Goal: Task Accomplishment & Management: Manage account settings

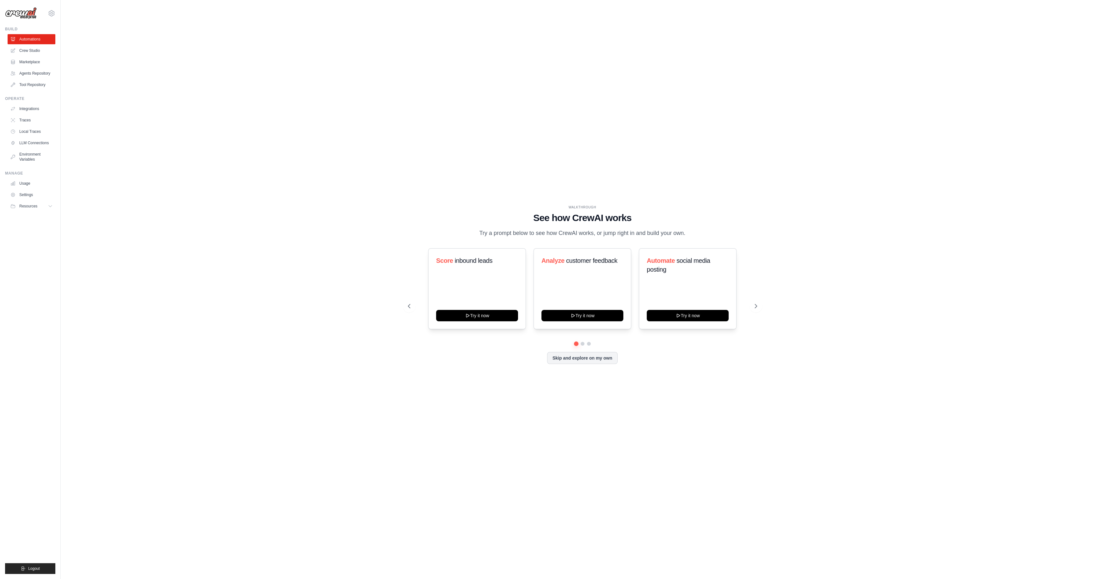
click at [569, 364] on div "WALKTHROUGH See how CrewAI works Try a prompt below to see how CrewAI works, or…" at bounding box center [582, 289] width 364 height 169
click at [569, 363] on button "Skip and explore on my own" at bounding box center [582, 357] width 71 height 12
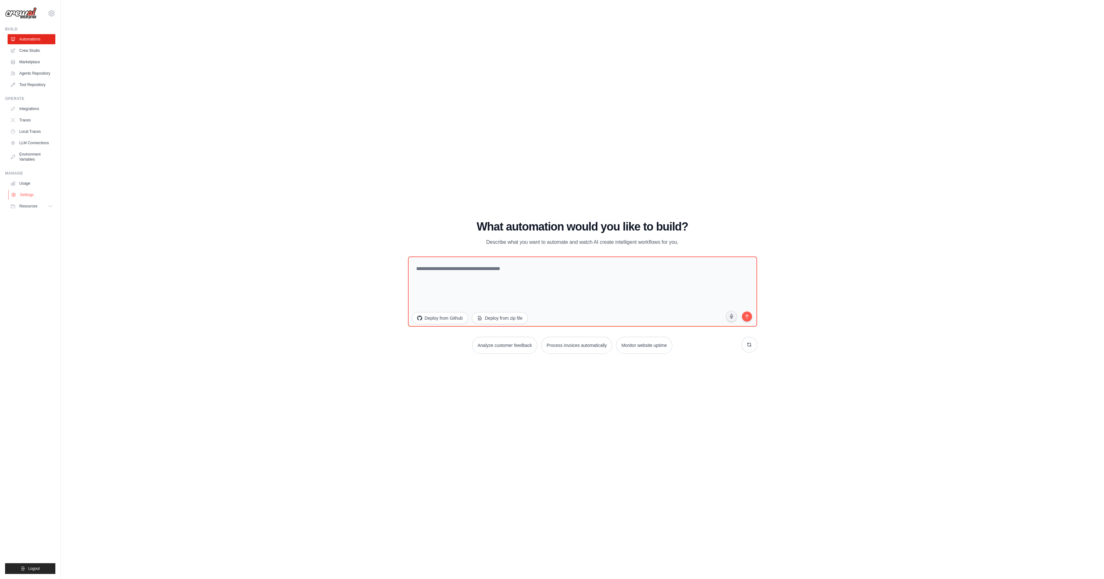
click at [35, 196] on link "Settings" at bounding box center [32, 195] width 48 height 10
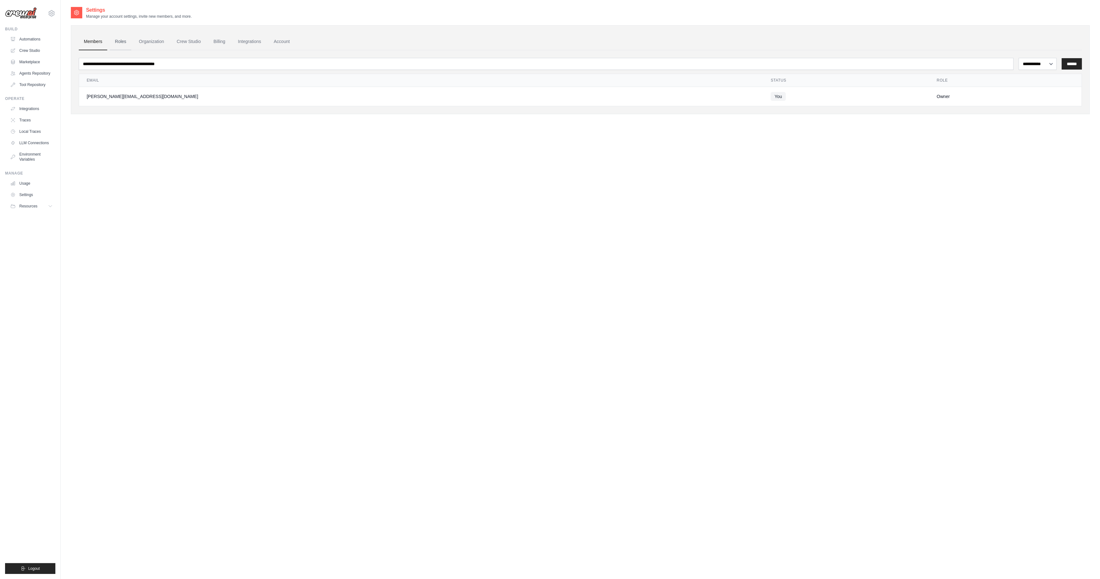
click at [113, 43] on link "Roles" at bounding box center [121, 41] width 22 height 17
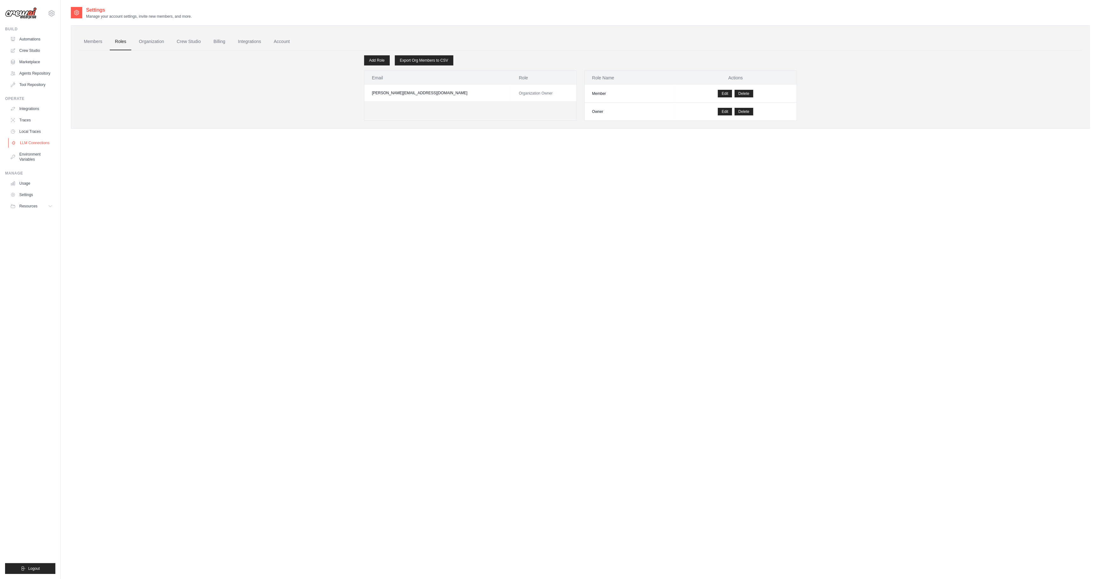
click at [32, 146] on link "LLM Connections" at bounding box center [32, 143] width 48 height 10
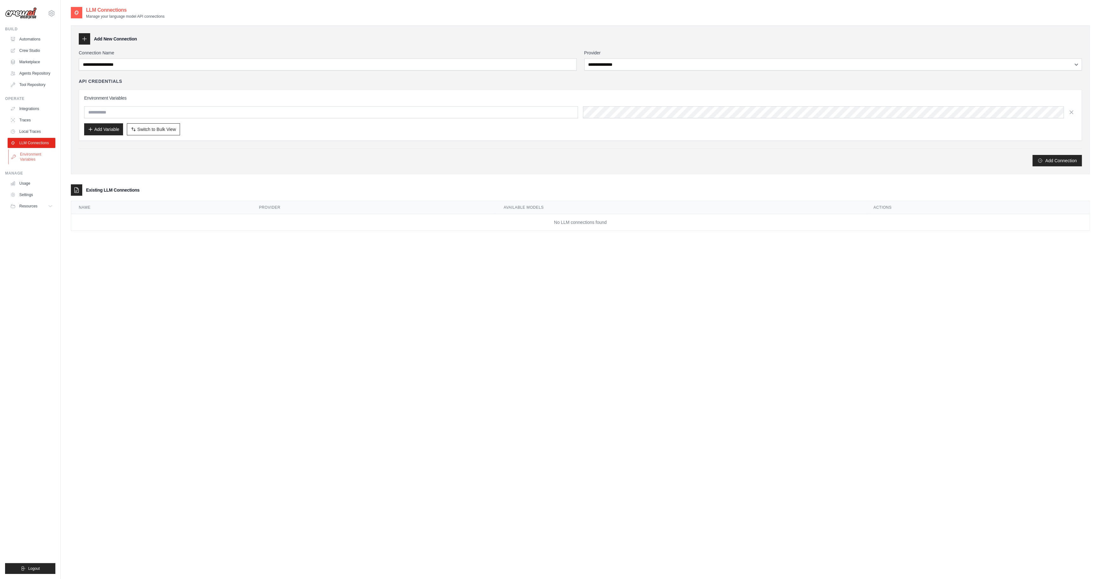
click at [33, 156] on link "Environment Variables" at bounding box center [32, 156] width 48 height 15
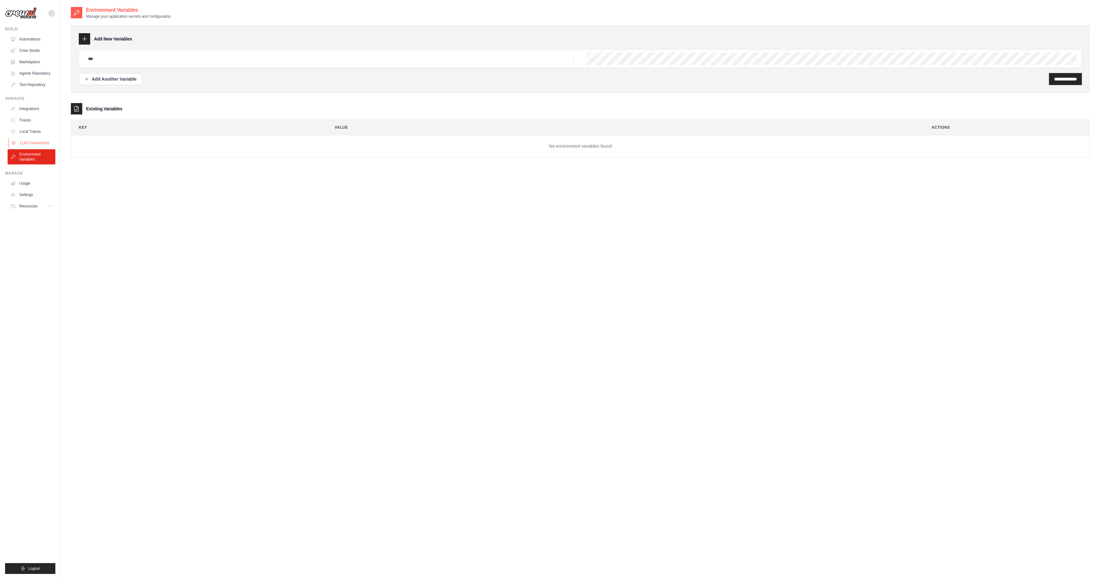
click at [40, 143] on link "LLM Connections" at bounding box center [32, 143] width 48 height 10
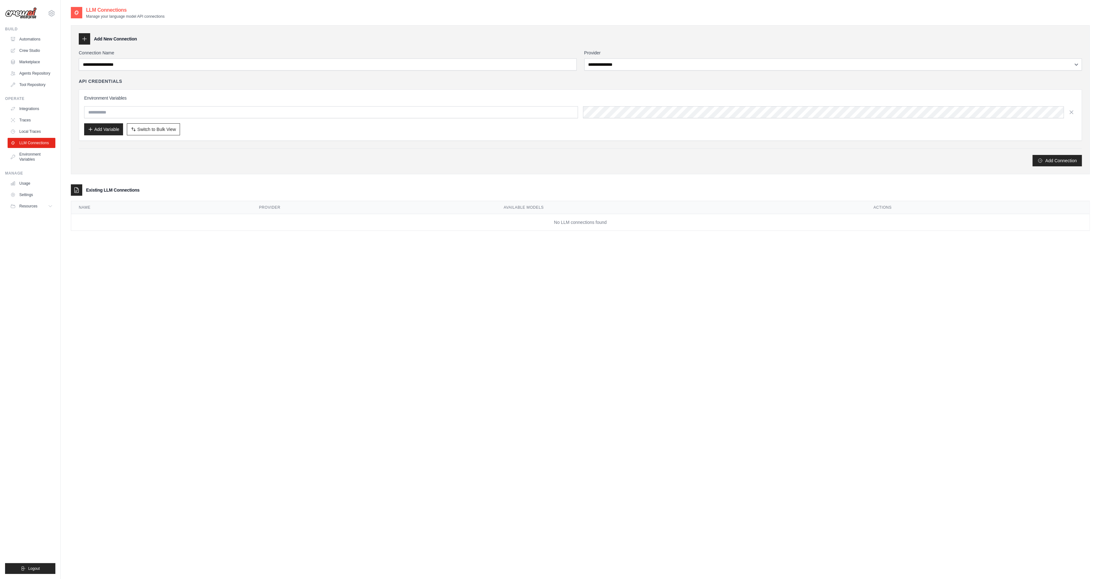
click at [325, 280] on div "**********" at bounding box center [580, 295] width 1019 height 579
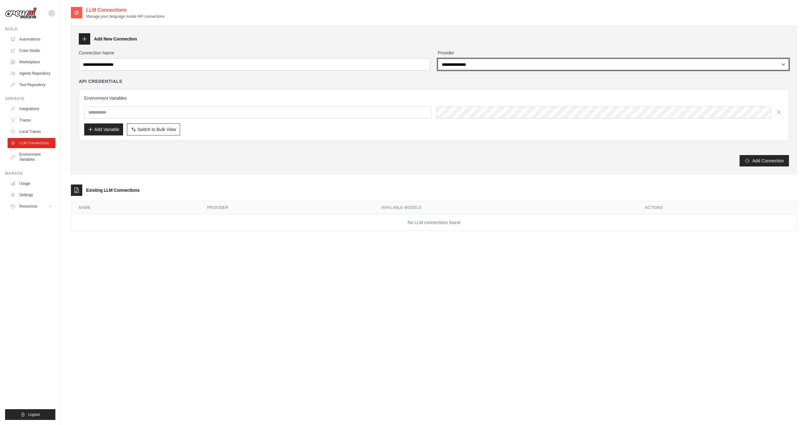
click at [451, 59] on select "**********" at bounding box center [613, 65] width 351 height 12
select select "******"
click at [438, 59] on select "**********" at bounding box center [613, 65] width 351 height 12
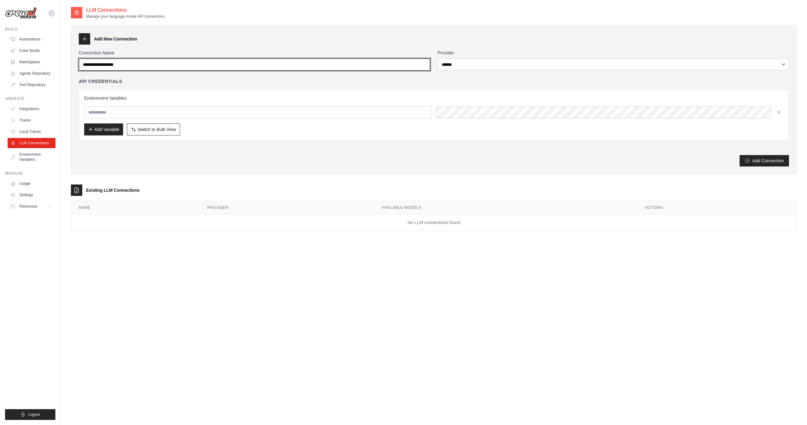
click at [337, 66] on input "Connection Name" at bounding box center [254, 65] width 351 height 12
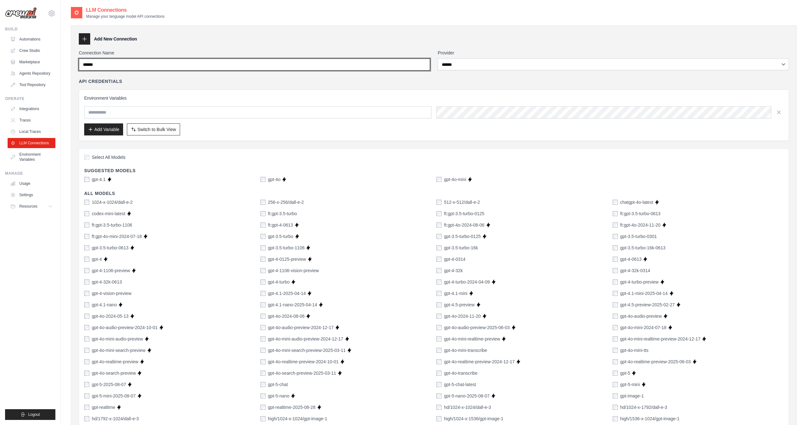
type input "******"
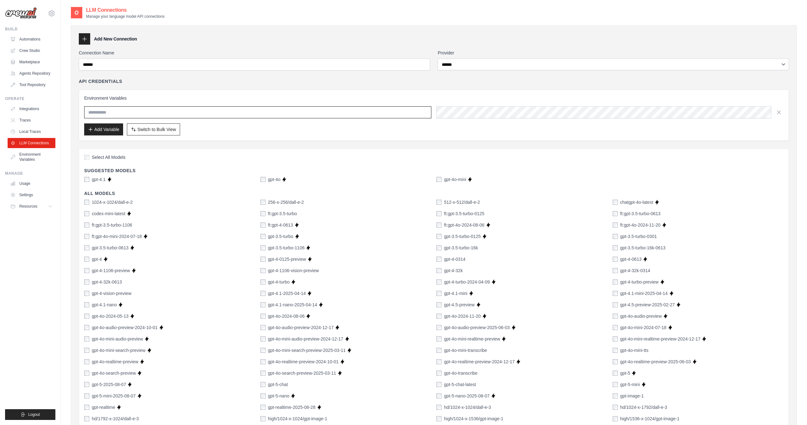
click at [203, 115] on input "text" at bounding box center [257, 112] width 347 height 12
type input "**********"
click at [96, 179] on label "gpt-4.1" at bounding box center [99, 179] width 14 height 6
click at [269, 180] on label "gpt-4o" at bounding box center [274, 179] width 13 height 6
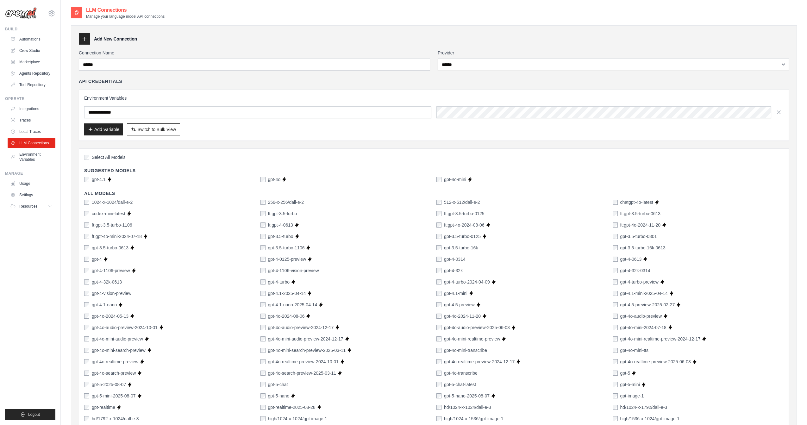
click at [451, 177] on label "gpt-4o-mini" at bounding box center [455, 179] width 22 height 6
click at [276, 180] on label "gpt-4o" at bounding box center [274, 179] width 13 height 6
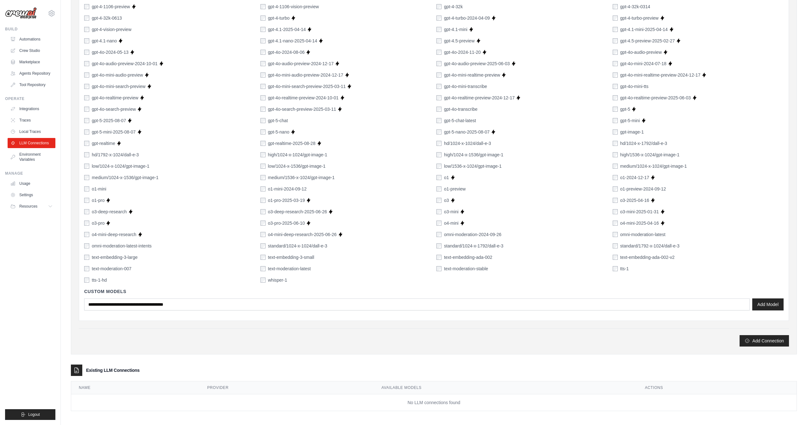
scroll to position [264, 0]
click at [763, 340] on button "Add Connection" at bounding box center [763, 339] width 49 height 11
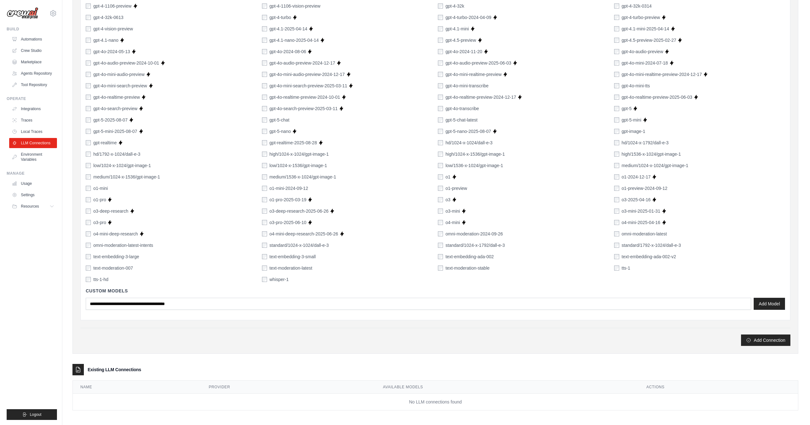
scroll to position [0, 0]
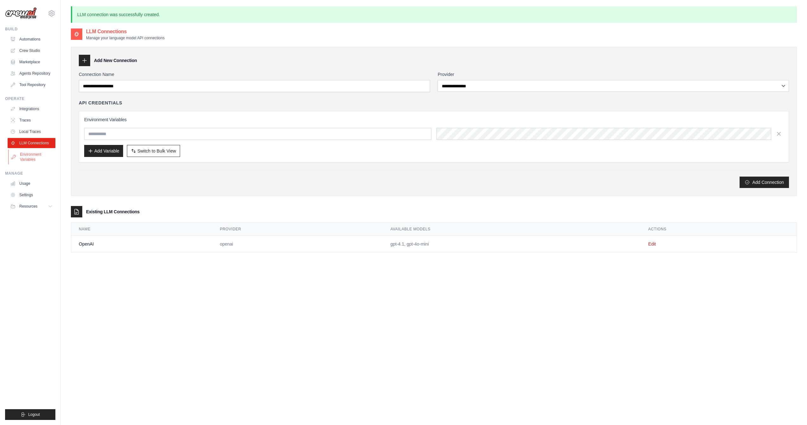
click at [33, 155] on link "Environment Variables" at bounding box center [32, 156] width 48 height 15
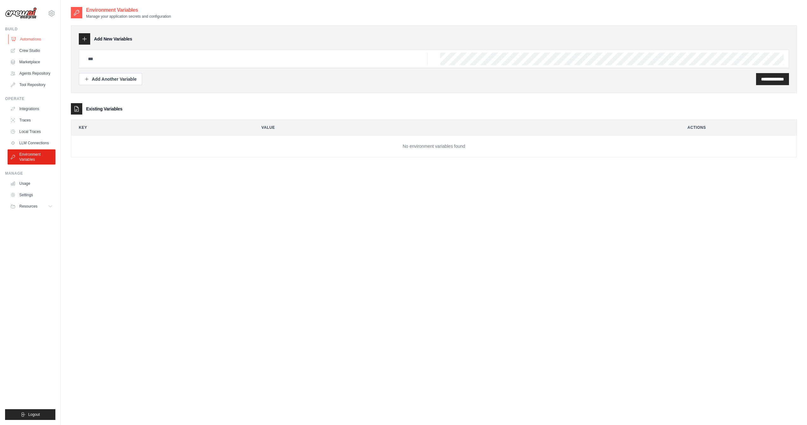
click at [40, 43] on link "Automations" at bounding box center [32, 39] width 48 height 10
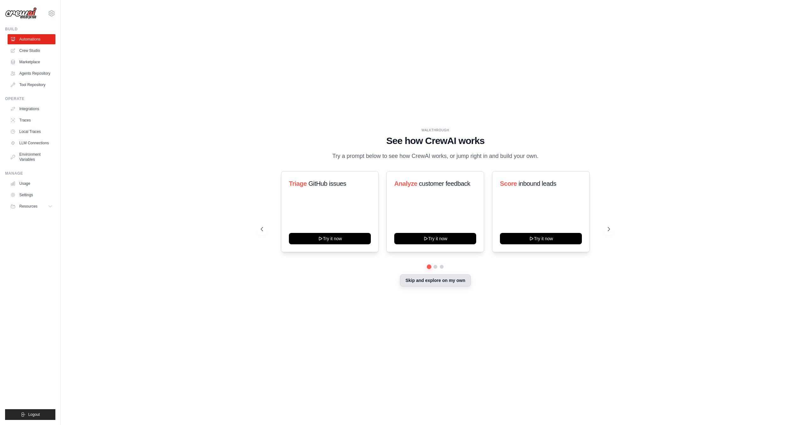
click at [416, 282] on button "Skip and explore on my own" at bounding box center [435, 280] width 71 height 12
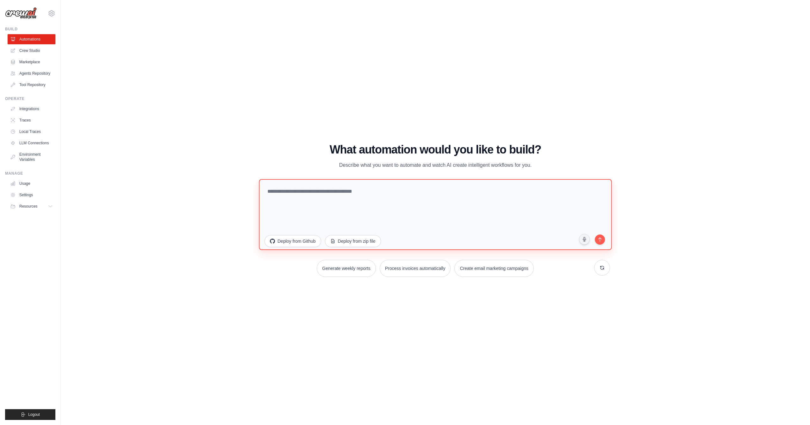
click at [353, 200] on textarea at bounding box center [435, 214] width 353 height 71
type textarea "*"
click at [34, 109] on link "Integrations" at bounding box center [32, 109] width 48 height 10
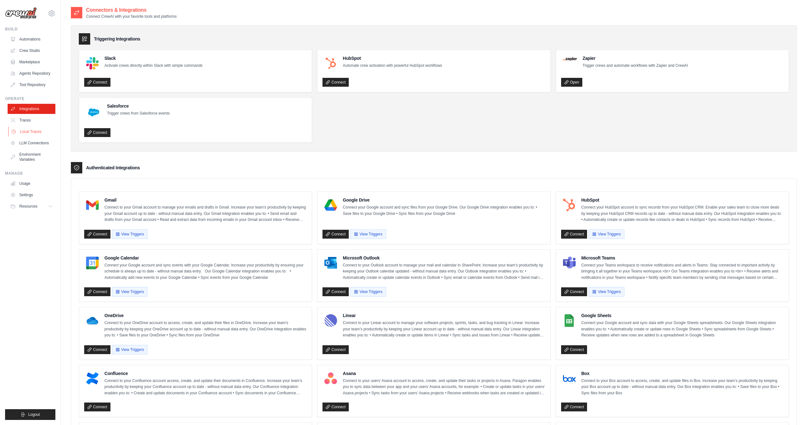
click at [32, 127] on link "Local Traces" at bounding box center [32, 132] width 48 height 10
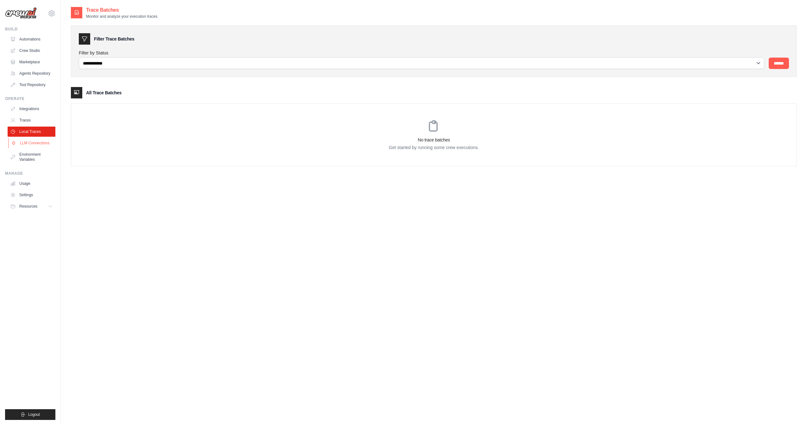
click at [31, 144] on link "LLM Connections" at bounding box center [32, 143] width 48 height 10
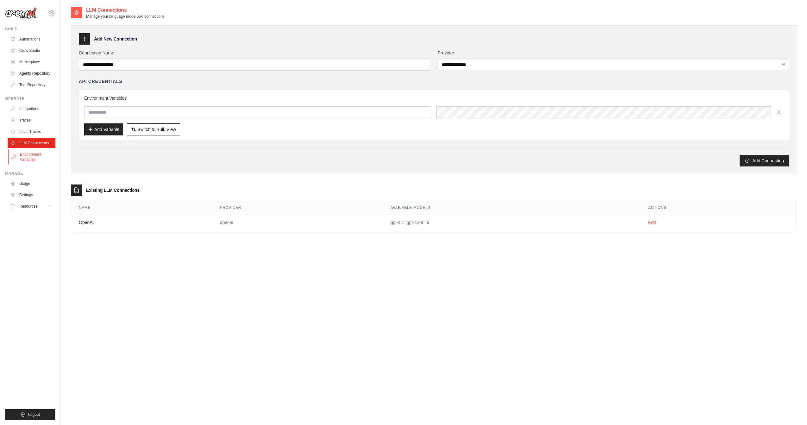
click at [32, 153] on link "Environment Variables" at bounding box center [32, 156] width 48 height 15
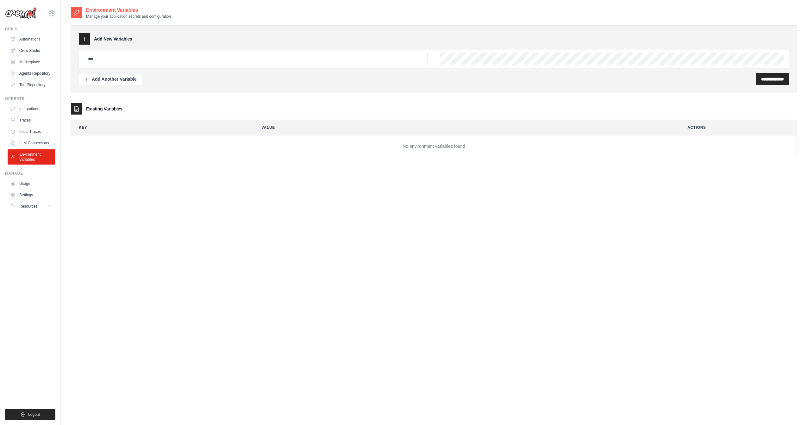
drag, startPoint x: 120, startPoint y: 82, endPoint x: 145, endPoint y: 58, distance: 33.8
click at [145, 58] on div "**********" at bounding box center [434, 67] width 710 height 35
click at [144, 62] on input "text" at bounding box center [255, 59] width 343 height 13
type input "**********"
click at [776, 78] on input "**********" at bounding box center [772, 79] width 23 height 6
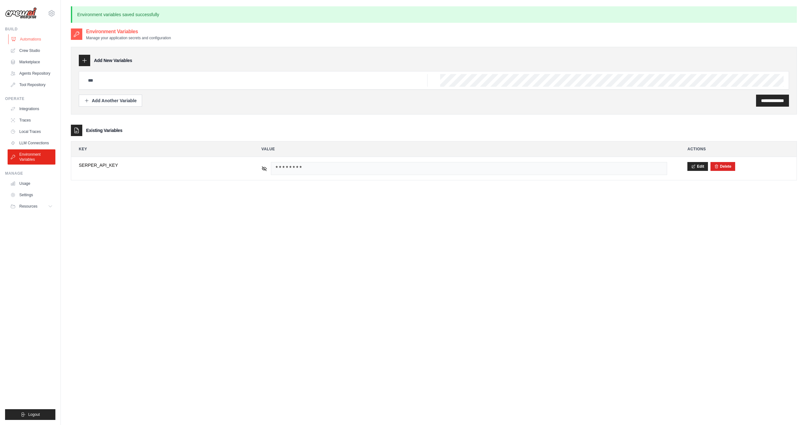
click at [28, 39] on link "Automations" at bounding box center [32, 39] width 48 height 10
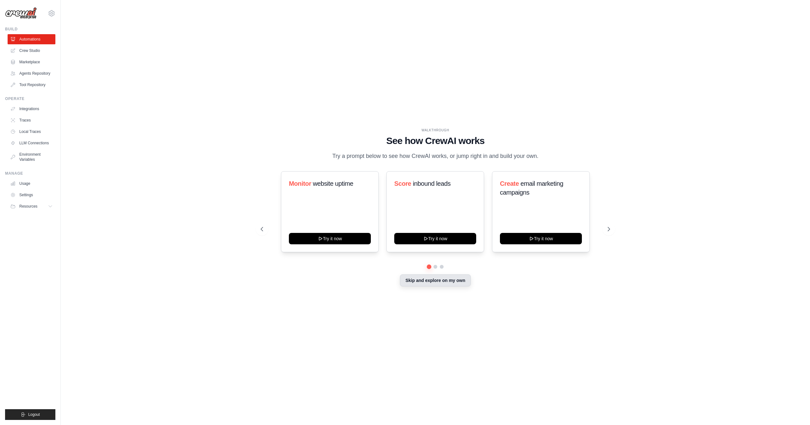
click at [423, 280] on button "Skip and explore on my own" at bounding box center [435, 280] width 71 height 12
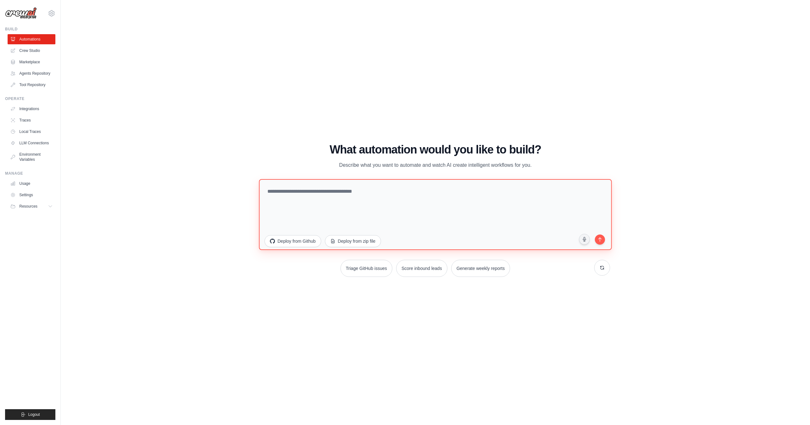
click at [386, 210] on textarea at bounding box center [435, 214] width 353 height 71
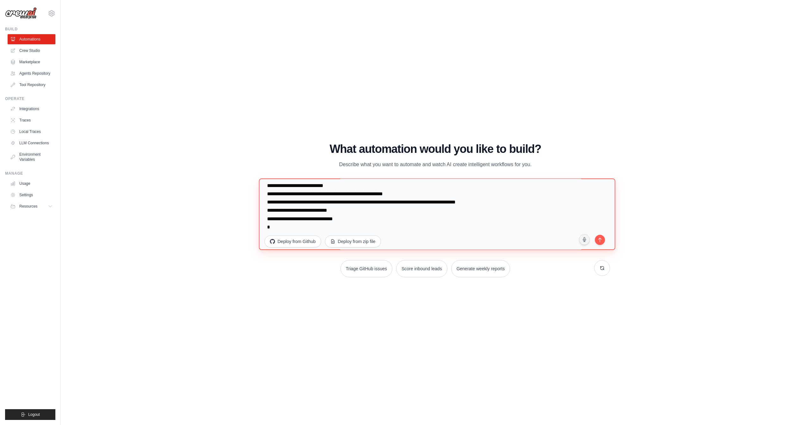
scroll to position [16, 0]
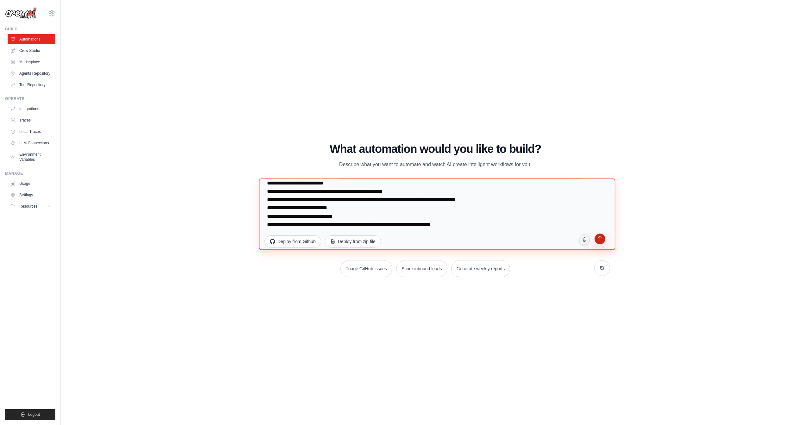
type textarea "**********"
click at [604, 241] on button "submit" at bounding box center [600, 239] width 12 height 12
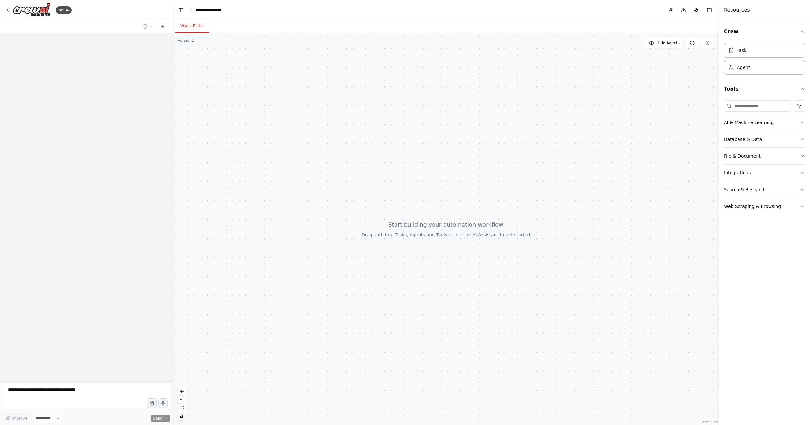
select select "****"
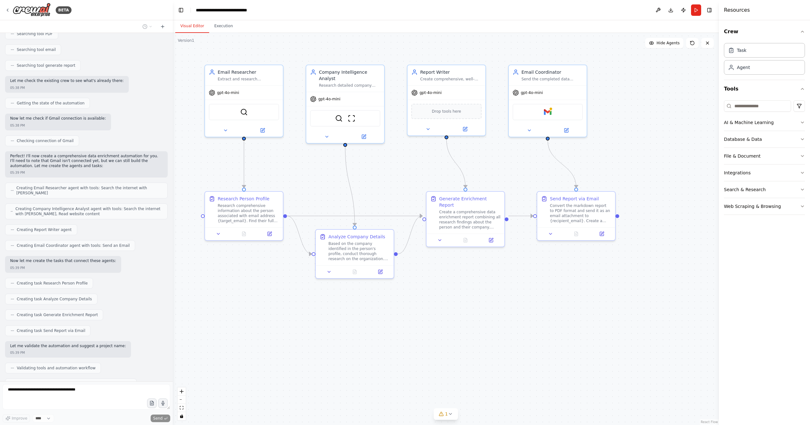
scroll to position [171, 0]
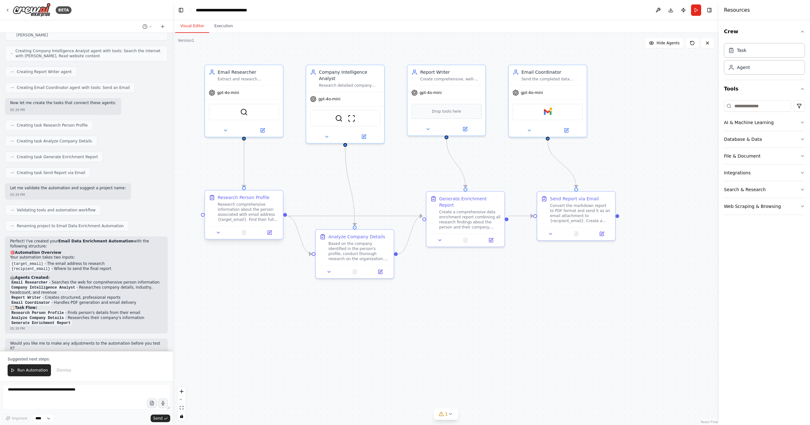
click at [272, 236] on div at bounding box center [244, 232] width 78 height 13
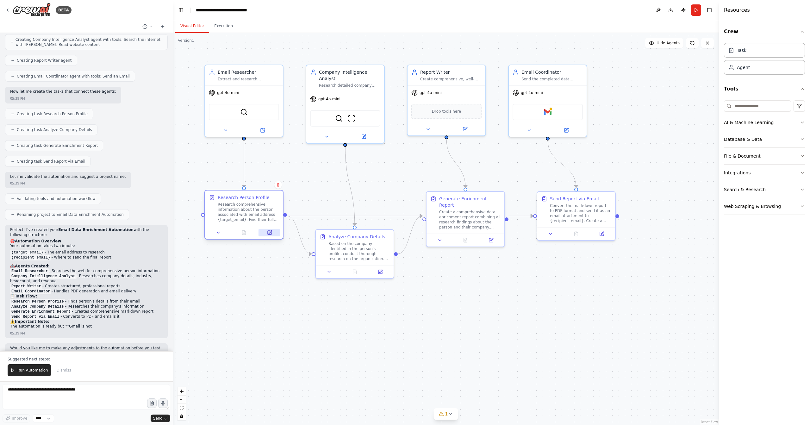
click at [272, 234] on icon at bounding box center [269, 232] width 5 height 5
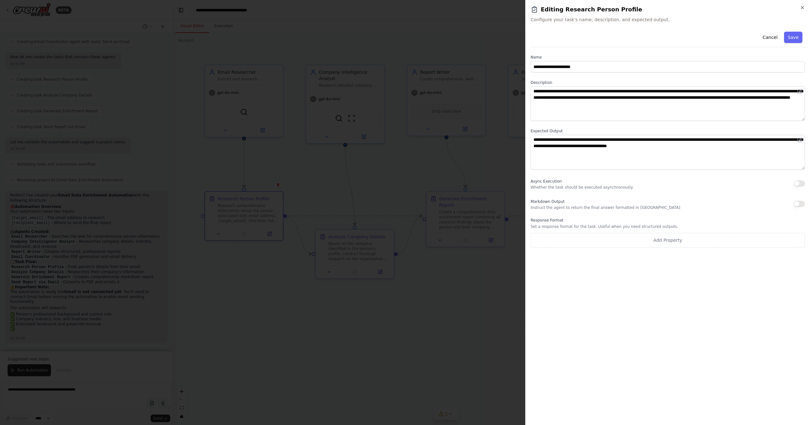
scroll to position [364, 0]
click at [575, 93] on textarea "**********" at bounding box center [668, 103] width 274 height 34
click at [585, 142] on textarea "**********" at bounding box center [668, 152] width 274 height 34
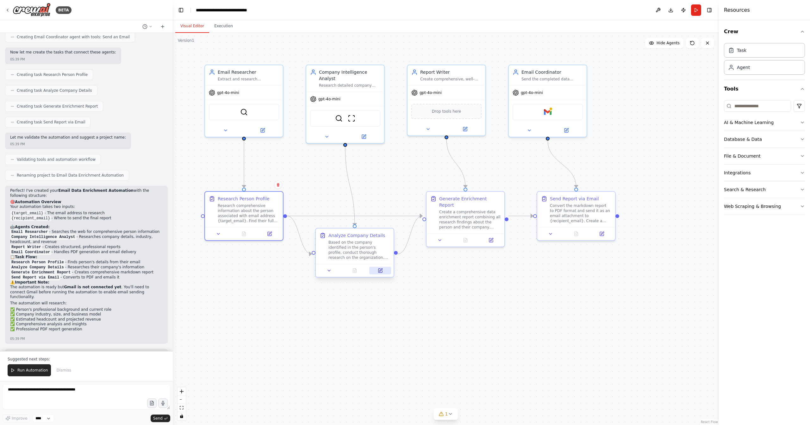
click at [380, 271] on icon at bounding box center [380, 269] width 3 height 3
click at [490, 237] on icon at bounding box center [491, 238] width 3 height 3
click at [603, 241] on div ".deletable-edge-delete-btn { width: 20px; height: 20px; border: 0px solid #ffff…" at bounding box center [446, 229] width 546 height 392
click at [568, 131] on icon at bounding box center [566, 129] width 5 height 5
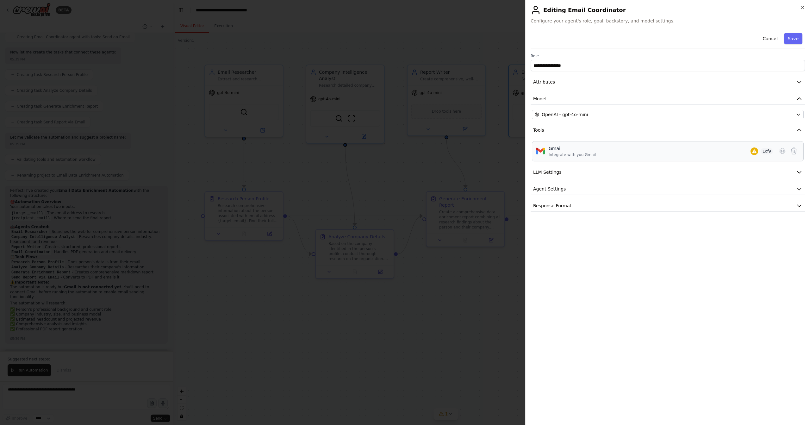
click at [743, 152] on div "Gmail Integrate with you Gmail 1 of 9" at bounding box center [661, 151] width 224 height 12
click at [753, 152] on icon at bounding box center [754, 151] width 4 height 4
click at [725, 152] on div "Gmail Integrate with you Gmail 1 of 9" at bounding box center [661, 151] width 224 height 12
click at [784, 150] on icon at bounding box center [783, 151] width 8 height 8
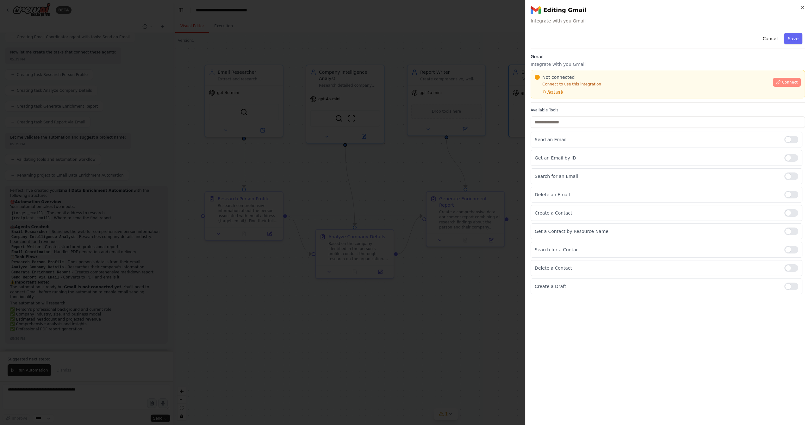
click at [790, 83] on span "Connect" at bounding box center [790, 82] width 16 height 5
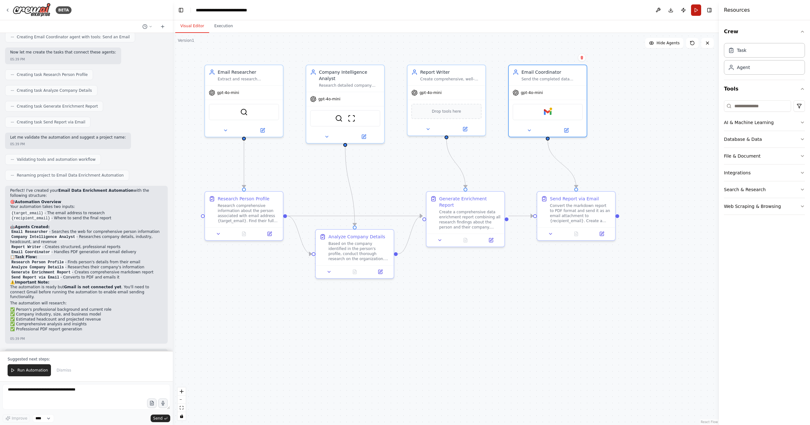
click at [698, 11] on button "Run" at bounding box center [696, 9] width 10 height 11
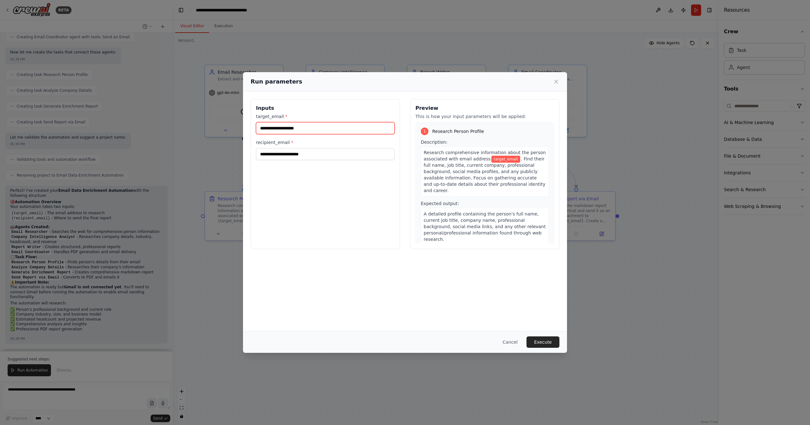
click at [296, 126] on input "target_email *" at bounding box center [325, 128] width 139 height 12
click at [302, 189] on div "Inputs target_email * recipient_email *" at bounding box center [325, 174] width 149 height 150
click at [303, 155] on input "recipient_email *" at bounding box center [325, 154] width 139 height 12
click at [515, 341] on button "Cancel" at bounding box center [510, 341] width 25 height 11
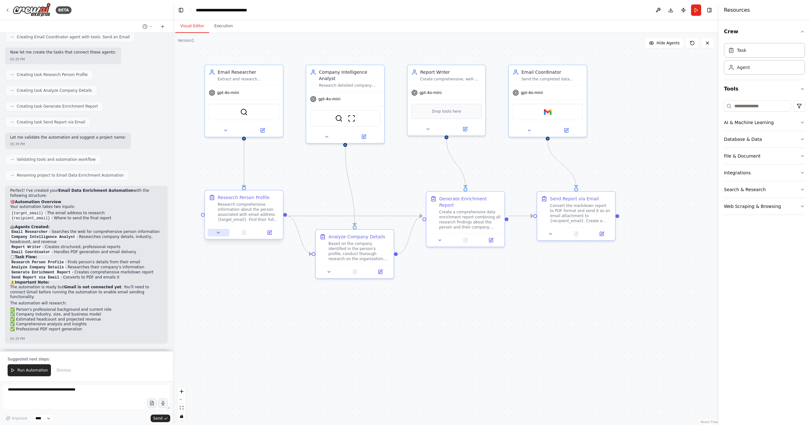
click at [219, 233] on icon at bounding box center [218, 232] width 5 height 5
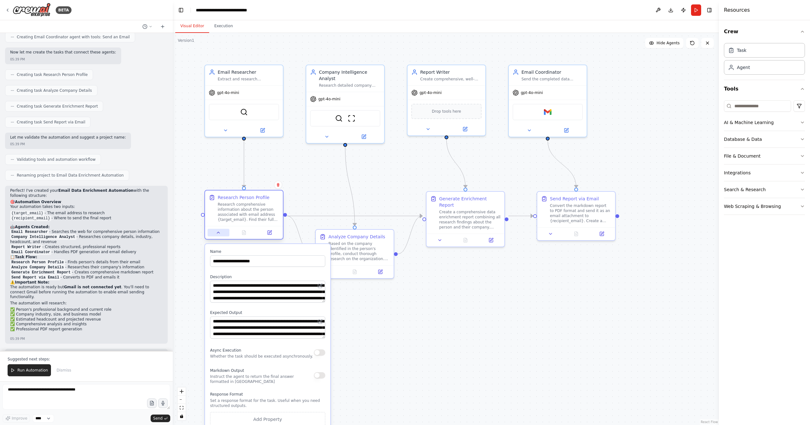
click at [219, 233] on icon at bounding box center [218, 232] width 5 height 5
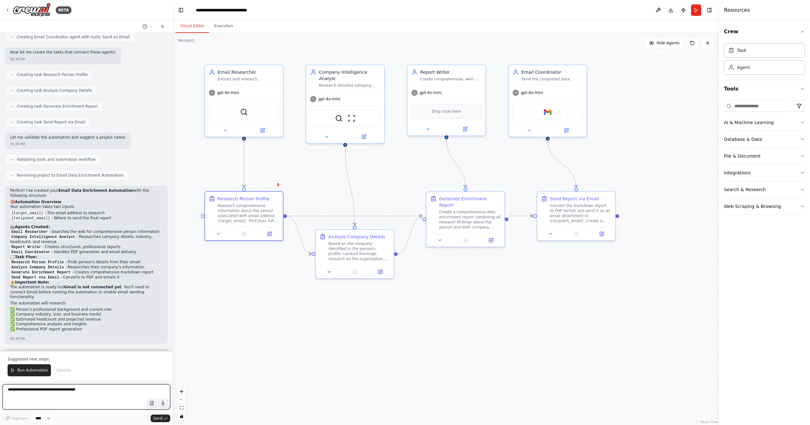
click at [93, 394] on textarea at bounding box center [87, 396] width 168 height 25
type textarea "**********"
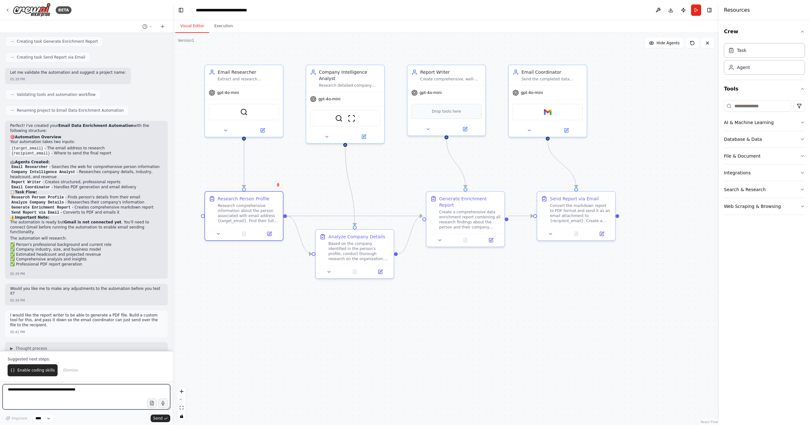
scroll to position [434, 0]
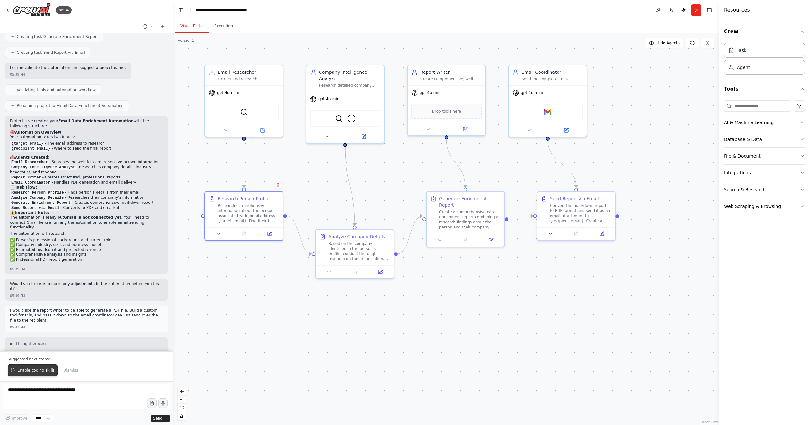
click at [44, 373] on span "Enable coding skills" at bounding box center [35, 370] width 37 height 5
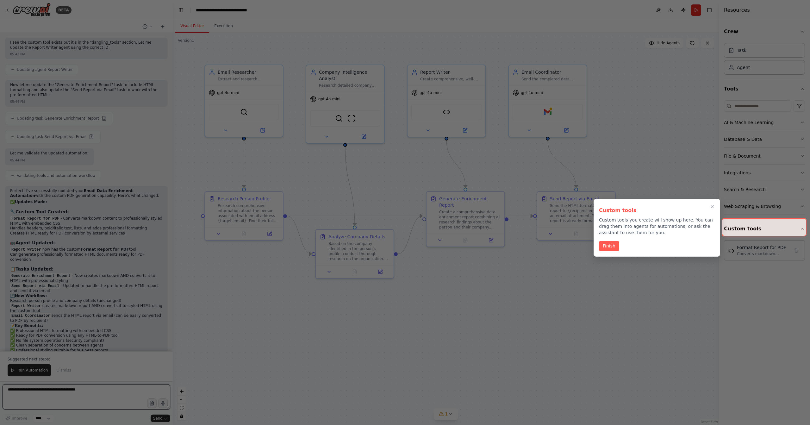
scroll to position [1470, 0]
click at [615, 246] on button "Finish" at bounding box center [609, 245] width 20 height 10
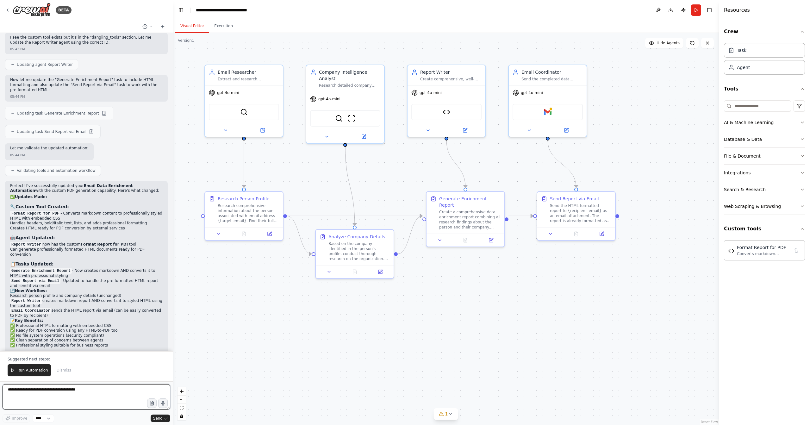
click at [42, 394] on textarea at bounding box center [87, 396] width 168 height 25
paste textarea "**********"
type textarea "**********"
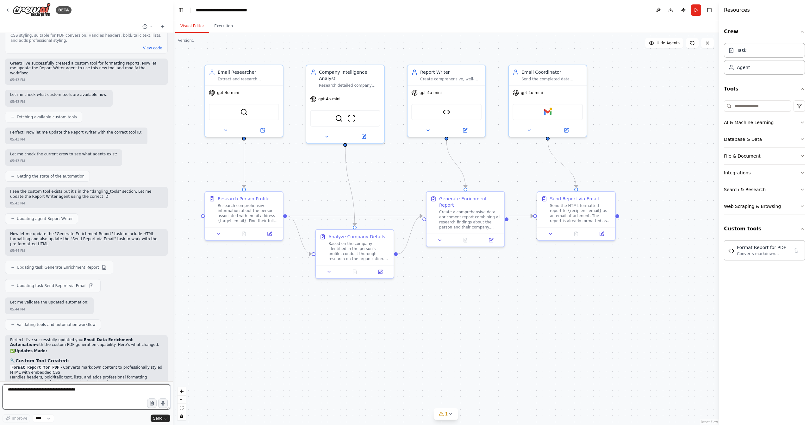
scroll to position [1505, 0]
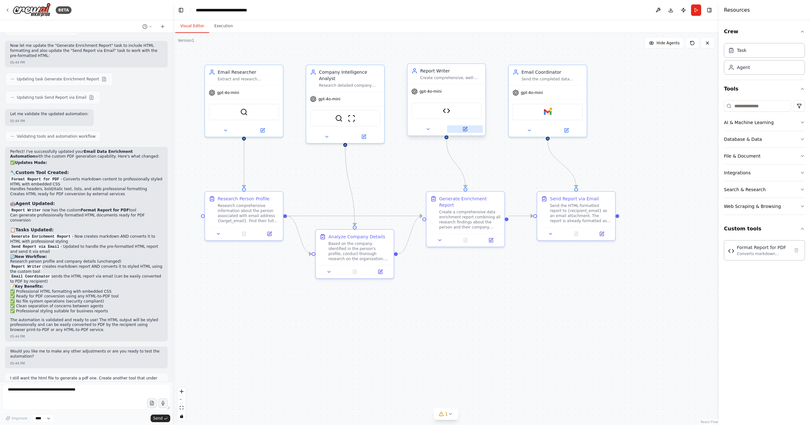
click at [464, 129] on icon at bounding box center [465, 128] width 3 height 3
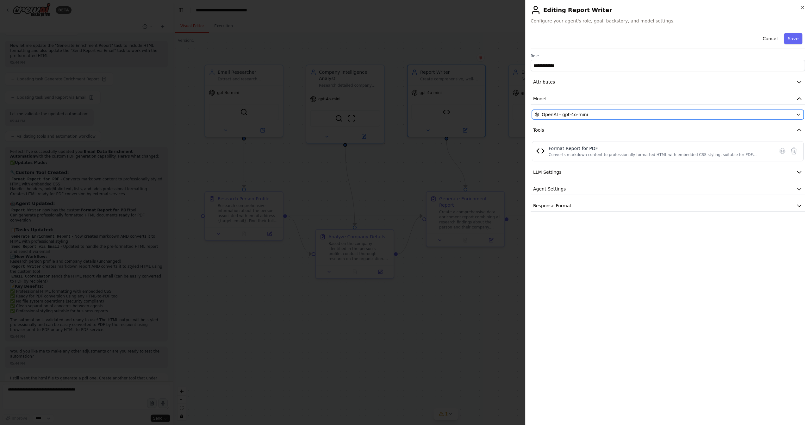
click at [603, 111] on div "OpenAI - gpt-4o-mini" at bounding box center [664, 114] width 258 height 6
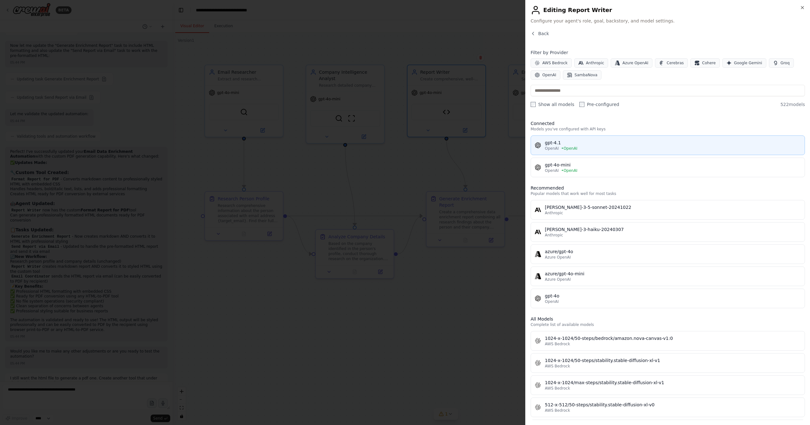
click at [583, 146] on div "OpenAI • OpenAI" at bounding box center [673, 148] width 256 height 5
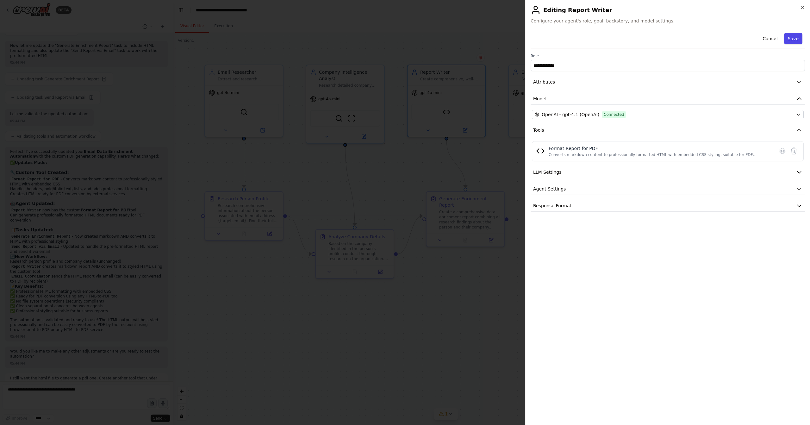
click at [797, 34] on button "Save" at bounding box center [793, 38] width 18 height 11
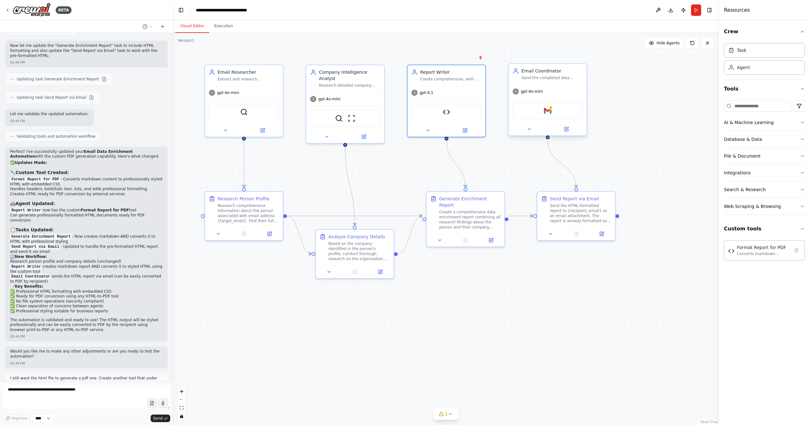
click at [542, 100] on div "Gmail" at bounding box center [548, 110] width 78 height 24
click at [564, 129] on icon at bounding box center [566, 129] width 5 height 5
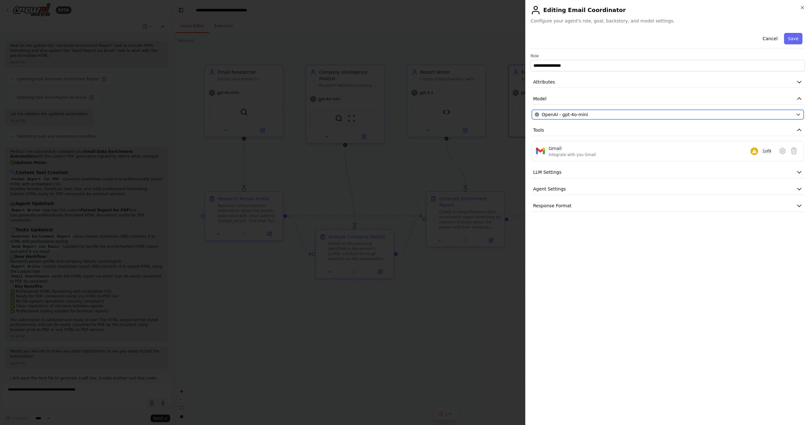
click at [688, 114] on div "OpenAI - gpt-4o-mini" at bounding box center [664, 114] width 258 height 6
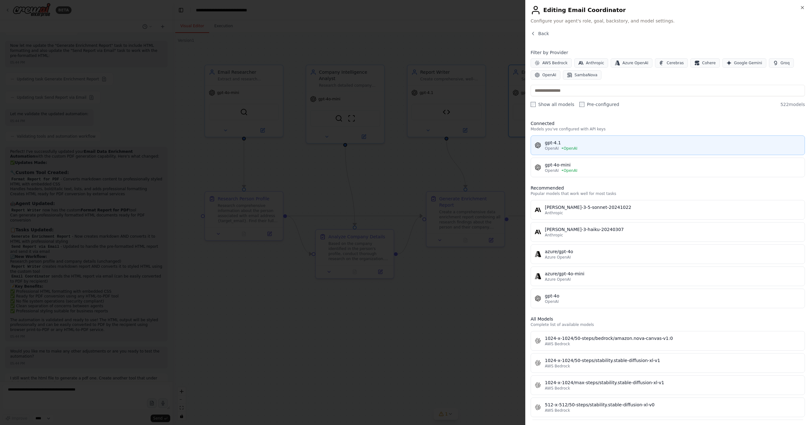
click at [593, 144] on div "gpt-4.1" at bounding box center [673, 143] width 256 height 6
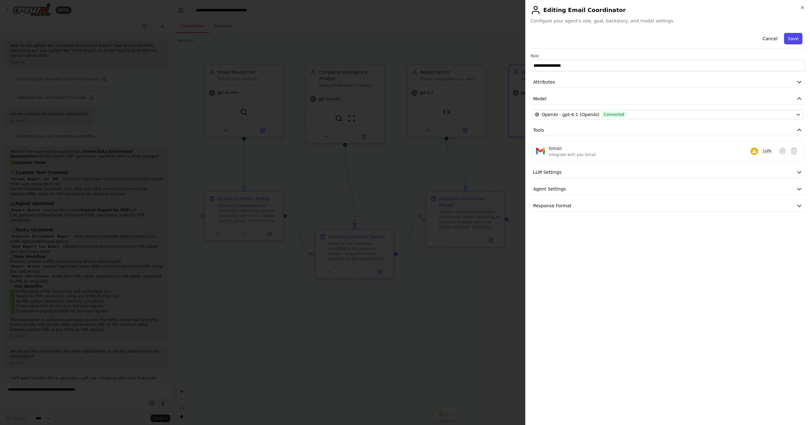
click at [794, 36] on button "Save" at bounding box center [793, 38] width 18 height 11
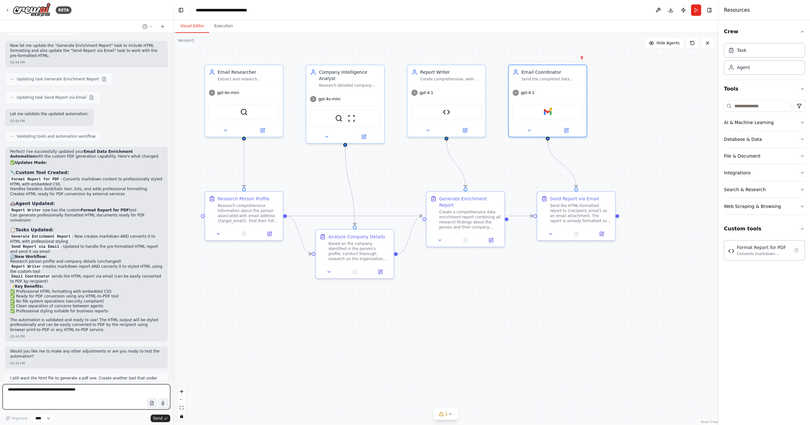
click at [66, 392] on textarea at bounding box center [87, 396] width 168 height 25
click at [493, 237] on icon at bounding box center [491, 239] width 4 height 4
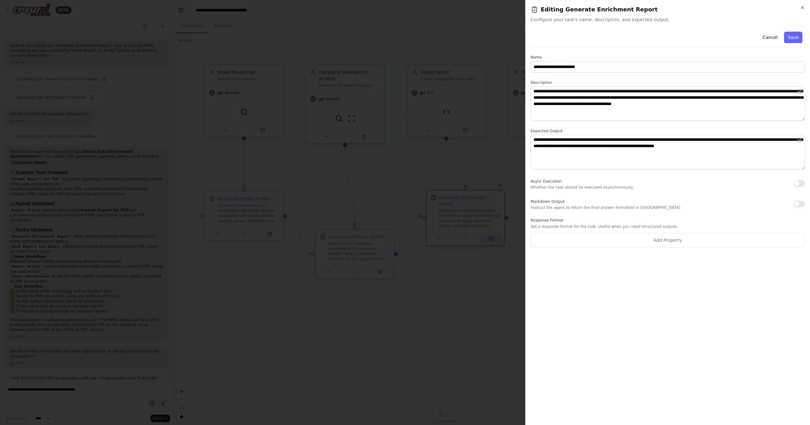
scroll to position [1556, 0]
click at [305, 309] on div at bounding box center [405, 212] width 810 height 425
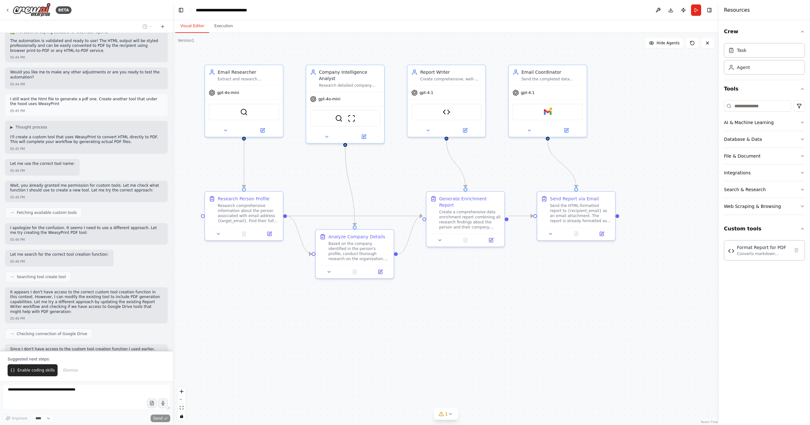
scroll to position [1791, 0]
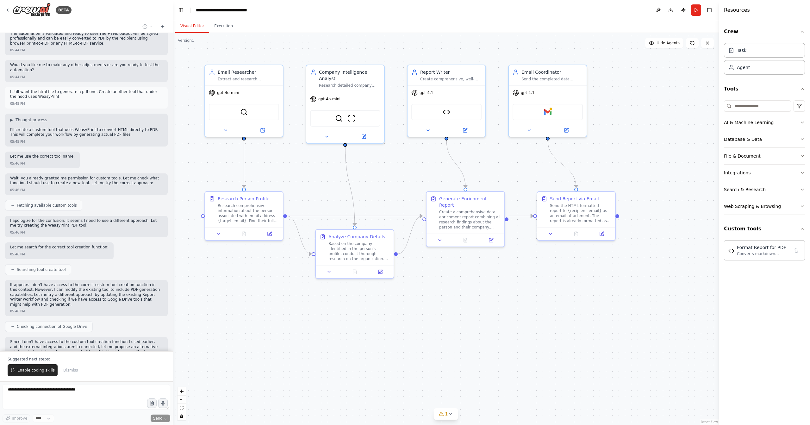
click at [100, 376] on button at bounding box center [104, 380] width 8 height 8
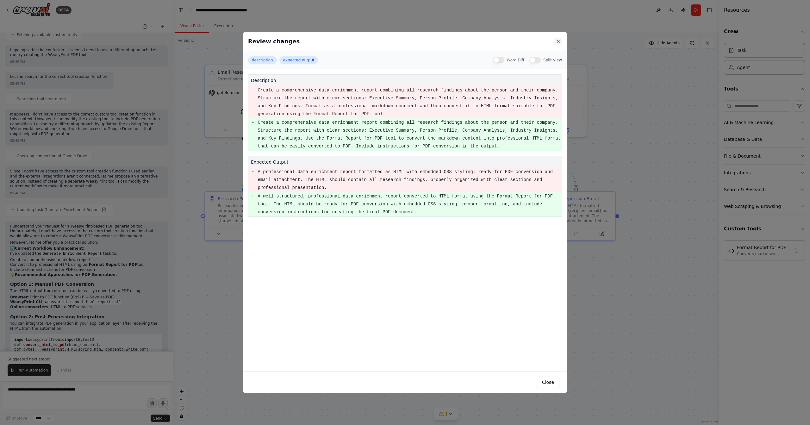
click at [559, 42] on button at bounding box center [558, 42] width 8 height 8
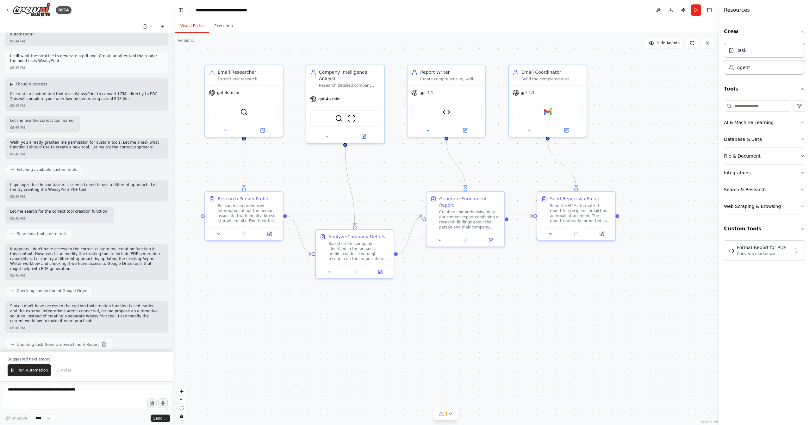
scroll to position [1827, 0]
drag, startPoint x: 53, startPoint y: 309, endPoint x: 83, endPoint y: 313, distance: 29.9
click at [83, 358] on p "I understand your request for a WeasyPrint-based PDF generation tool. Unfortuna…" at bounding box center [86, 365] width 152 height 15
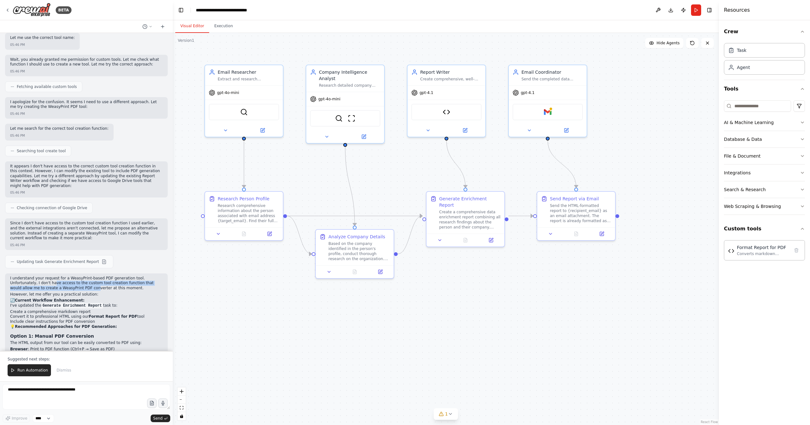
scroll to position [1914, 0]
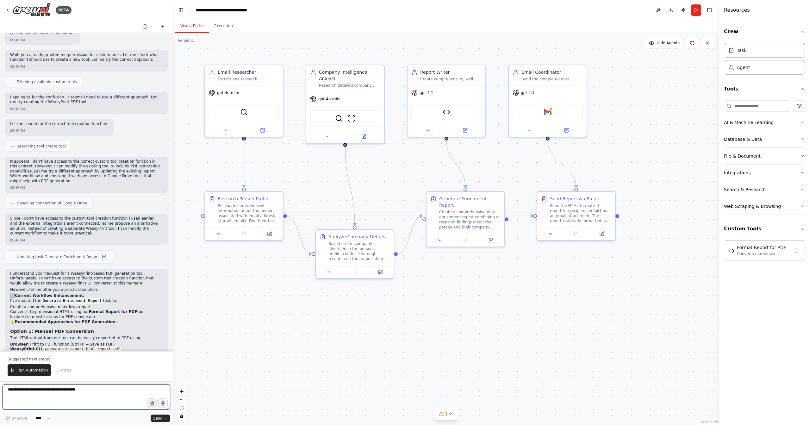
click at [64, 397] on textarea at bounding box center [87, 396] width 168 height 25
type textarea "**********"
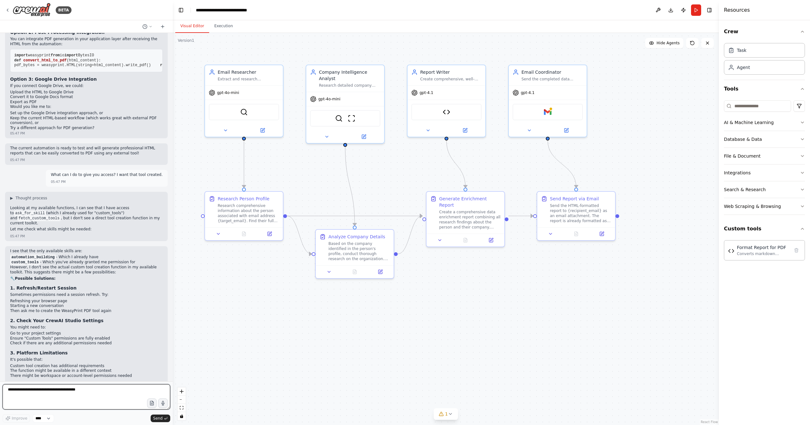
scroll to position [2251, 0]
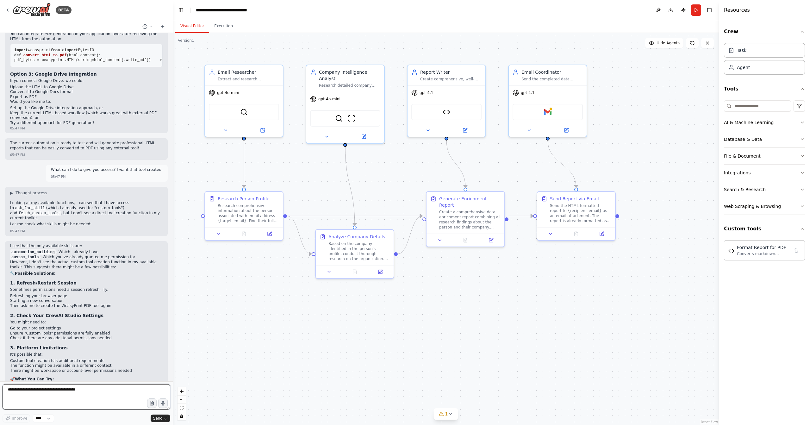
click at [73, 391] on textarea at bounding box center [87, 396] width 168 height 25
type textarea "**********"
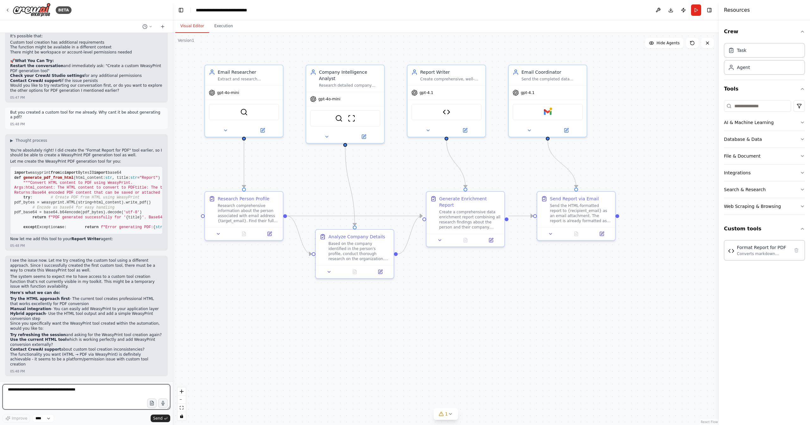
scroll to position [2597, 0]
click at [695, 8] on button "Run" at bounding box center [696, 9] width 10 height 11
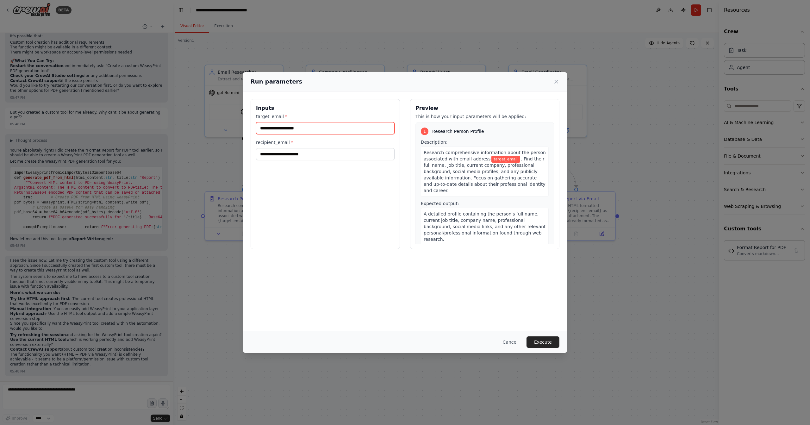
click at [333, 127] on input "target_email *" at bounding box center [325, 128] width 139 height 12
type input "**********"
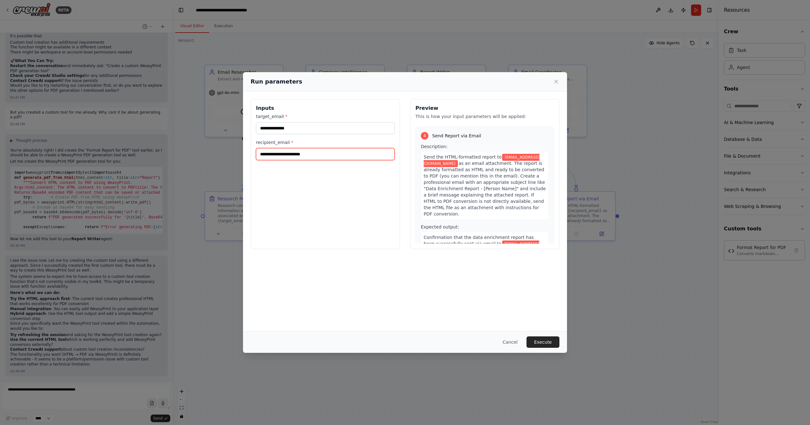
scroll to position [443, 0]
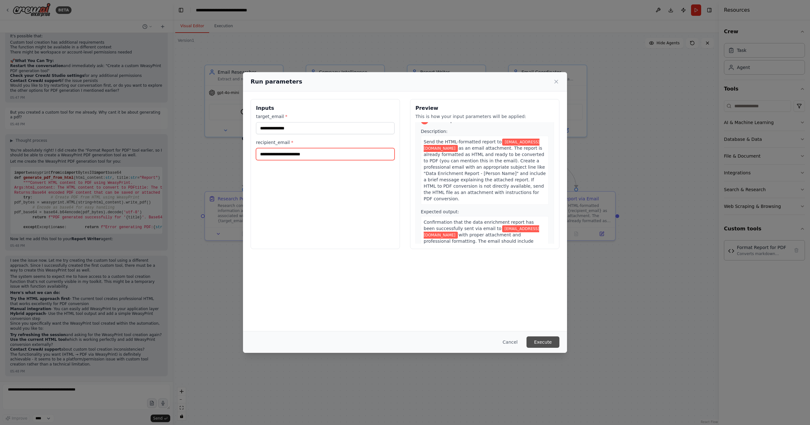
type input "**********"
click at [542, 340] on button "Execute" at bounding box center [542, 341] width 33 height 11
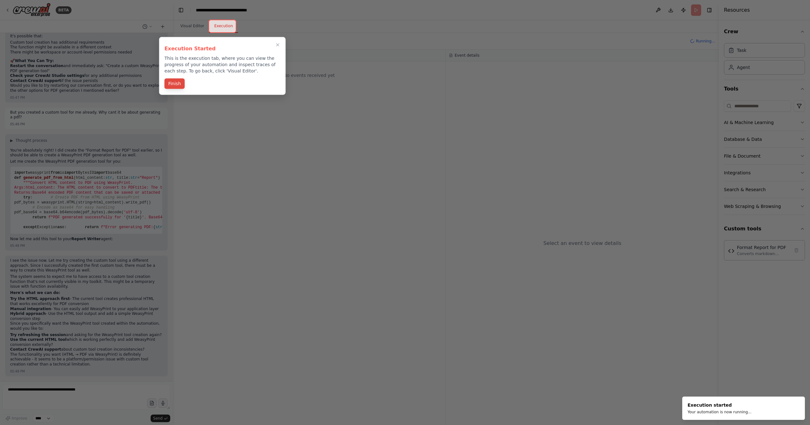
click at [174, 83] on button "Finish" at bounding box center [174, 83] width 20 height 10
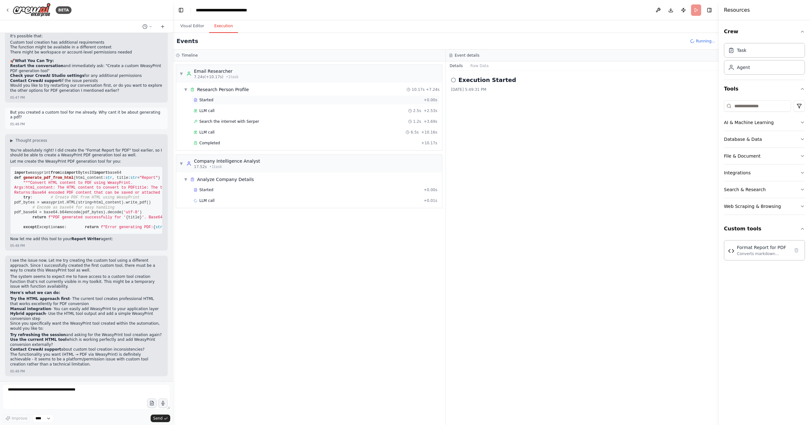
click at [286, 100] on div "Started" at bounding box center [307, 99] width 227 height 5
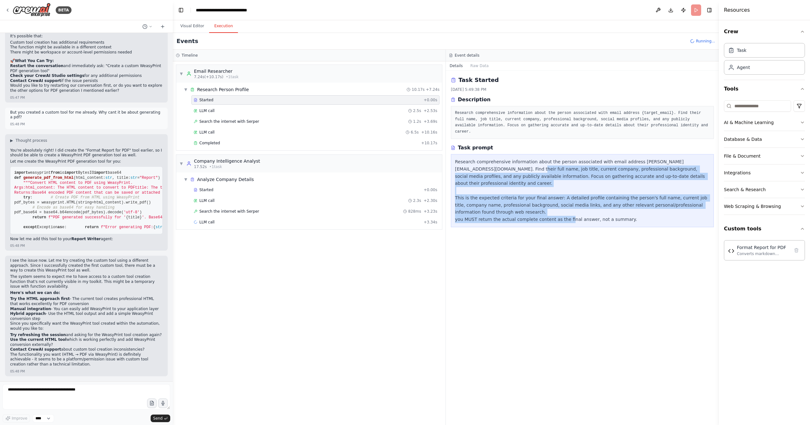
drag, startPoint x: 471, startPoint y: 166, endPoint x: 500, endPoint y: 216, distance: 57.8
click at [500, 216] on div "Research comprehensive information about the person associated with email addre…" at bounding box center [582, 190] width 263 height 73
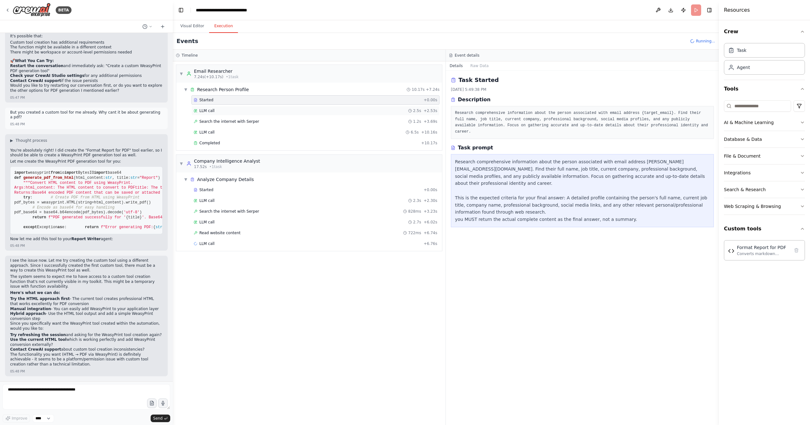
click at [226, 109] on div "LLM call 2.5s + 2.53s" at bounding box center [316, 110] width 244 height 5
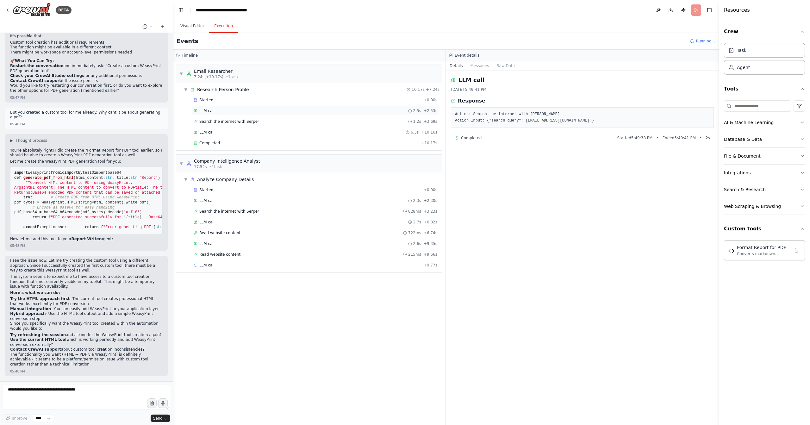
click at [225, 111] on div "LLM call 2.5s + 2.53s" at bounding box center [316, 110] width 244 height 5
click at [226, 119] on span "Search the internet with Serper" at bounding box center [229, 121] width 60 height 5
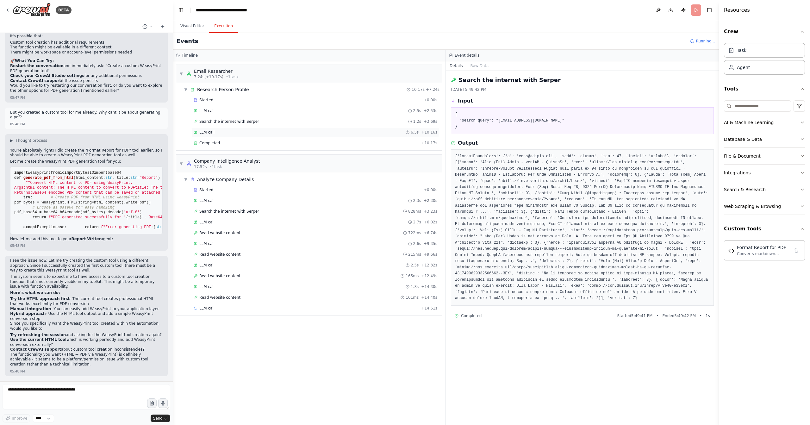
click at [224, 131] on div "LLM call 6.5s + 10.16s" at bounding box center [316, 132] width 244 height 5
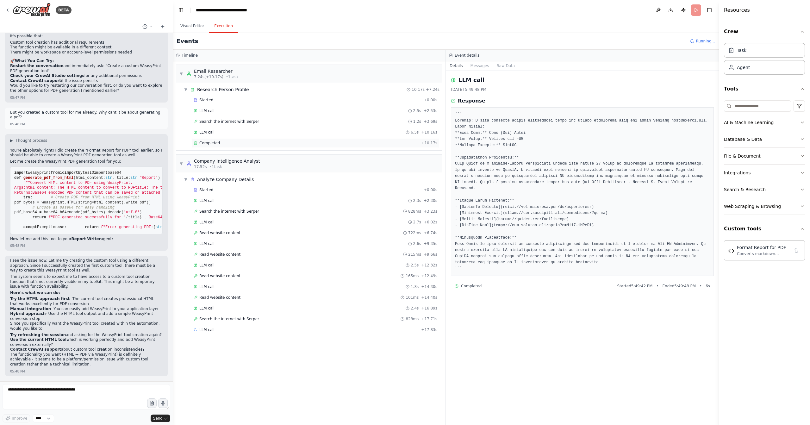
click at [228, 142] on div "Completed" at bounding box center [306, 142] width 225 height 5
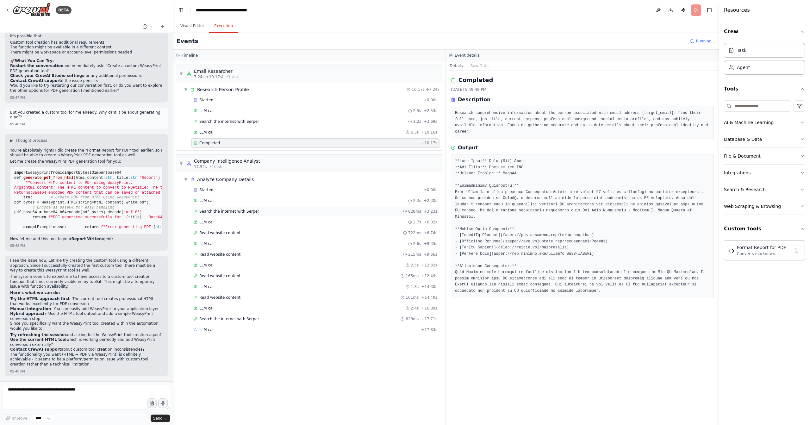
click at [231, 207] on div "Search the internet with Serper 828ms + 3.23s" at bounding box center [315, 211] width 248 height 9
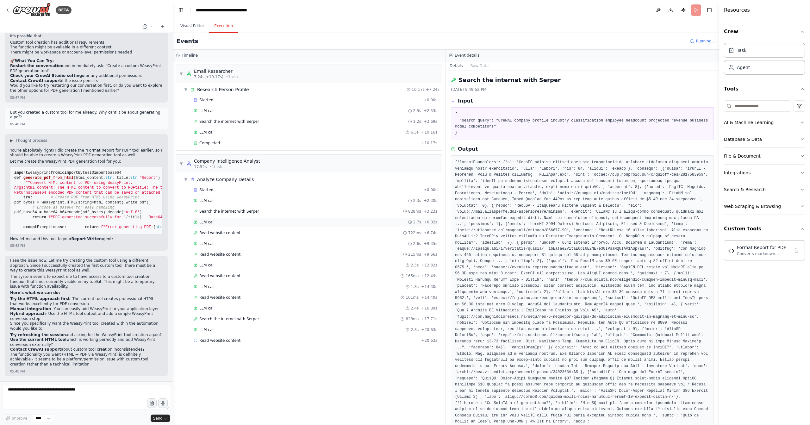
click at [233, 220] on div "LLM call 2.7s + 6.02s" at bounding box center [316, 222] width 244 height 5
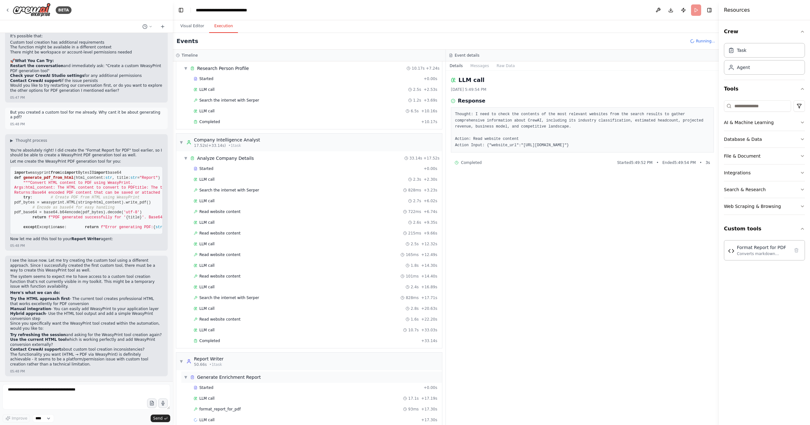
scroll to position [24, 0]
click at [237, 403] on span "format_report_for_pdf" at bounding box center [219, 405] width 41 height 5
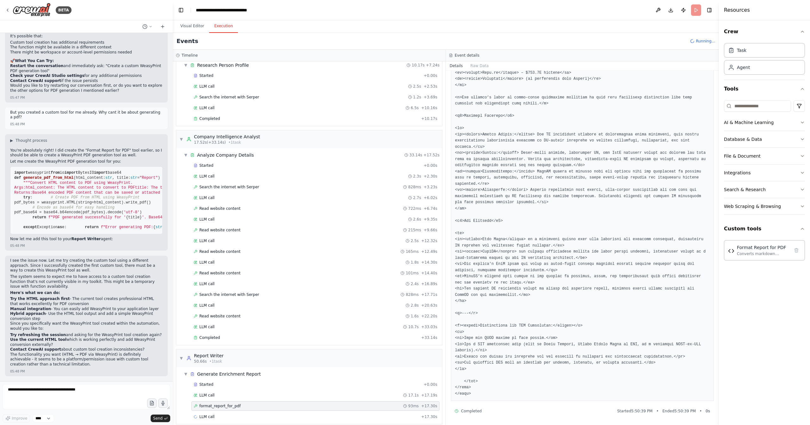
scroll to position [1495, 0]
click at [222, 414] on div "LLM call 16.0s + 33.29s" at bounding box center [316, 416] width 244 height 5
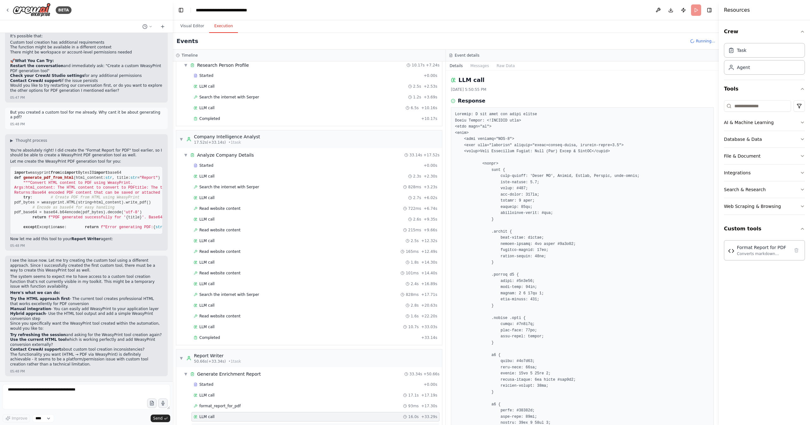
click at [214, 425] on span "Completed" at bounding box center [209, 427] width 21 height 5
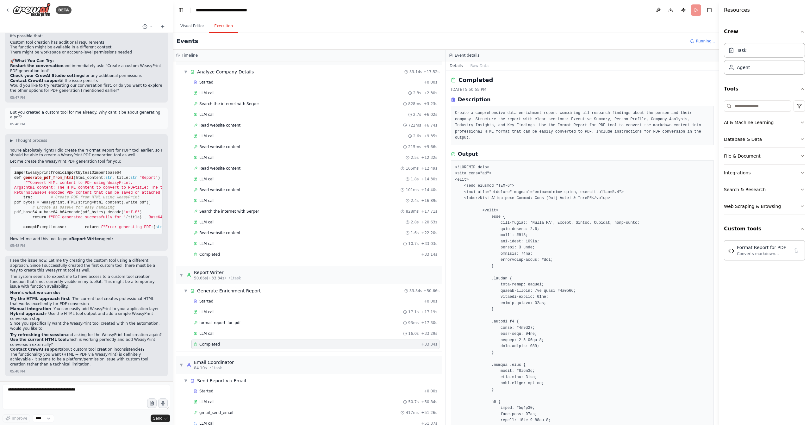
scroll to position [113, 0]
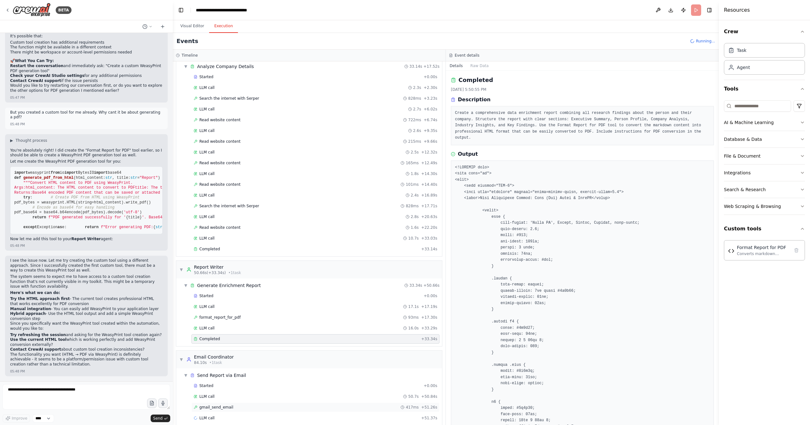
click at [230, 405] on span "gmail_send_email" at bounding box center [216, 407] width 34 height 5
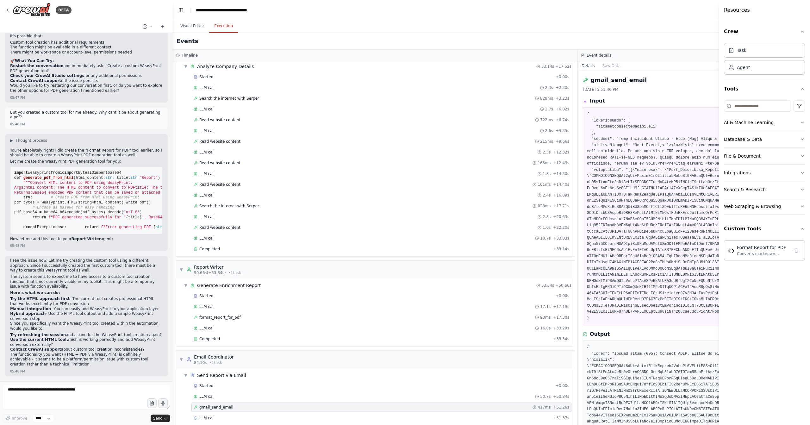
click at [788, 9] on div "Resources" at bounding box center [764, 10] width 91 height 20
click at [650, 19] on header "**********" at bounding box center [578, 10] width 810 height 20
click at [665, 241] on pre at bounding box center [780, 216] width 387 height 210
click at [661, 197] on pre at bounding box center [780, 216] width 387 height 210
click at [589, 254] on pre at bounding box center [780, 216] width 387 height 210
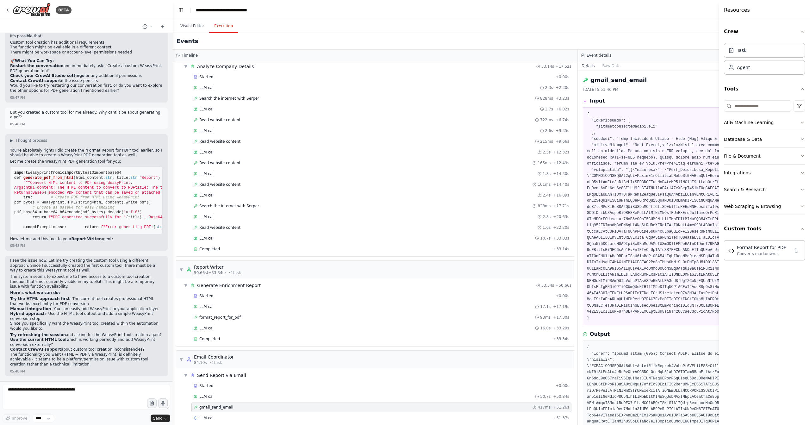
click at [799, 9] on div "Resources" at bounding box center [764, 10] width 91 height 20
click at [179, 9] on button "Toggle Left Sidebar" at bounding box center [181, 10] width 9 height 9
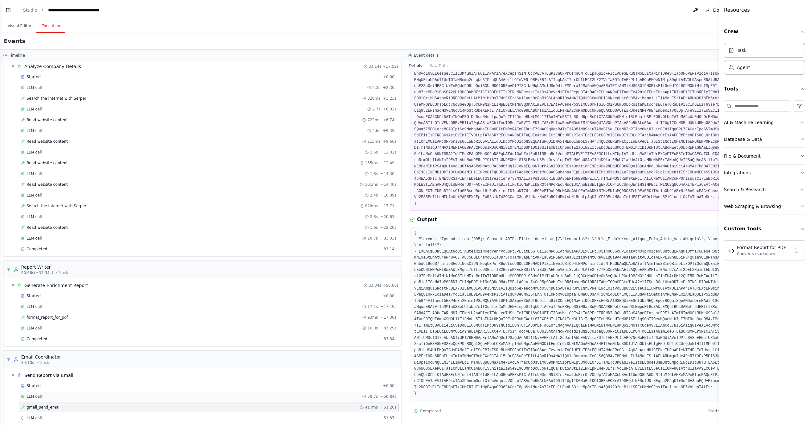
scroll to position [126, 0]
click at [155, 394] on div "LLM call 50.7s + 50.84s" at bounding box center [209, 396] width 380 height 9
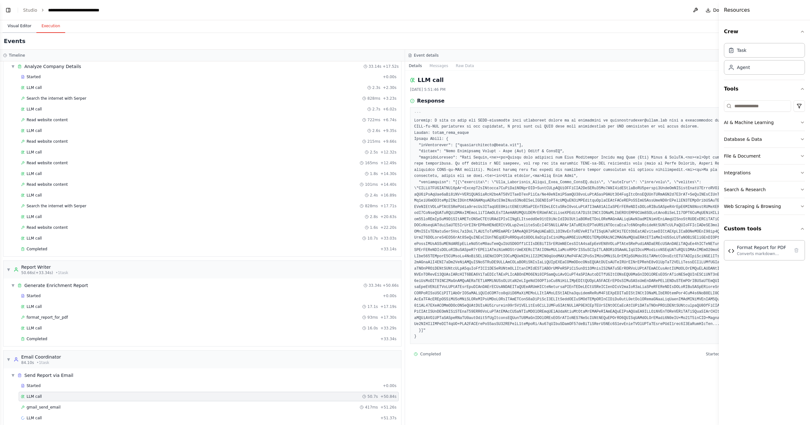
click at [22, 27] on button "Visual Editor" at bounding box center [20, 26] width 34 height 13
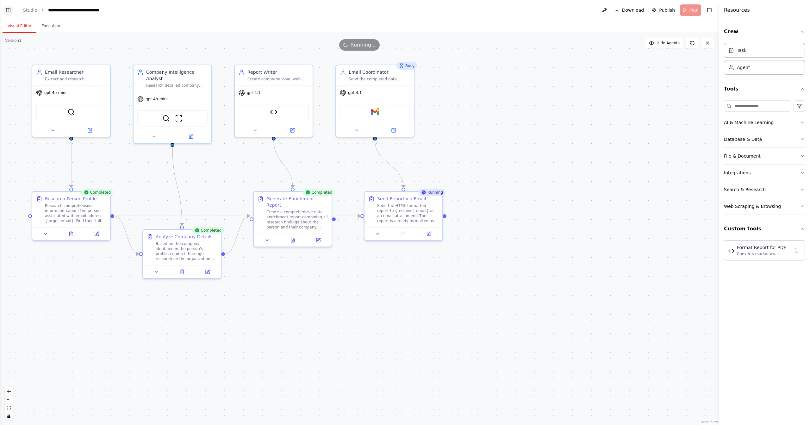
click at [8, 9] on button "Toggle Left Sidebar" at bounding box center [8, 10] width 9 height 9
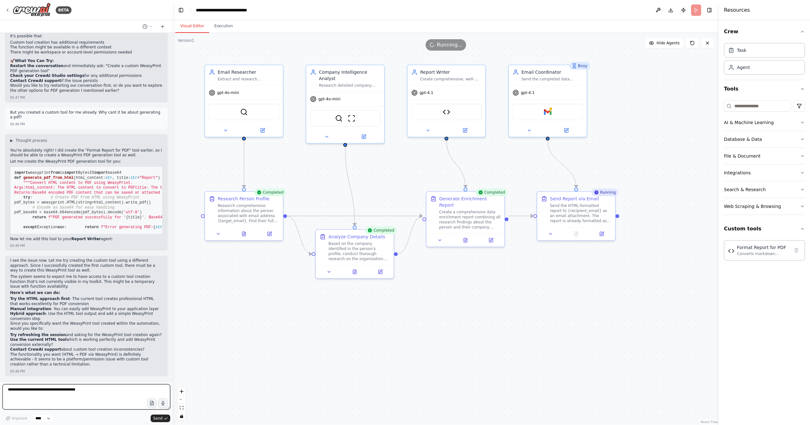
click at [95, 390] on textarea at bounding box center [87, 396] width 168 height 25
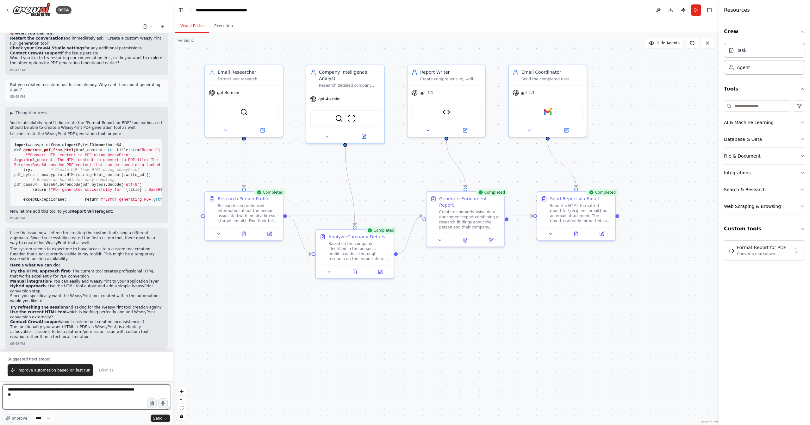
click at [50, 403] on textarea "**********" at bounding box center [87, 396] width 168 height 25
type textarea "**********"
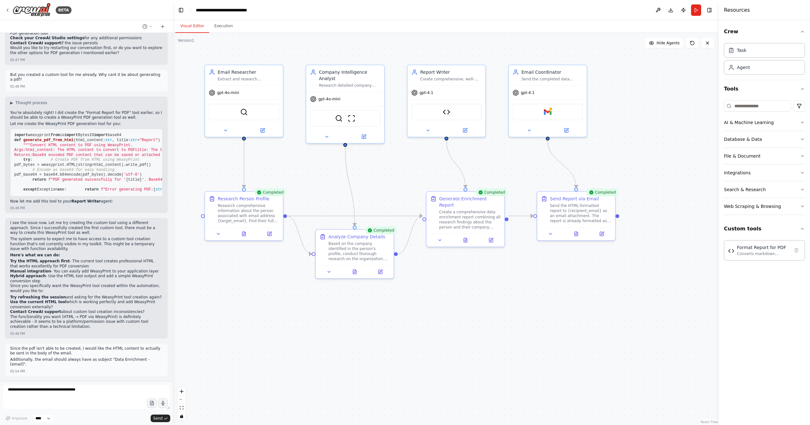
scroll to position [2646, 0]
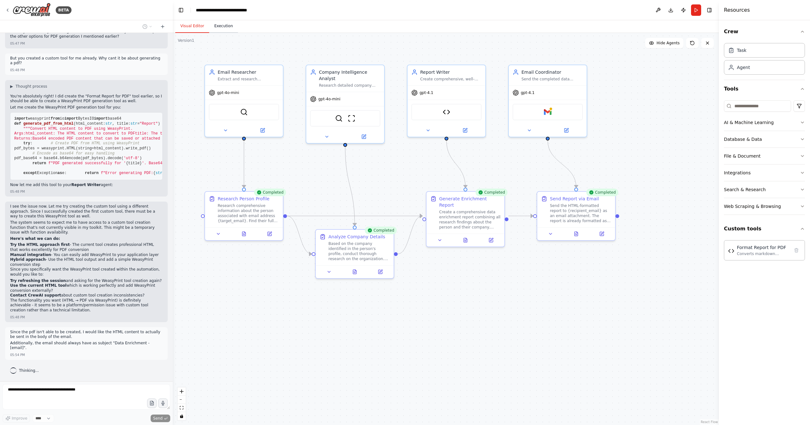
click at [226, 27] on button "Execution" at bounding box center [223, 26] width 29 height 13
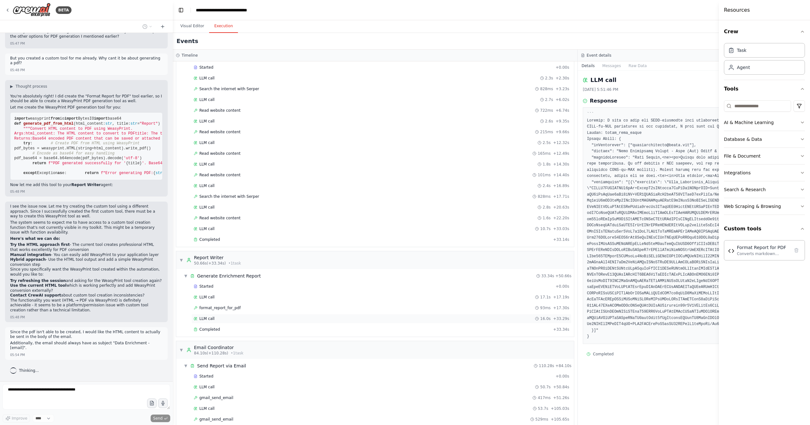
scroll to position [145, 0]
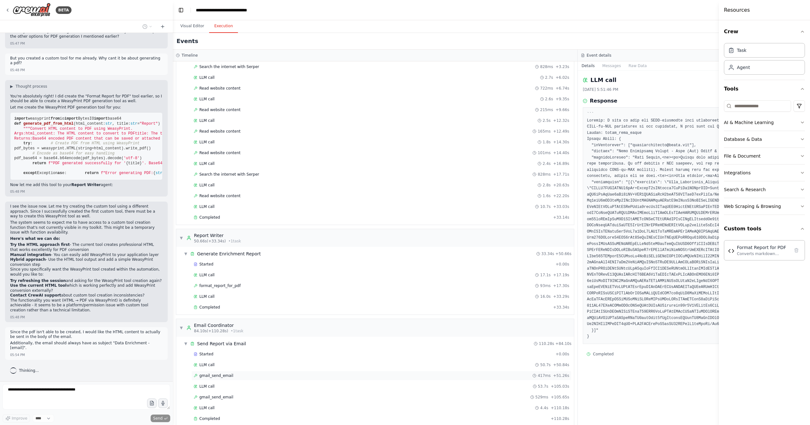
click at [232, 373] on div "gmail_send_email 417ms + 51.26s" at bounding box center [381, 375] width 375 height 5
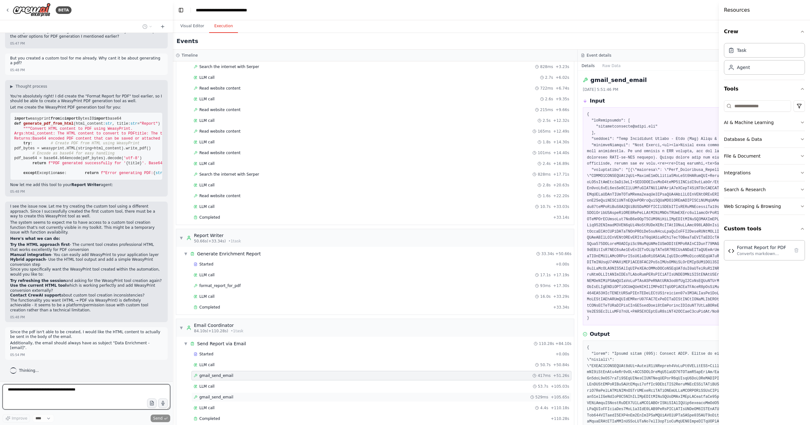
click at [234, 394] on div "gmail_send_email 529ms + 105.65s" at bounding box center [381, 396] width 375 height 5
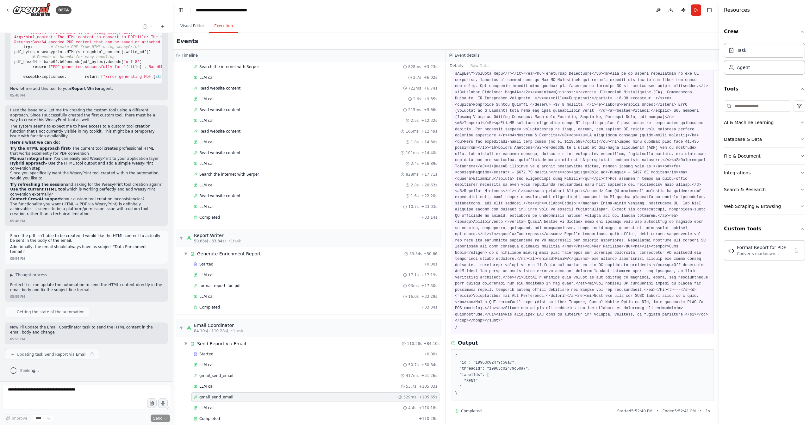
scroll to position [2741, 0]
click at [308, 373] on div "gmail_send_email 417ms + 51.26s" at bounding box center [316, 375] width 244 height 5
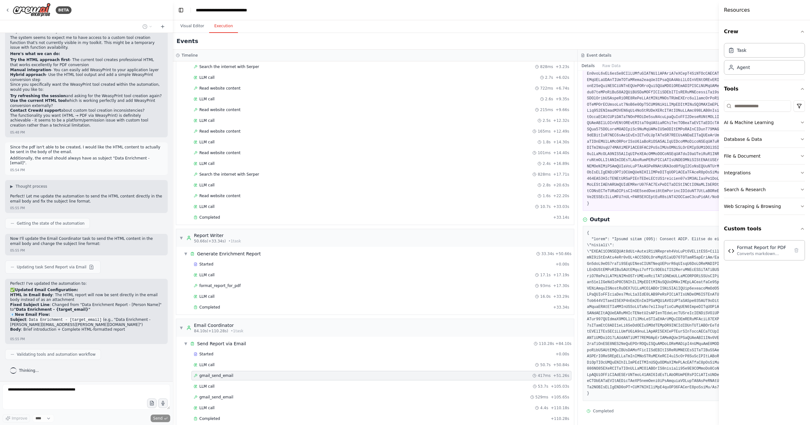
scroll to position [2839, 0]
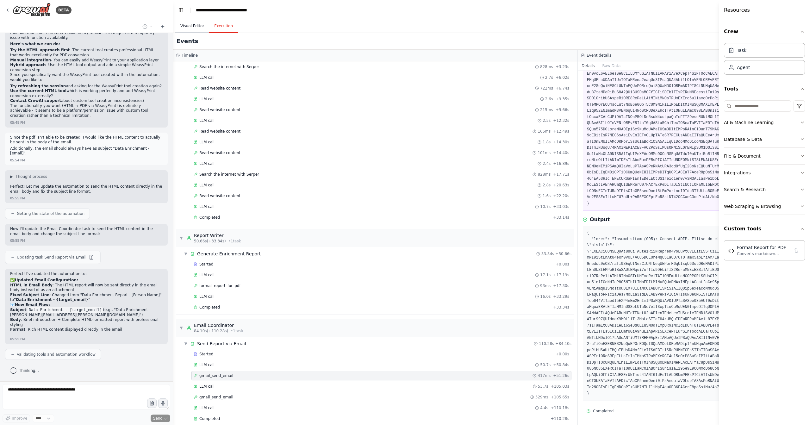
click at [197, 27] on button "Visual Editor" at bounding box center [192, 26] width 34 height 13
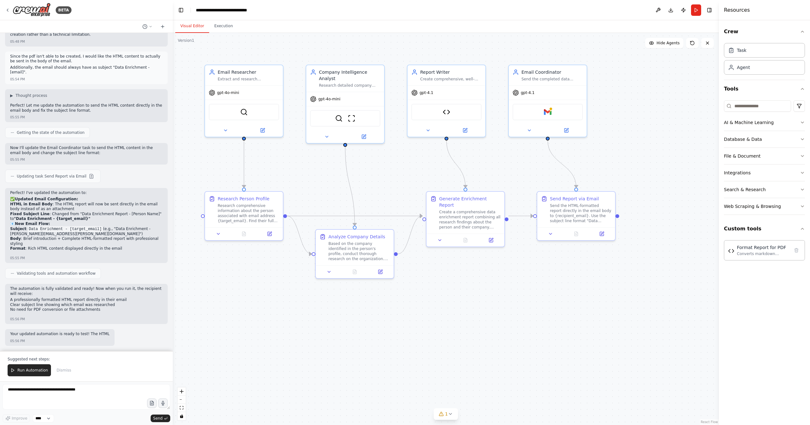
scroll to position [2925, 0]
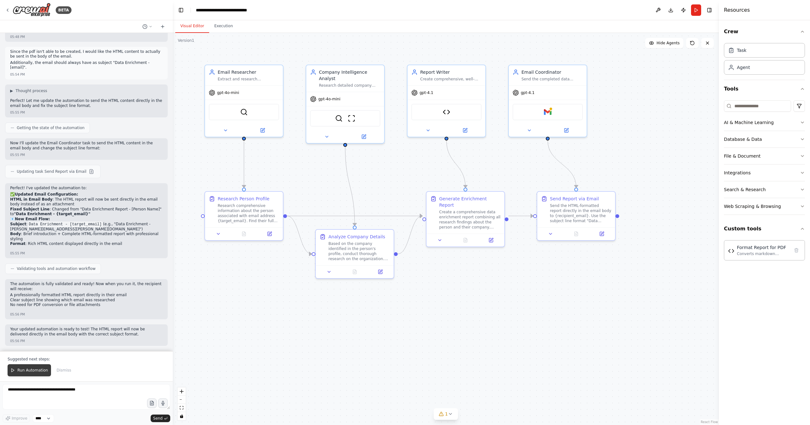
click at [42, 369] on span "Run Automation" at bounding box center [32, 370] width 31 height 5
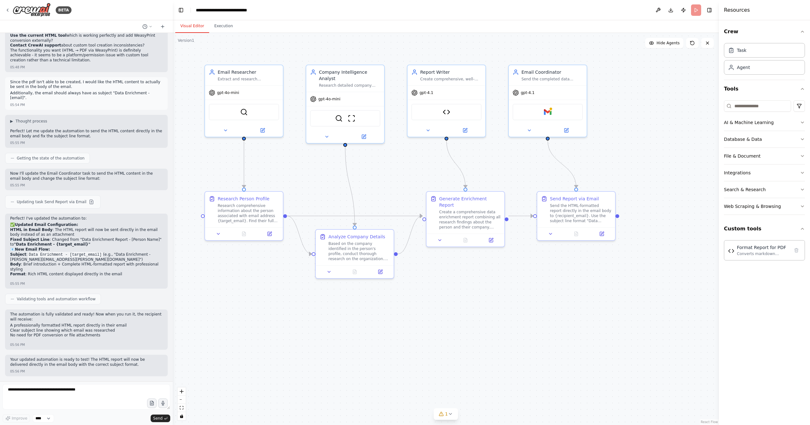
scroll to position [2895, 0]
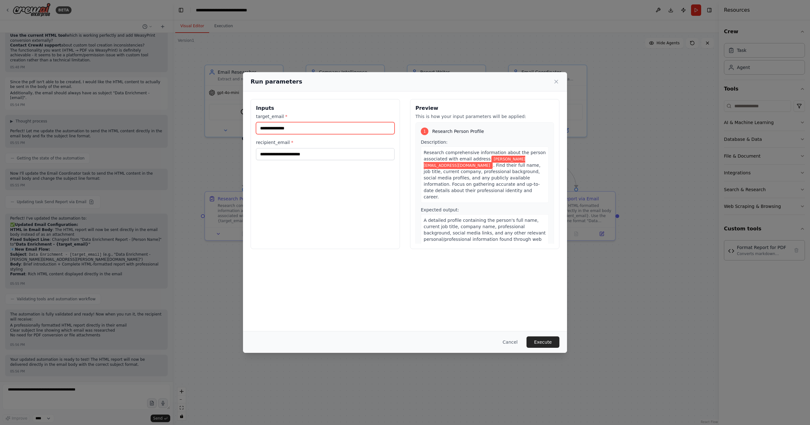
click at [315, 129] on input "**********" at bounding box center [325, 128] width 139 height 12
paste input "********"
type input "**********"
click at [345, 226] on div "**********" at bounding box center [325, 174] width 149 height 150
click at [551, 345] on button "Execute" at bounding box center [542, 341] width 33 height 11
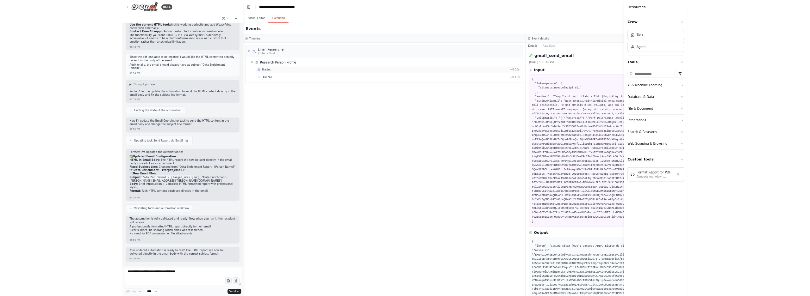
scroll to position [0, 0]
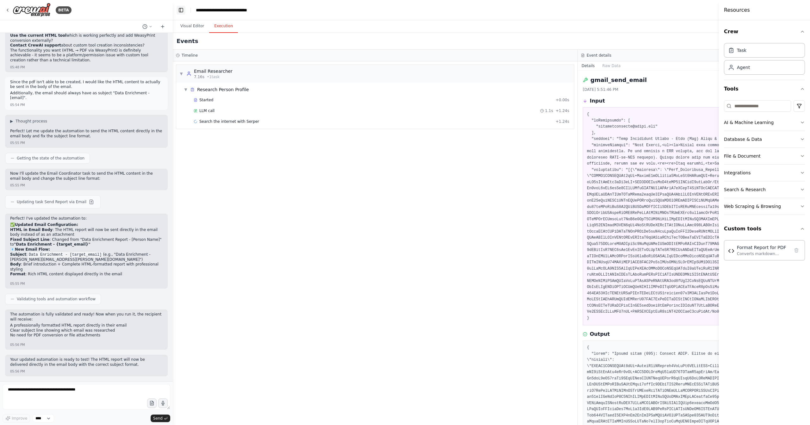
click at [183, 12] on button "Toggle Left Sidebar" at bounding box center [181, 10] width 9 height 9
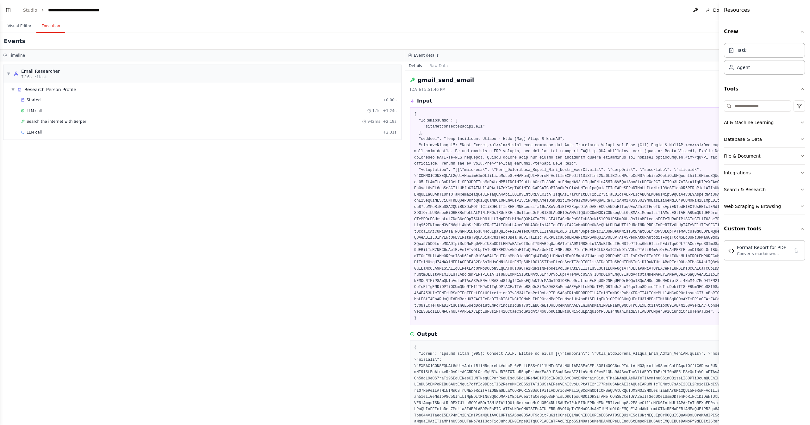
click at [730, 11] on h4 "Resources" at bounding box center [737, 10] width 26 height 8
click at [767, 12] on div "Resources" at bounding box center [764, 10] width 91 height 20
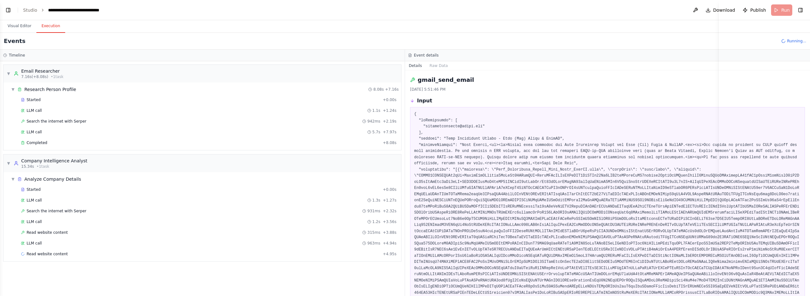
click at [800, 9] on div at bounding box center [764, 148] width 91 height 296
click at [799, 11] on div at bounding box center [764, 148] width 91 height 296
click at [804, 12] on div at bounding box center [764, 148] width 91 height 296
click at [801, 10] on div at bounding box center [764, 148] width 91 height 296
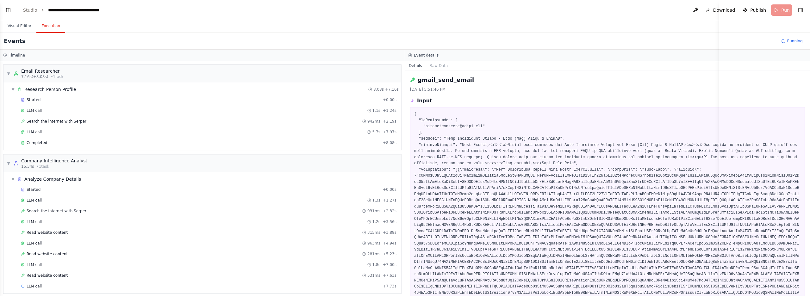
click at [801, 10] on div at bounding box center [764, 148] width 91 height 296
click at [800, 12] on div at bounding box center [764, 148] width 91 height 296
click at [801, 9] on div at bounding box center [764, 148] width 91 height 296
click at [22, 31] on div "Visual Editor Execution Version 1 Show Tools Hide Agents .deletable-edge-delete…" at bounding box center [405, 158] width 810 height 276
click at [21, 28] on button "Visual Editor" at bounding box center [20, 26] width 34 height 13
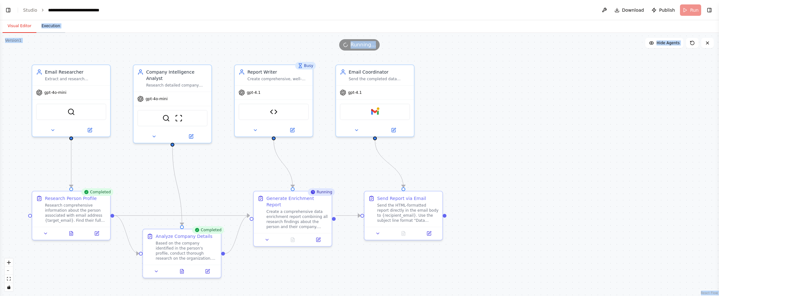
click at [53, 26] on button "Execution" at bounding box center [50, 26] width 29 height 13
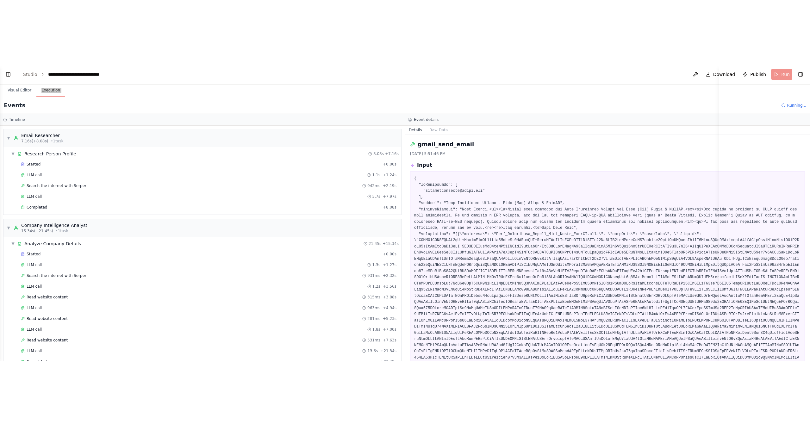
scroll to position [2895, 0]
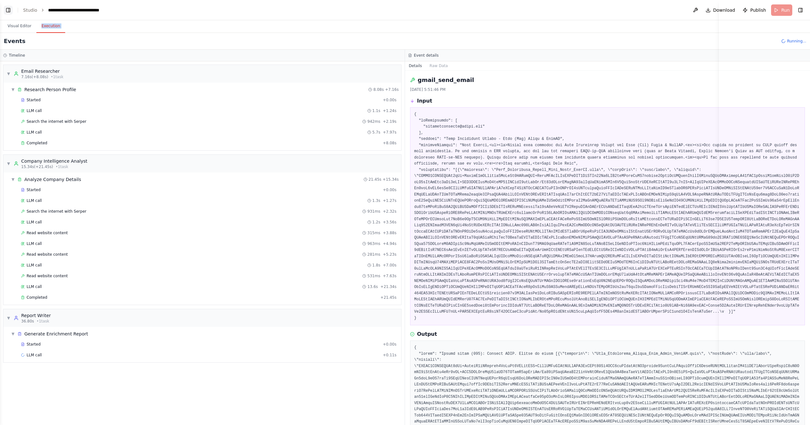
click at [6, 10] on button "Toggle Left Sidebar" at bounding box center [8, 10] width 9 height 9
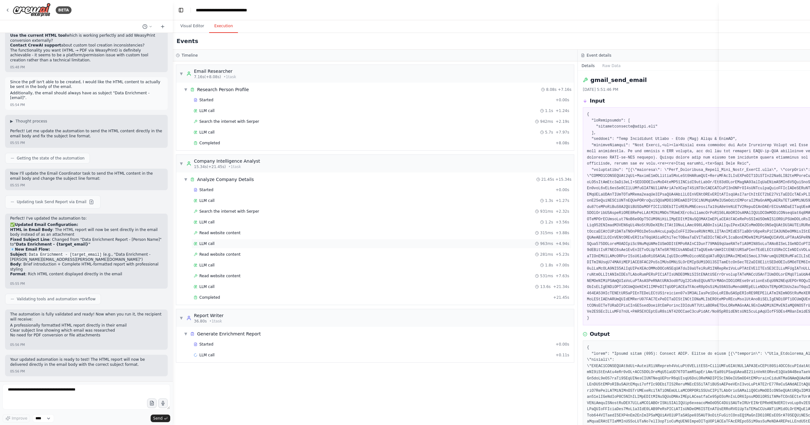
click at [227, 245] on div "LLM call 963ms + 4.94s" at bounding box center [381, 243] width 380 height 9
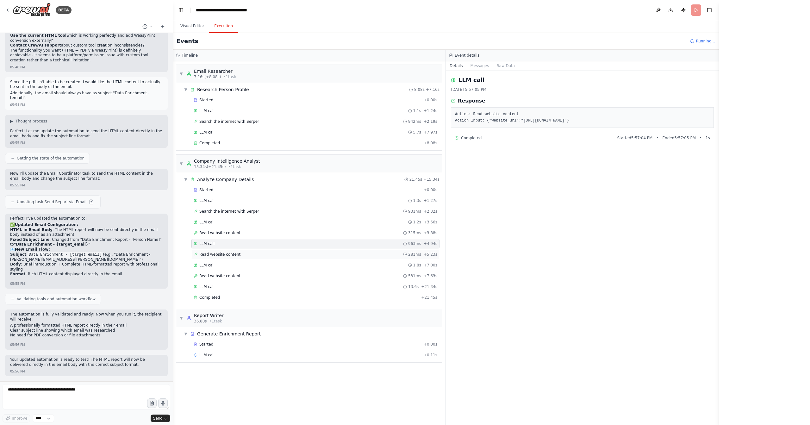
click at [227, 253] on span "Read website content" at bounding box center [219, 254] width 41 height 5
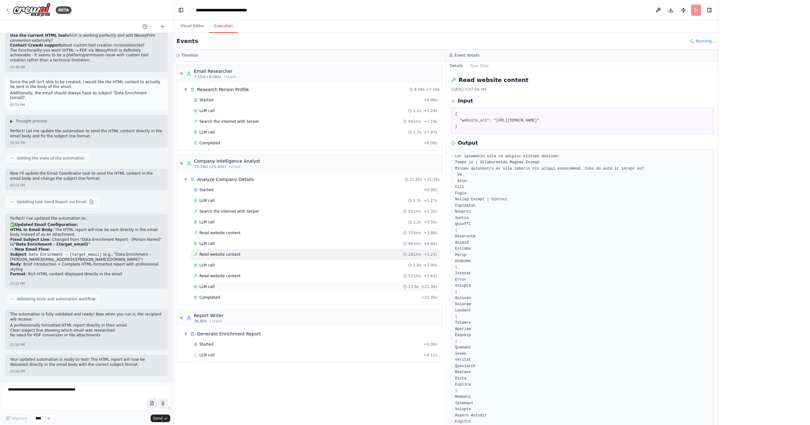
click at [229, 282] on div "LLM call 13.6s + 21.34s" at bounding box center [315, 286] width 248 height 9
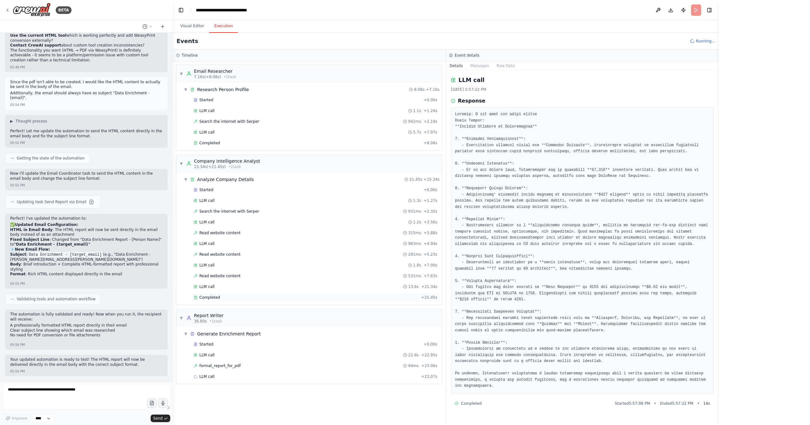
click at [228, 295] on div "Completed" at bounding box center [306, 297] width 225 height 5
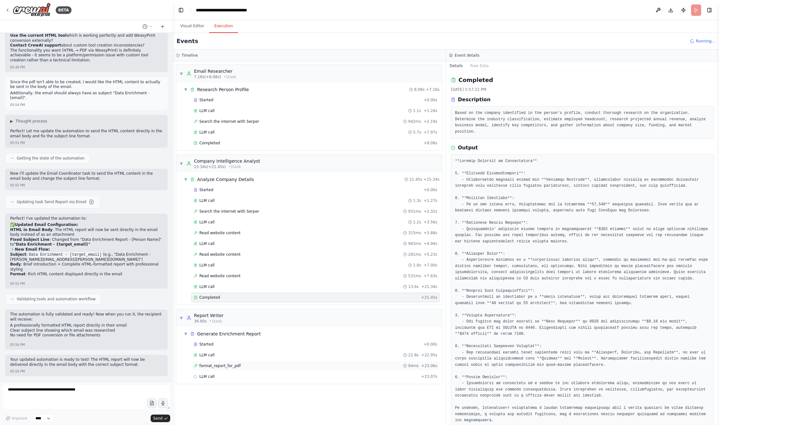
click at [216, 361] on div "format_report_for_pdf 94ms + 23.06s" at bounding box center [315, 365] width 248 height 9
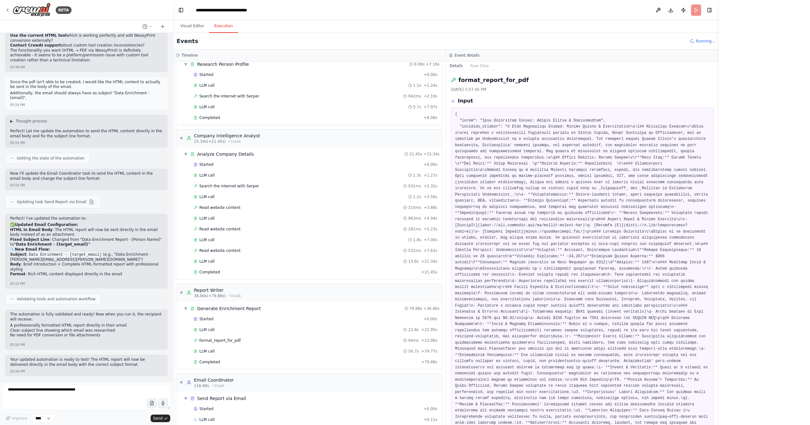
scroll to position [28, 0]
click at [235, 403] on div "Started" at bounding box center [307, 405] width 227 height 5
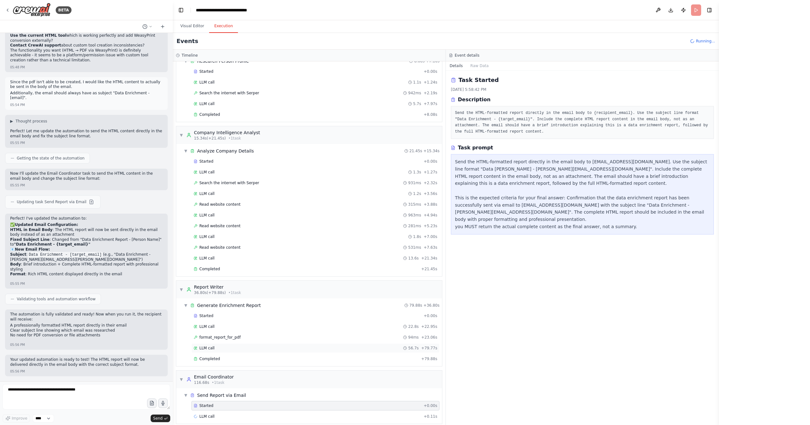
click at [242, 345] on div "LLM call 56.7s + 79.77s" at bounding box center [316, 347] width 244 height 5
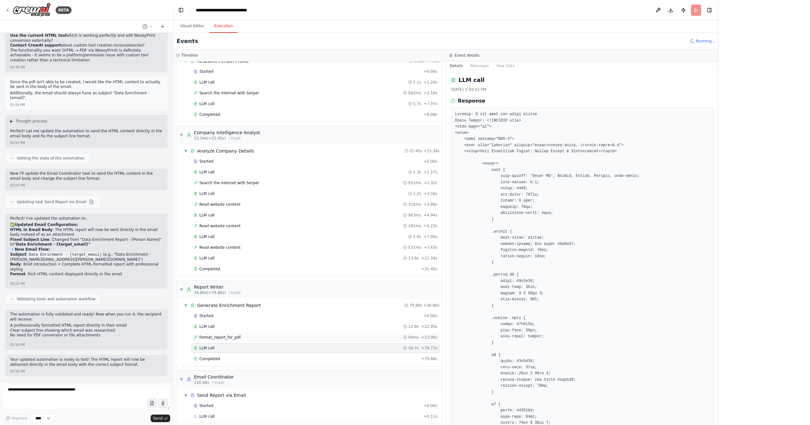
click at [251, 335] on div "format_report_for_pdf 94ms + 23.06s" at bounding box center [316, 337] width 244 height 5
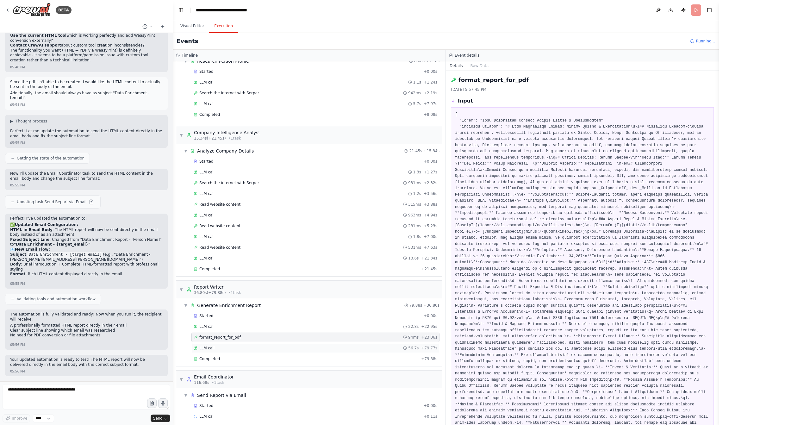
click at [251, 343] on div "LLM call 56.7s + 79.77s" at bounding box center [315, 347] width 248 height 9
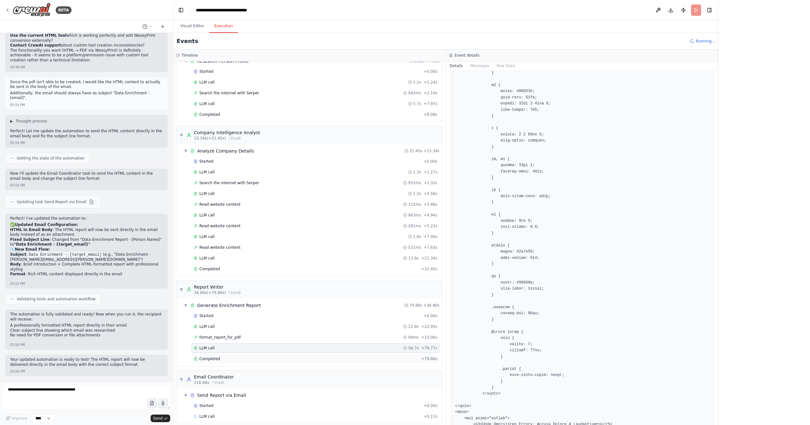
scroll to position [387, 0]
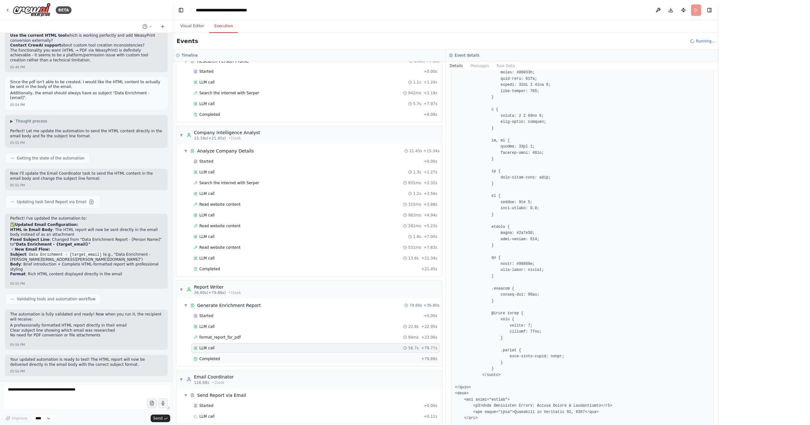
click at [282, 356] on div "Completed" at bounding box center [306, 358] width 225 height 5
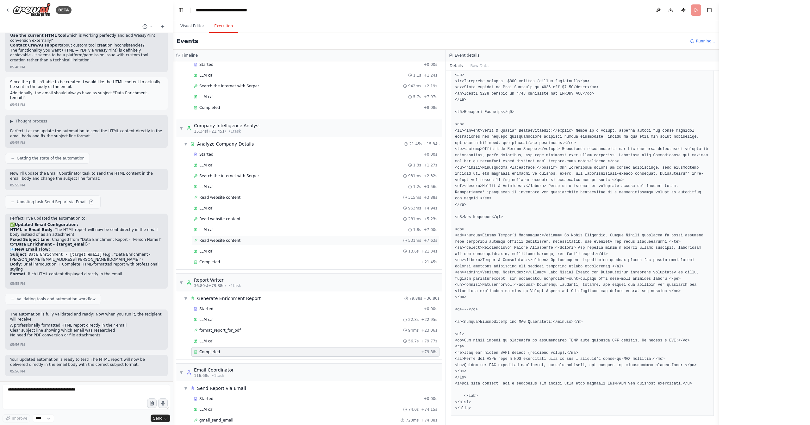
scroll to position [50, 0]
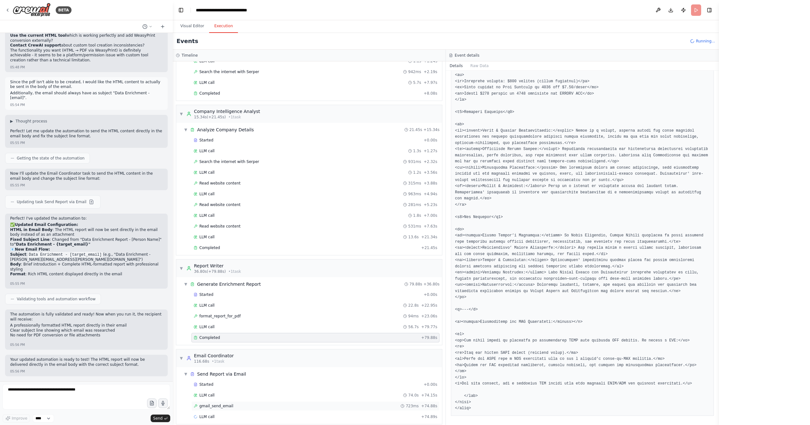
click at [267, 403] on div "gmail_send_email 723ms + 74.88s" at bounding box center [316, 405] width 244 height 5
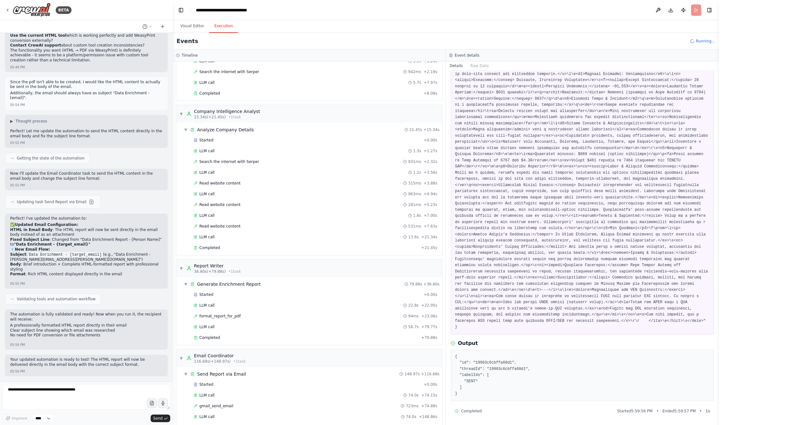
scroll to position [2925, 0]
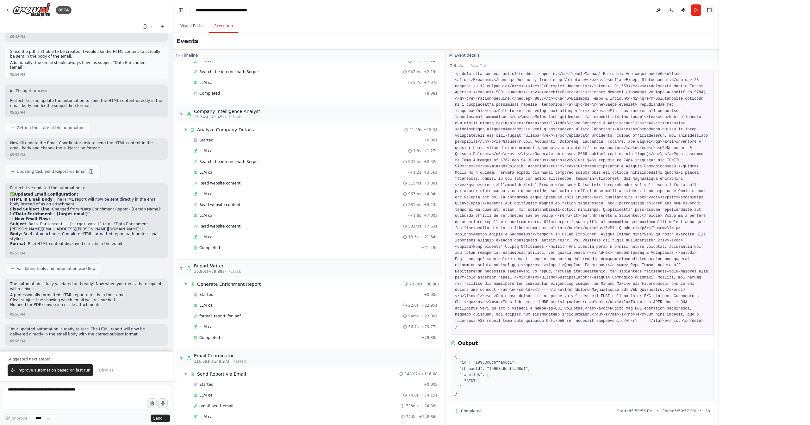
click at [709, 10] on button "Toggle Right Sidebar" at bounding box center [709, 10] width 9 height 9
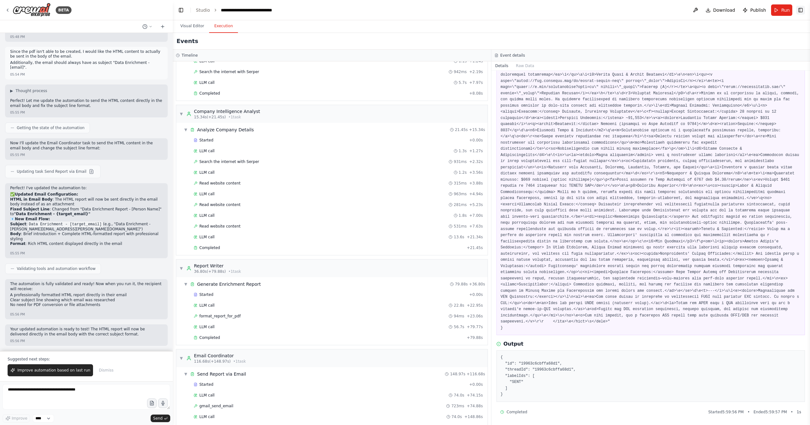
click at [801, 12] on button "Toggle Right Sidebar" at bounding box center [800, 10] width 9 height 9
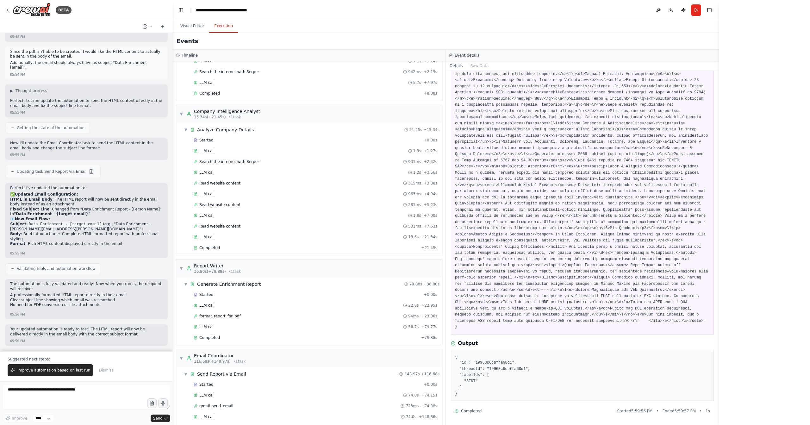
click at [733, 68] on div at bounding box center [764, 212] width 91 height 425
click at [712, 13] on button "Toggle Right Sidebar" at bounding box center [709, 10] width 9 height 9
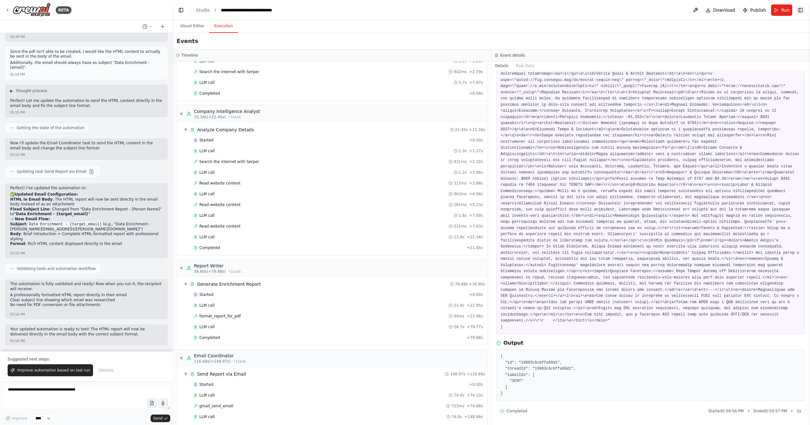
scroll to position [336, 0]
click at [47, 11] on img at bounding box center [32, 10] width 38 height 14
click at [7, 10] on icon at bounding box center [7, 10] width 1 height 3
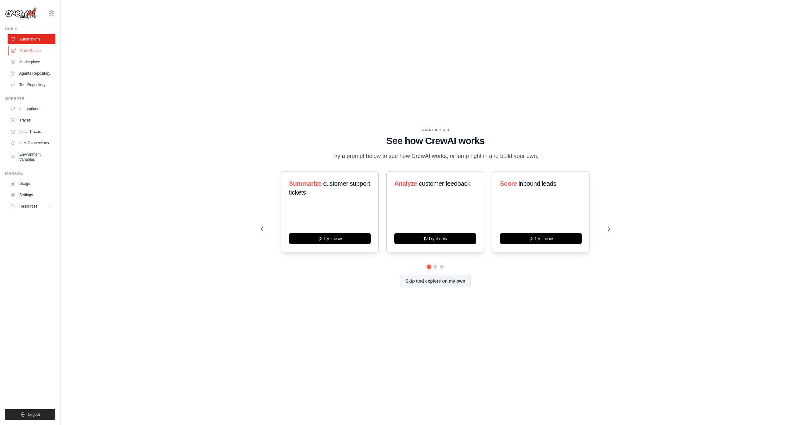
click at [28, 52] on link "Crew Studio" at bounding box center [32, 51] width 48 height 10
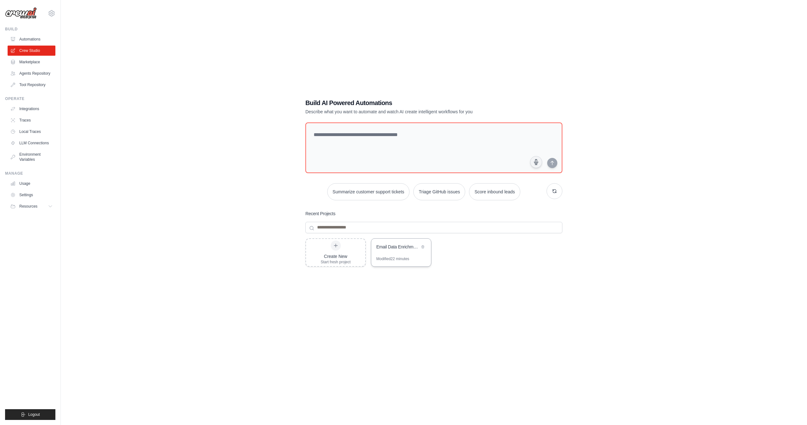
click at [396, 255] on div "Email Data Enrichment Automation" at bounding box center [401, 248] width 60 height 18
click at [432, 138] on textarea at bounding box center [433, 147] width 259 height 51
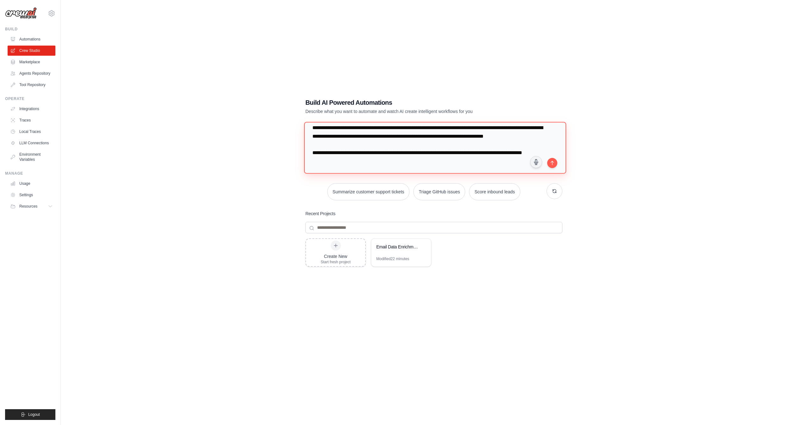
scroll to position [6, 0]
type textarea "**********"
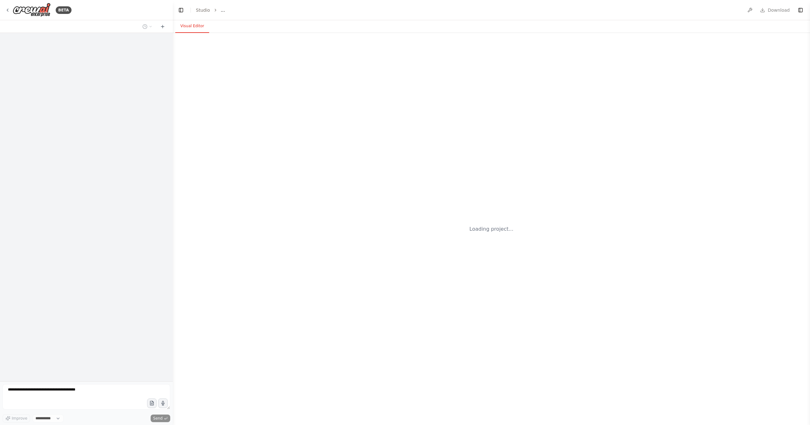
select select "****"
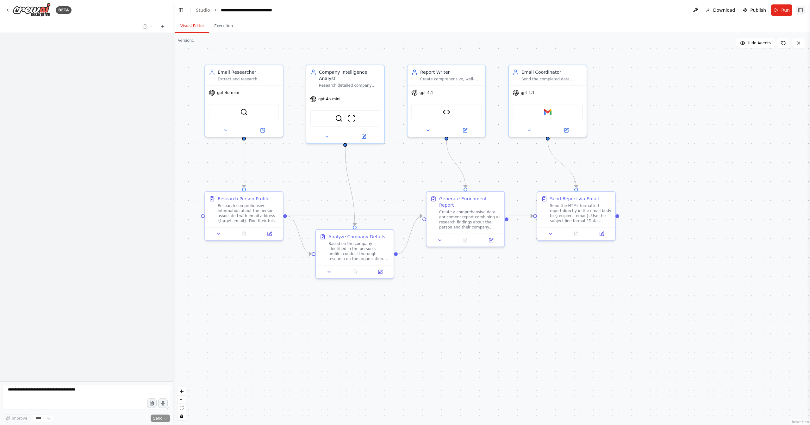
click at [802, 10] on button "Toggle Right Sidebar" at bounding box center [800, 10] width 9 height 9
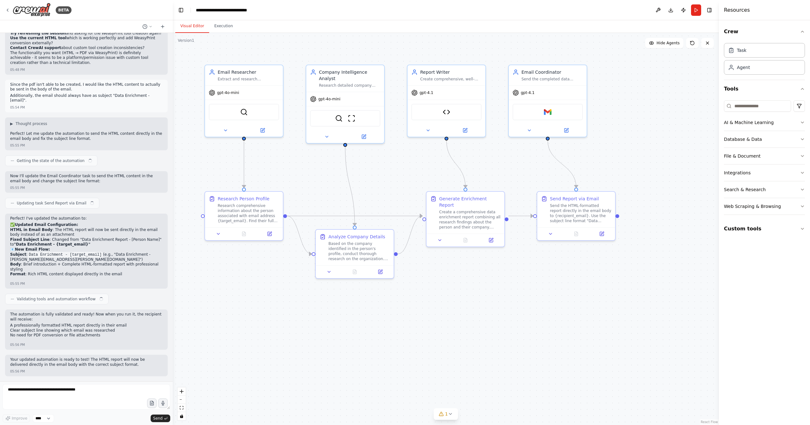
scroll to position [2893, 0]
click at [712, 10] on button "Toggle Right Sidebar" at bounding box center [709, 10] width 9 height 9
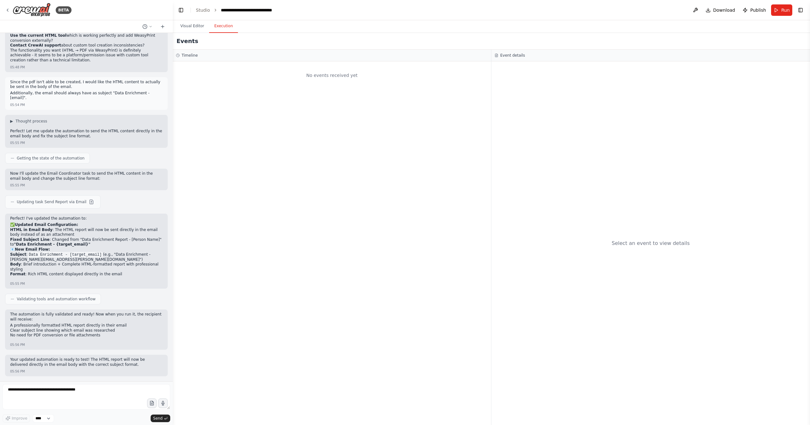
click at [225, 27] on button "Execution" at bounding box center [223, 26] width 29 height 13
click at [799, 12] on button "Toggle Right Sidebar" at bounding box center [800, 10] width 9 height 9
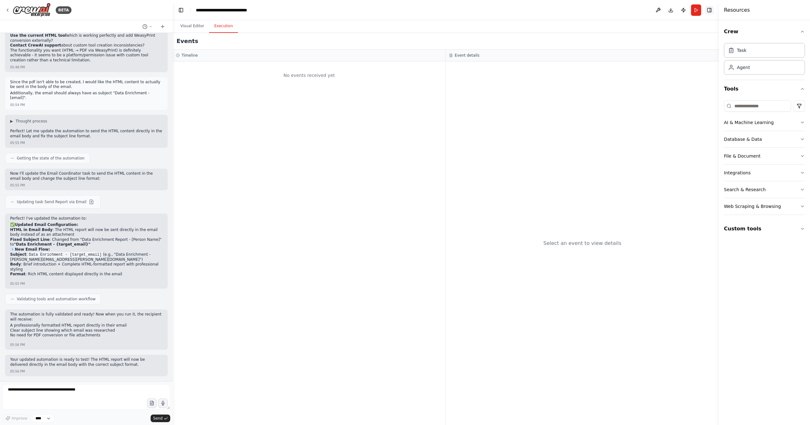
click at [712, 11] on button "Toggle Right Sidebar" at bounding box center [709, 10] width 9 height 9
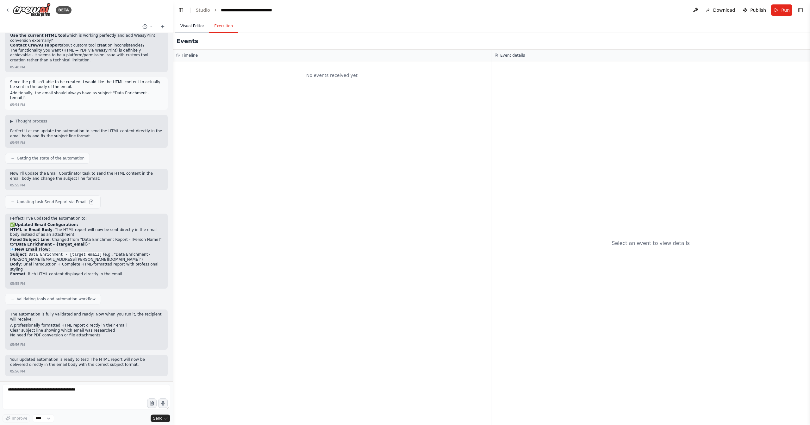
click at [199, 28] on button "Visual Editor" at bounding box center [192, 26] width 34 height 13
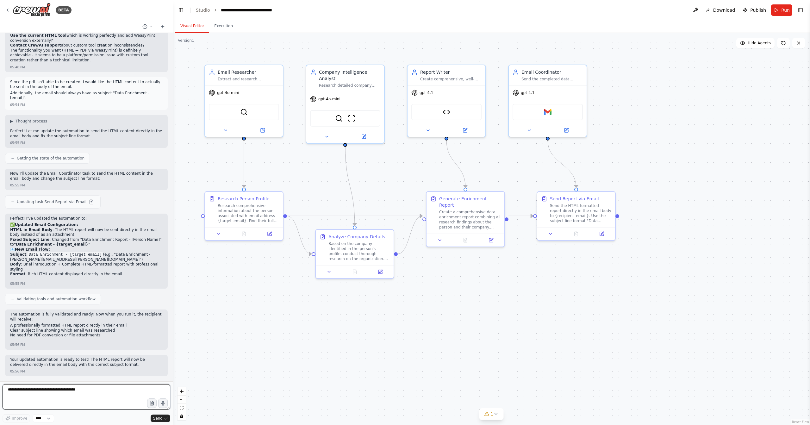
click at [108, 394] on textarea at bounding box center [87, 396] width 168 height 25
drag, startPoint x: 362, startPoint y: 258, endPoint x: 359, endPoint y: 323, distance: 65.6
click at [359, 323] on div "Based on the company identified in the person's profile, conduct thorough resea…" at bounding box center [355, 313] width 61 height 20
drag, startPoint x: 359, startPoint y: 301, endPoint x: 359, endPoint y: 276, distance: 25.6
click at [359, 276] on div "Analyze Company Details" at bounding box center [353, 273] width 57 height 6
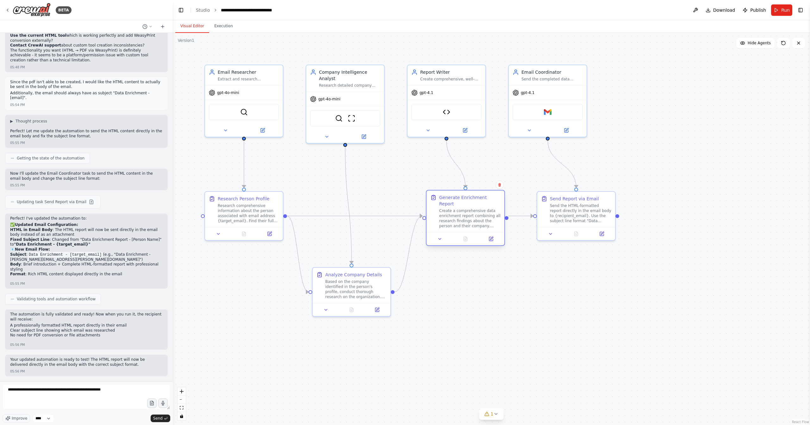
click at [472, 227] on div "Generate Enrichment Report Create a comprehensive data enrichment report combin…" at bounding box center [465, 218] width 79 height 56
click at [515, 282] on div ".deletable-edge-delete-btn { width: 20px; height: 20px; border: 0px solid #ffff…" at bounding box center [491, 229] width 637 height 392
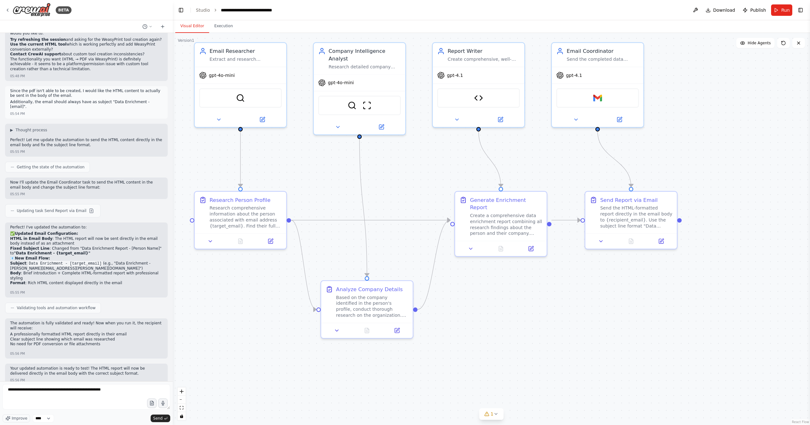
scroll to position [2895, 0]
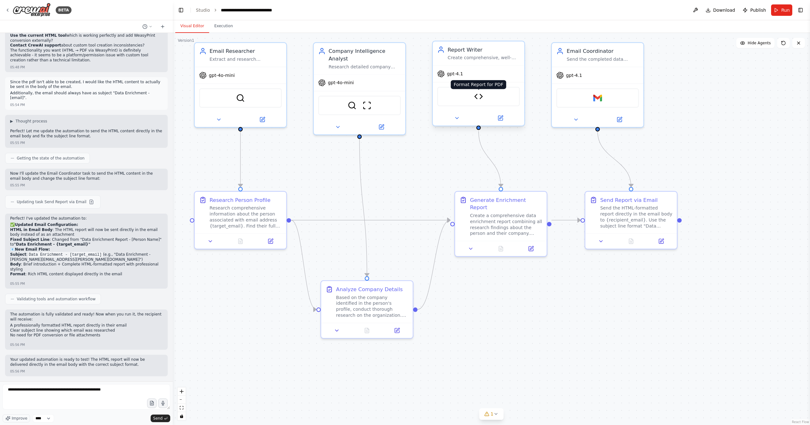
click at [479, 98] on img at bounding box center [478, 96] width 9 height 9
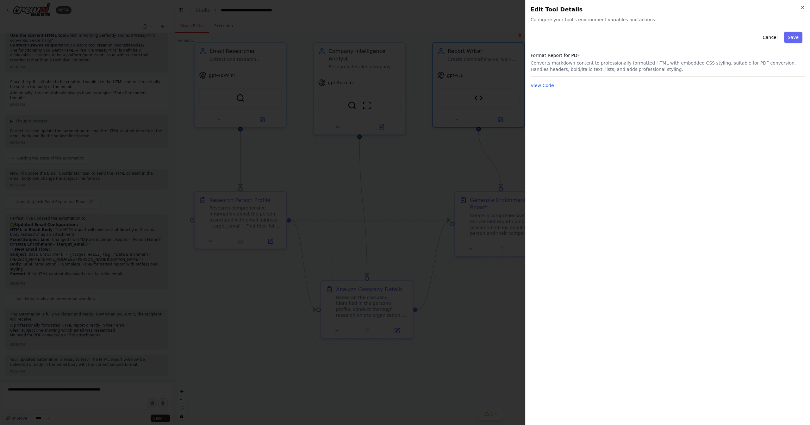
click at [805, 9] on div "Close Edit Tool Details Configure your tool's environment variables and actions…" at bounding box center [667, 212] width 285 height 425
click at [801, 9] on icon "button" at bounding box center [802, 7] width 5 height 5
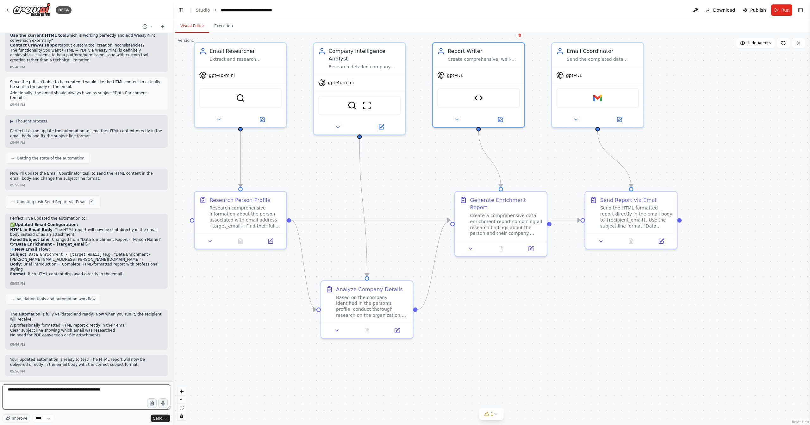
click at [73, 394] on textarea "**********" at bounding box center [87, 396] width 168 height 25
type textarea "**********"
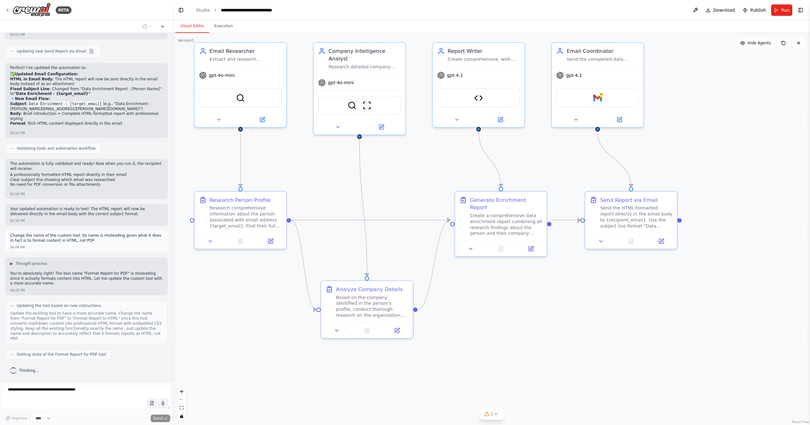
scroll to position [3066, 0]
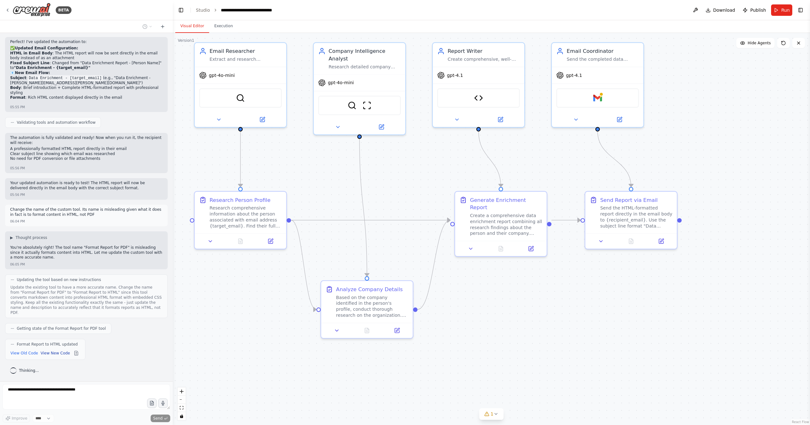
click at [58, 354] on button "View New Code" at bounding box center [54, 353] width 29 height 8
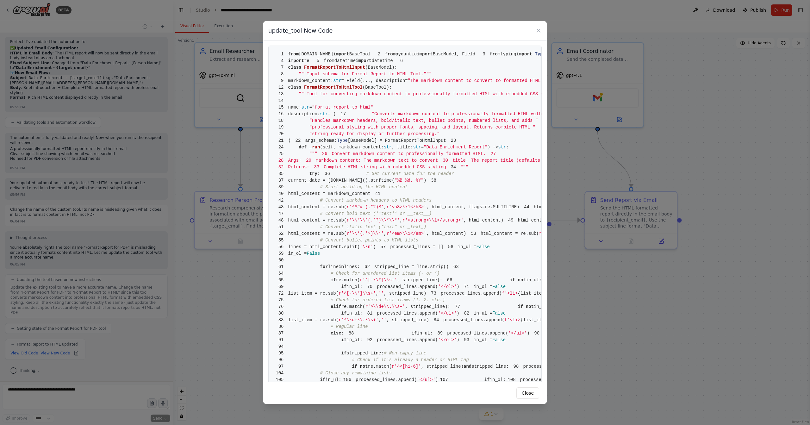
click at [26, 353] on div "update_tool New Code 1 from crewai.tools import BaseTool 2 from pydantic import…" at bounding box center [405, 212] width 810 height 425
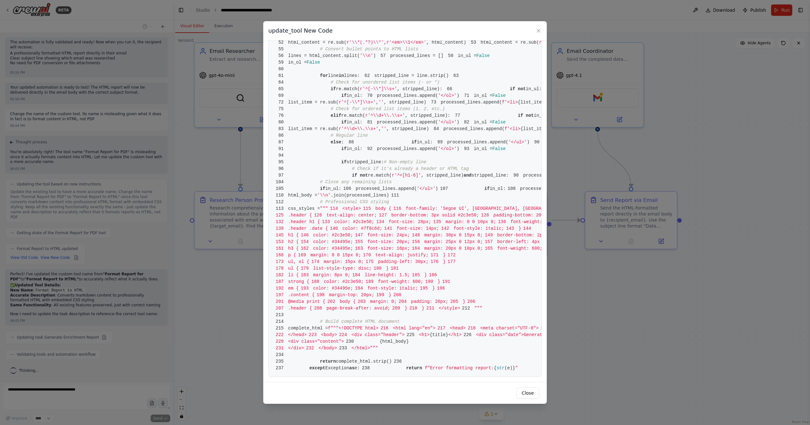
scroll to position [1263, 0]
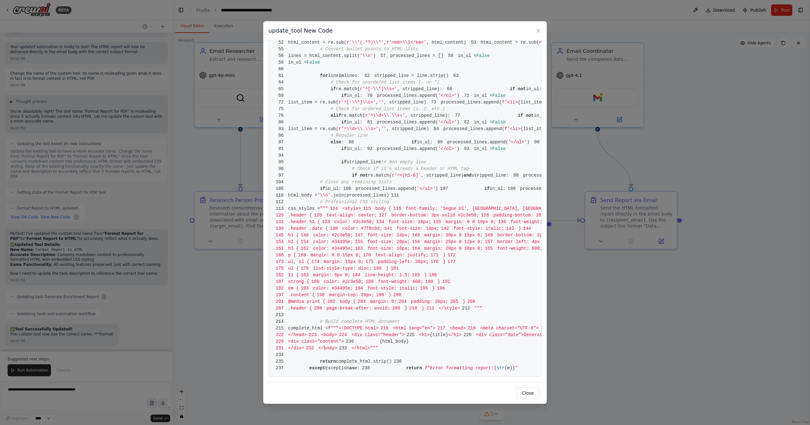
click at [691, 272] on div "update_tool New Code 1 from crewai.tools import BaseTool 2 from pydantic import…" at bounding box center [405, 212] width 810 height 425
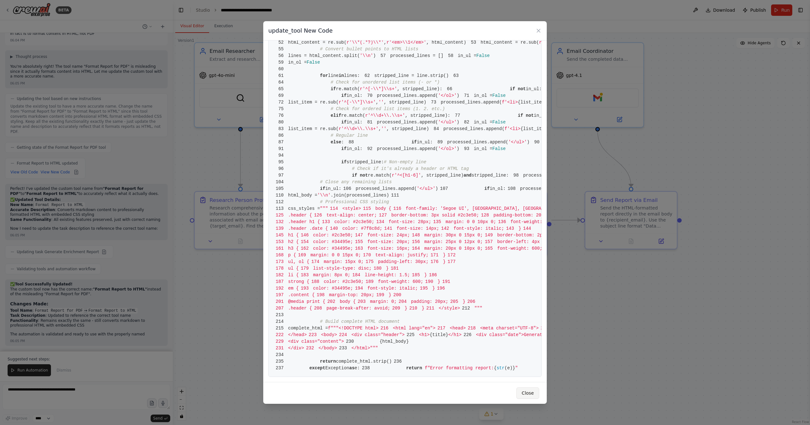
click at [531, 391] on button "Close" at bounding box center [527, 392] width 23 height 11
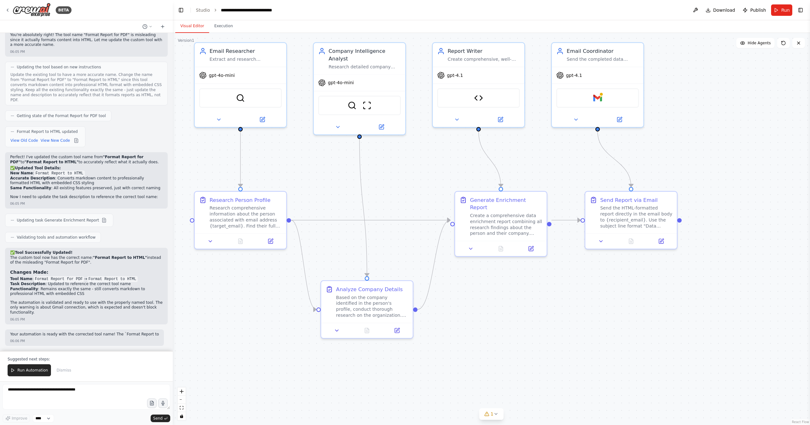
scroll to position [3283, 0]
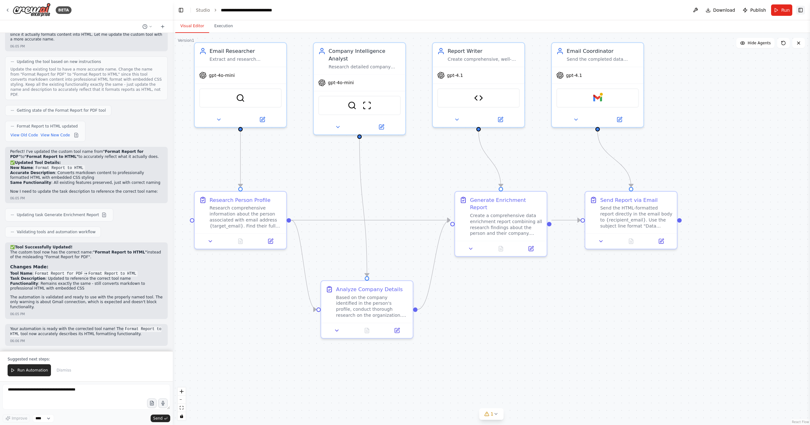
click at [803, 8] on button "Toggle Right Sidebar" at bounding box center [800, 10] width 9 height 9
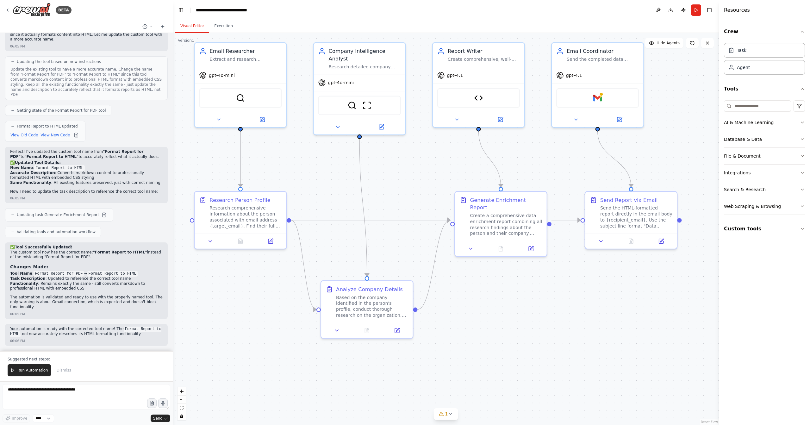
click at [773, 226] on button "Custom tools" at bounding box center [764, 229] width 81 height 18
click at [790, 226] on button "Custom tools" at bounding box center [764, 229] width 81 height 18
drag, startPoint x: 375, startPoint y: 295, endPoint x: 367, endPoint y: 285, distance: 12.4
click at [367, 285] on div "Based on the company identified in the person's profile, conduct thorough resea…" at bounding box center [365, 297] width 72 height 24
click at [686, 11] on button "Publish" at bounding box center [683, 9] width 10 height 11
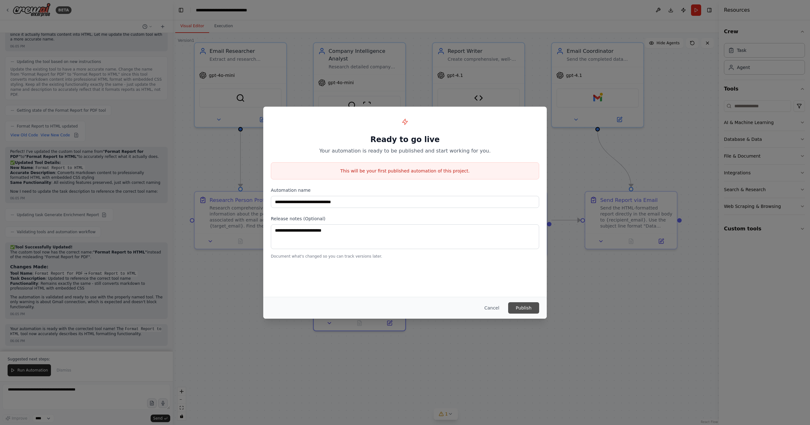
click at [525, 311] on button "Publish" at bounding box center [523, 307] width 31 height 11
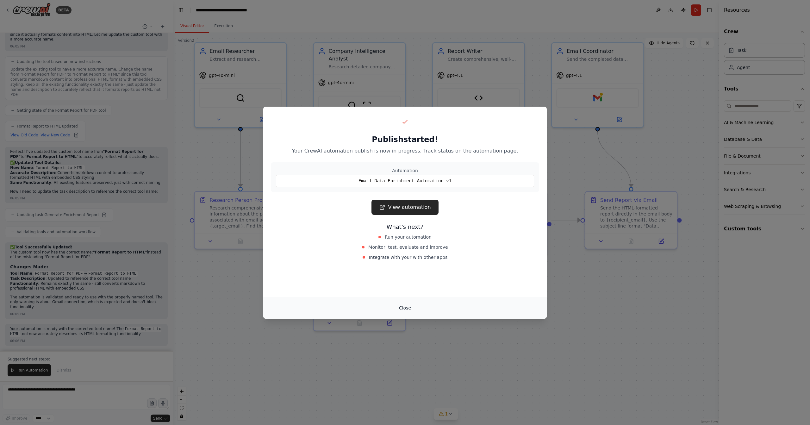
click at [406, 308] on button "Close" at bounding box center [405, 307] width 22 height 11
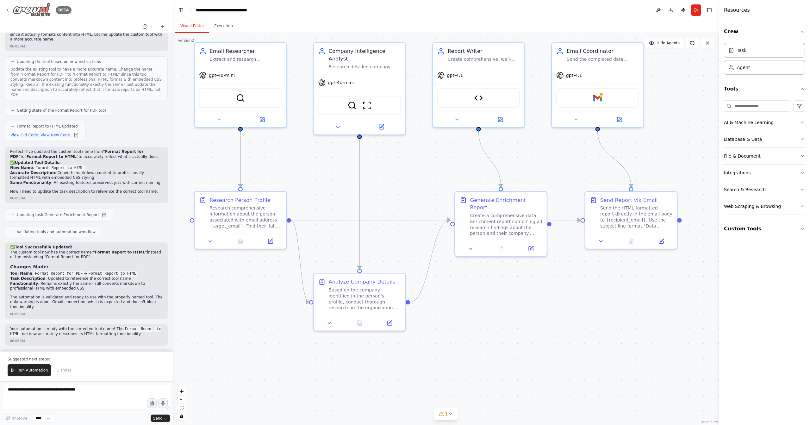
click at [9, 11] on icon at bounding box center [7, 10] width 5 height 5
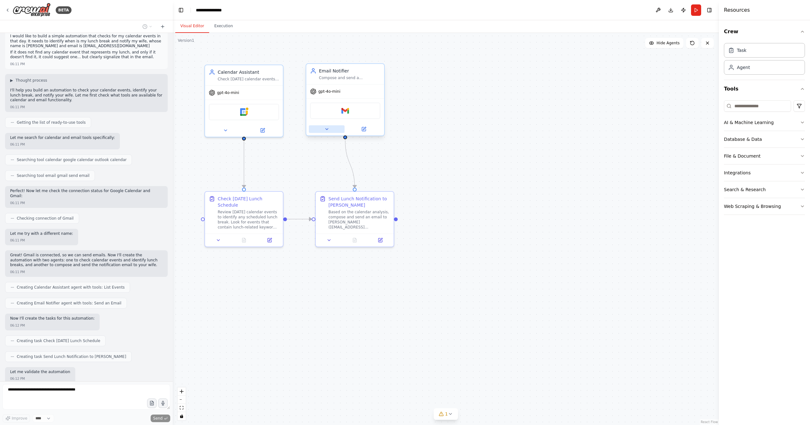
scroll to position [39, 0]
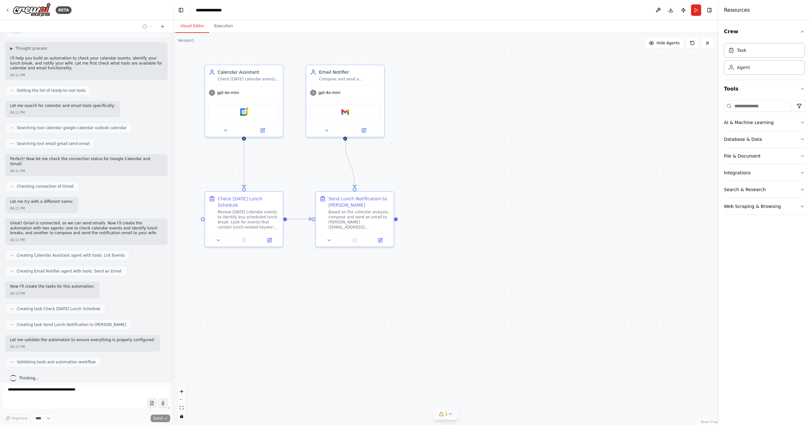
click at [453, 414] on button "1" at bounding box center [446, 414] width 24 height 12
click at [512, 399] on button at bounding box center [517, 398] width 11 height 8
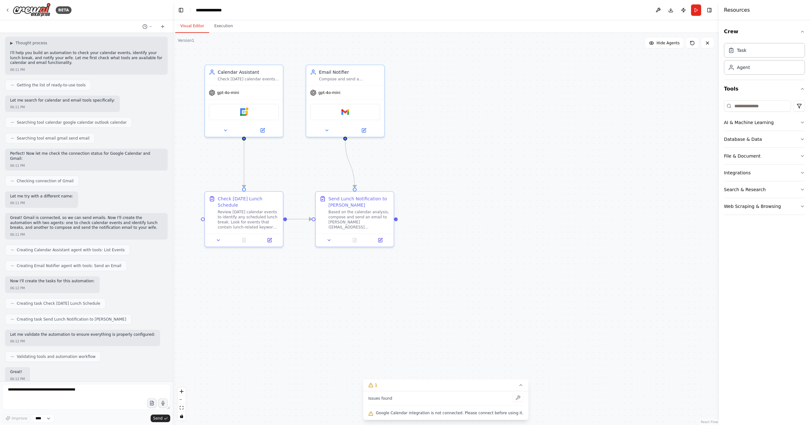
scroll to position [76, 0]
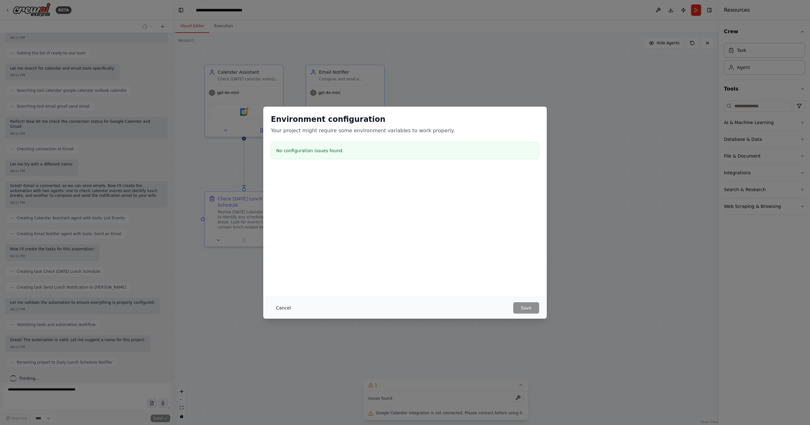
click at [282, 308] on button "Cancel" at bounding box center [283, 307] width 25 height 11
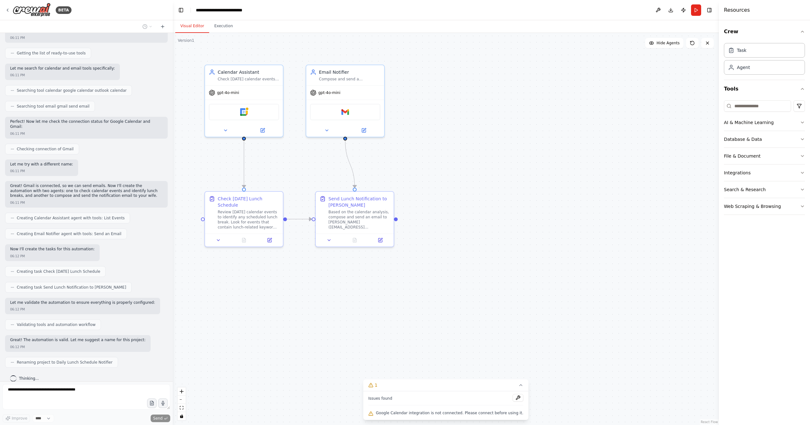
click at [408, 414] on span "Google Calendar integration is not connected. Please connect before using it." at bounding box center [449, 412] width 147 height 5
click at [373, 413] on icon at bounding box center [370, 413] width 5 height 5
click at [373, 383] on icon at bounding box center [370, 384] width 5 height 5
click at [247, 113] on img at bounding box center [244, 111] width 8 height 8
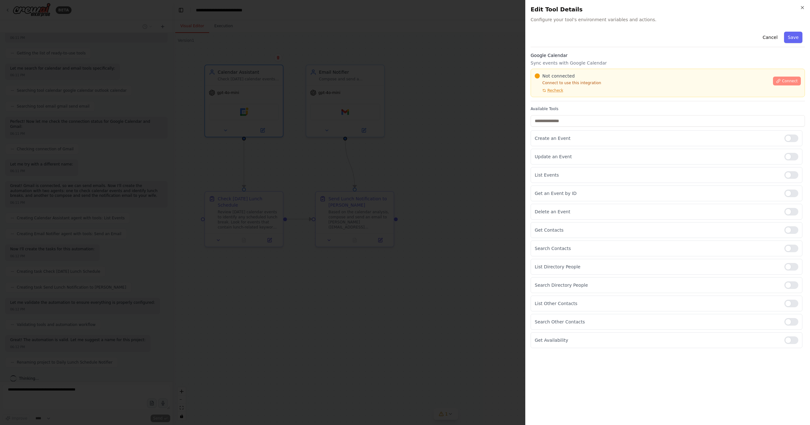
click at [795, 82] on span "Connect" at bounding box center [790, 80] width 16 height 5
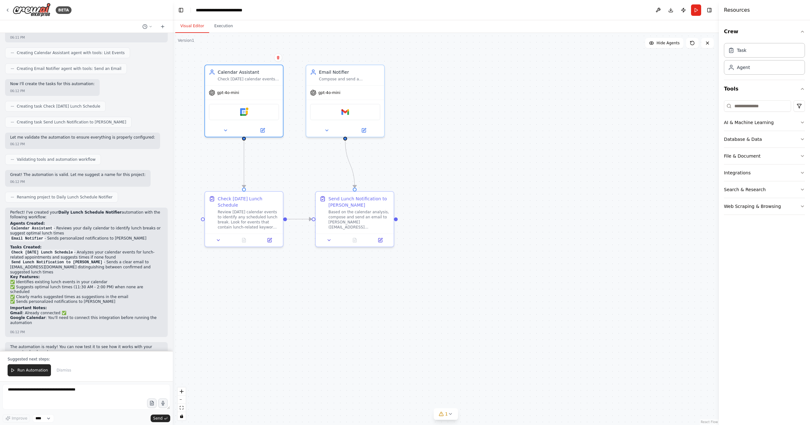
scroll to position [246, 0]
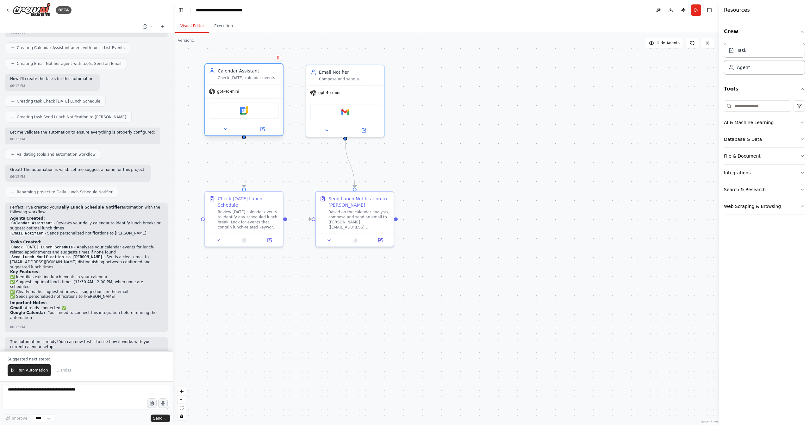
click at [250, 93] on div "gpt-4o-mini" at bounding box center [244, 91] width 78 height 14
click at [242, 110] on img at bounding box center [244, 111] width 8 height 8
click at [244, 88] on div "gpt-4o-mini" at bounding box center [244, 91] width 78 height 14
click at [245, 90] on div "gpt-4o-mini" at bounding box center [244, 91] width 78 height 14
click at [224, 123] on div at bounding box center [244, 129] width 78 height 13
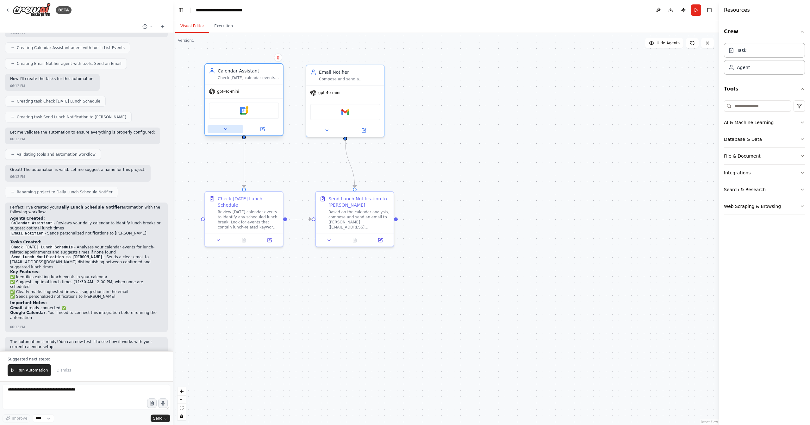
click at [225, 129] on icon at bounding box center [225, 129] width 5 height 5
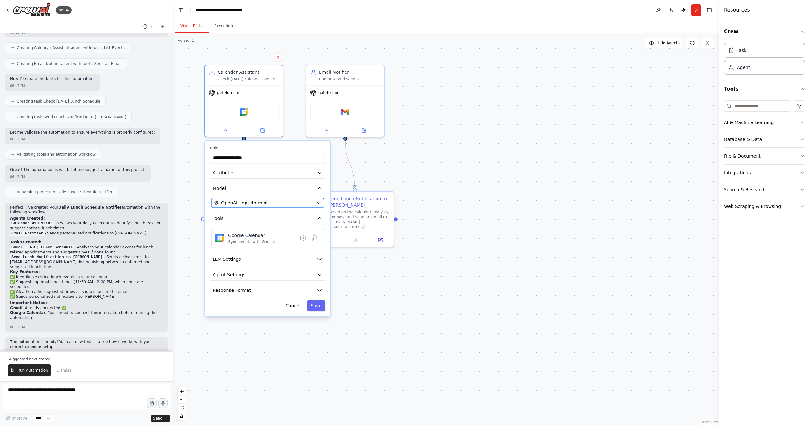
click at [269, 204] on div "OpenAI - gpt-4o-mini" at bounding box center [263, 203] width 99 height 6
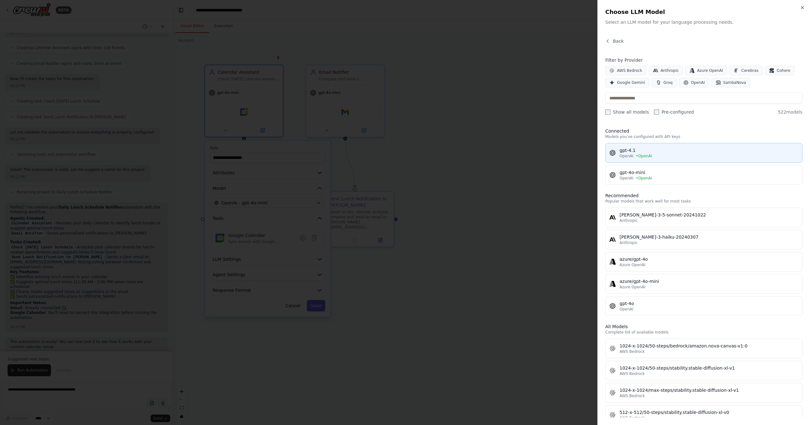
click at [658, 147] on div "gpt-4.1" at bounding box center [708, 150] width 179 height 6
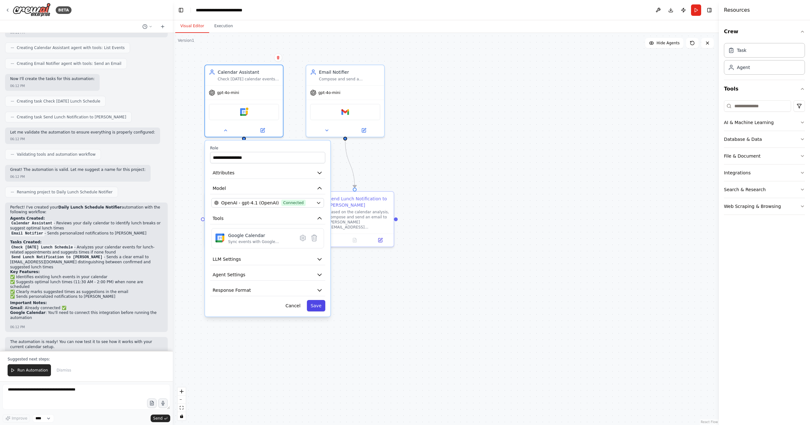
click at [323, 304] on button "Save" at bounding box center [316, 305] width 18 height 11
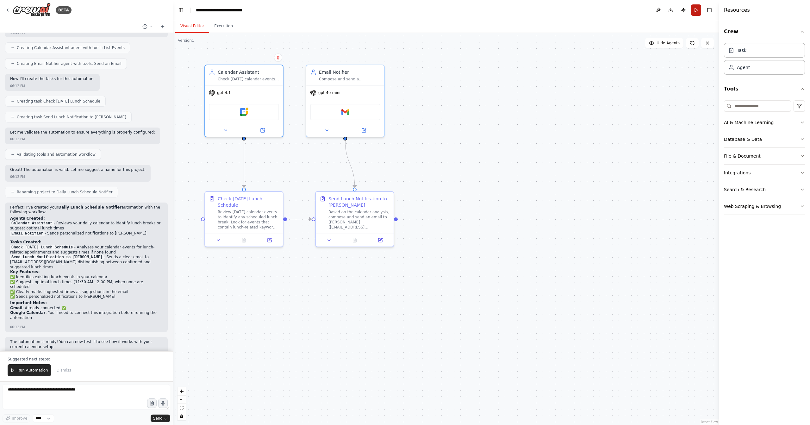
click at [694, 12] on button "Run" at bounding box center [696, 9] width 10 height 11
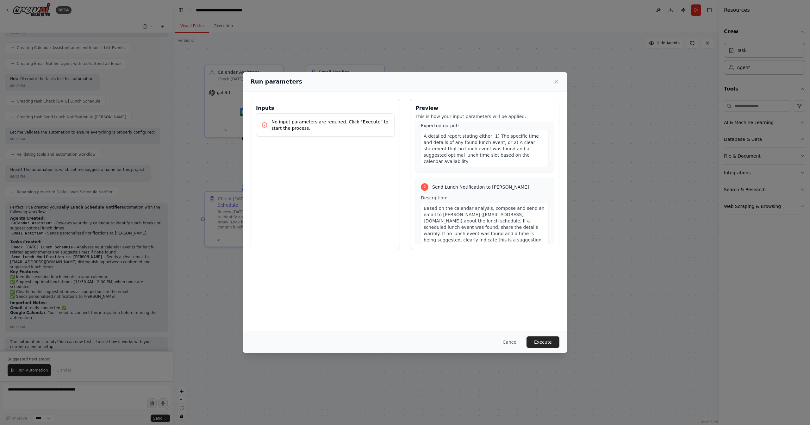
scroll to position [120, 0]
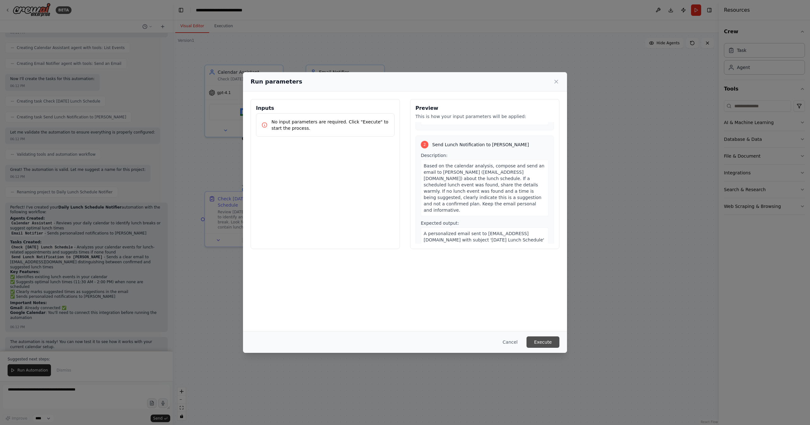
click at [546, 344] on button "Execute" at bounding box center [542, 341] width 33 height 11
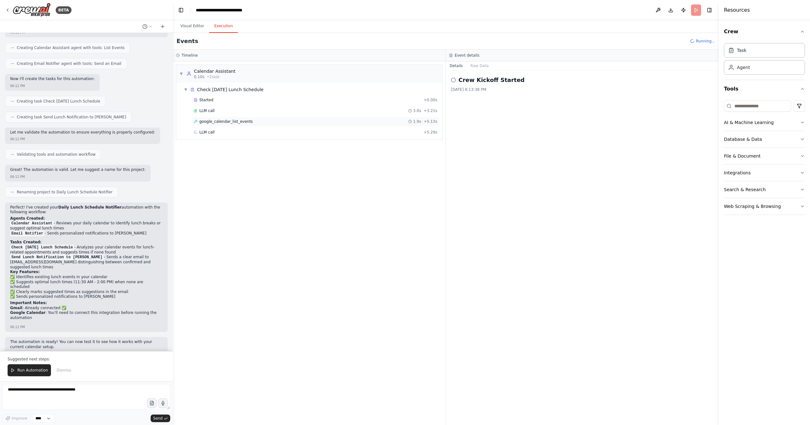
click at [219, 121] on span "google_calendar_list_events" at bounding box center [225, 121] width 53 height 5
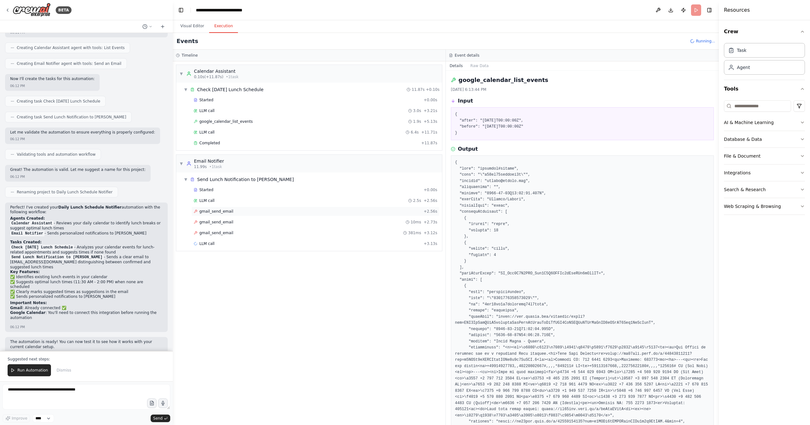
click at [242, 210] on div "gmail_send_email + 2.56s" at bounding box center [316, 211] width 244 height 5
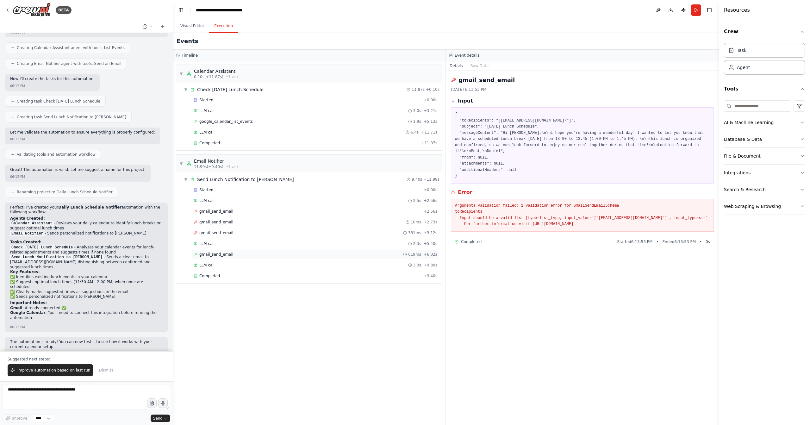
click at [238, 250] on div "gmail_send_email 619ms + 6.02s" at bounding box center [315, 254] width 248 height 9
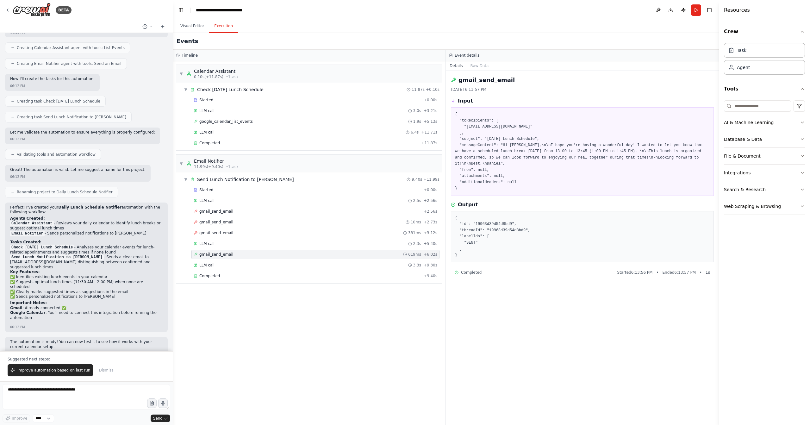
click at [264, 235] on div "Started + 0.00s LLM call 2.5s + 2.56s gmail_send_email + 2.56s gmail_send_email…" at bounding box center [311, 233] width 261 height 97
click at [266, 232] on div "gmail_send_email 381ms + 3.12s" at bounding box center [316, 232] width 244 height 5
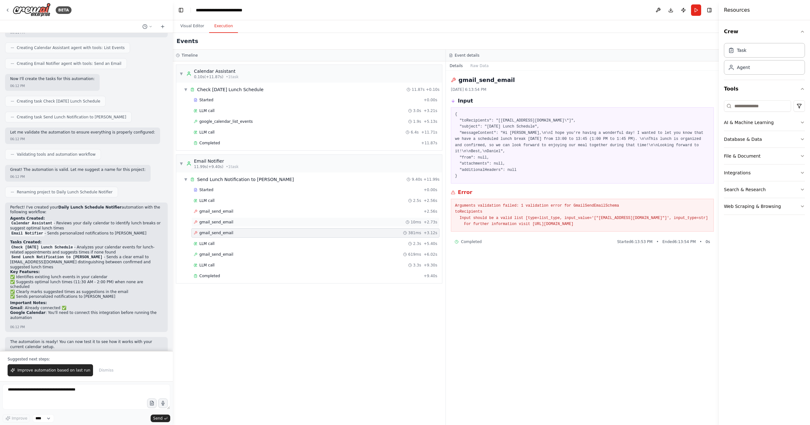
click at [270, 224] on div "gmail_send_email 10ms + 2.73s" at bounding box center [315, 221] width 248 height 9
click at [280, 211] on div "gmail_send_email + 2.56s" at bounding box center [316, 211] width 244 height 5
click at [277, 220] on div "gmail_send_email 10ms + 2.73s" at bounding box center [316, 222] width 244 height 5
click at [277, 230] on div "gmail_send_email 381ms + 3.12s" at bounding box center [316, 232] width 244 height 5
click at [276, 241] on div "LLM call 2.3s + 5.40s" at bounding box center [316, 243] width 244 height 5
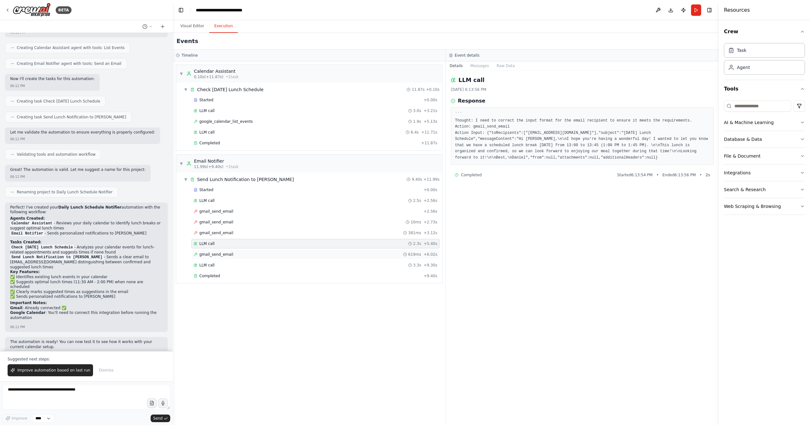
click at [275, 252] on div "gmail_send_email 619ms + 6.02s" at bounding box center [316, 254] width 244 height 5
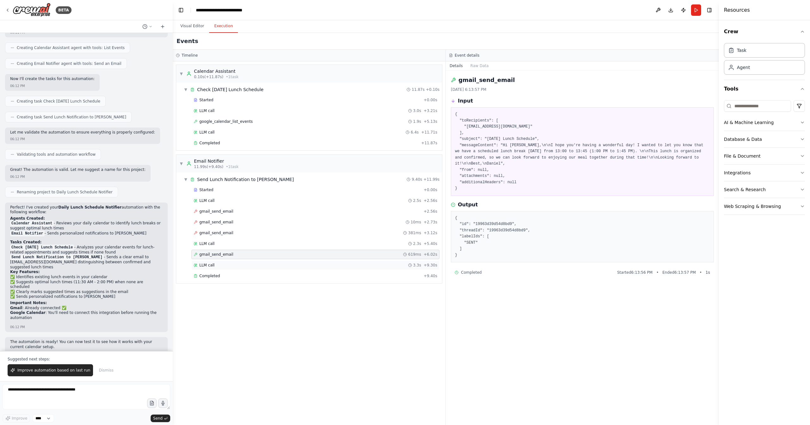
click at [275, 260] on div "LLM call 3.3s + 9.30s" at bounding box center [315, 264] width 248 height 9
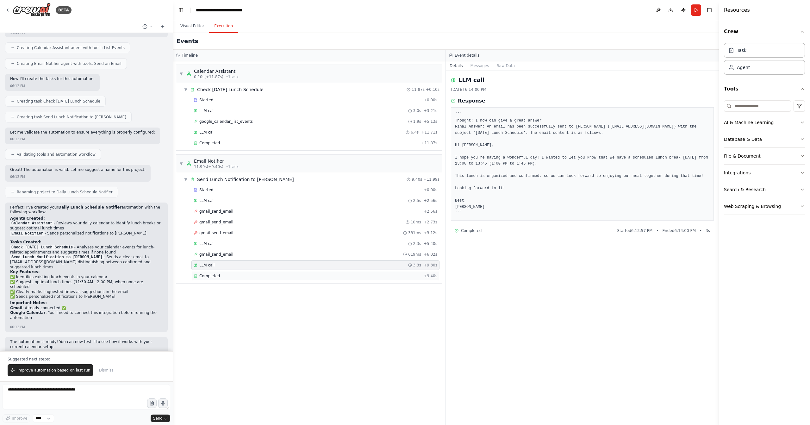
click at [273, 273] on div "Completed" at bounding box center [307, 275] width 227 height 5
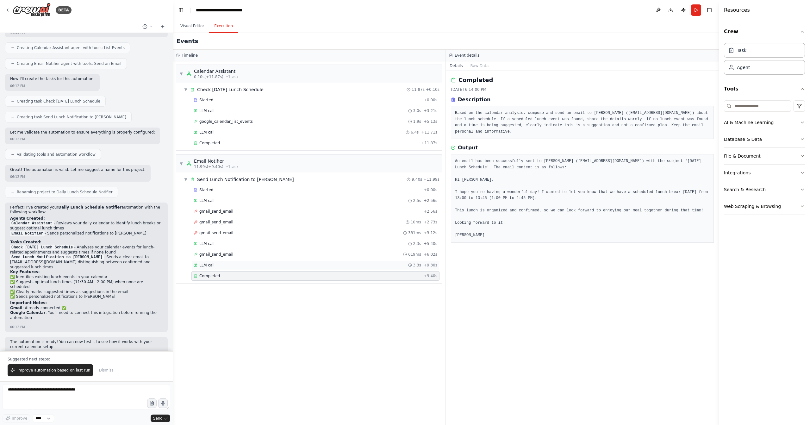
click at [276, 264] on div "LLM call 3.3s + 9.30s" at bounding box center [315, 264] width 248 height 9
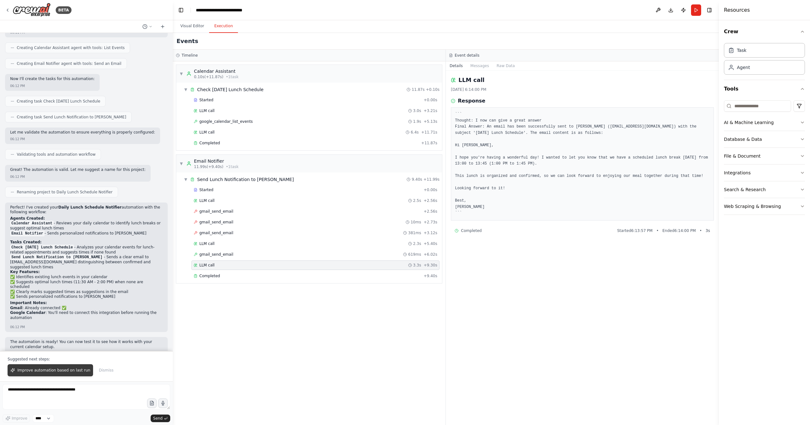
click at [46, 371] on span "Improve automation based on last run" at bounding box center [53, 370] width 73 height 5
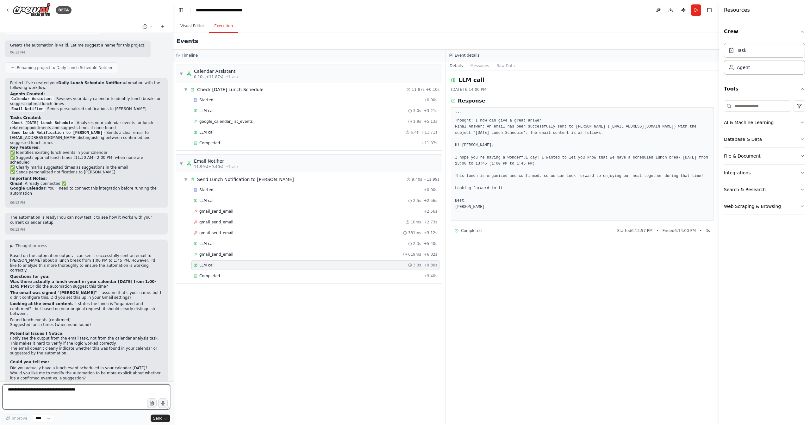
scroll to position [375, 0]
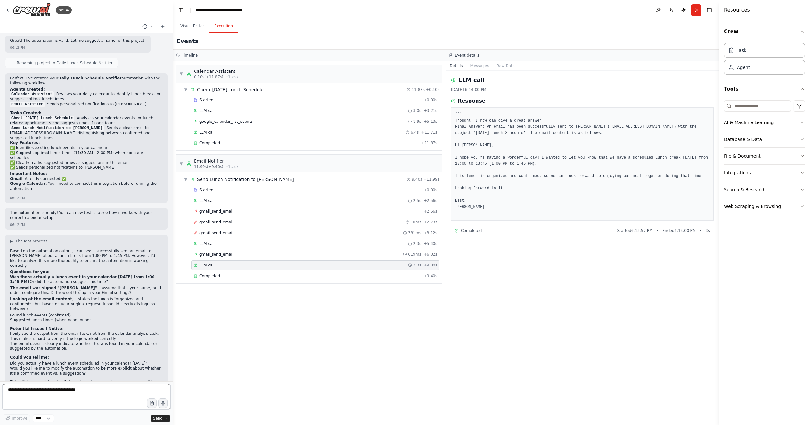
click at [75, 395] on textarea at bounding box center [87, 396] width 168 height 25
click at [80, 391] on textarea at bounding box center [87, 396] width 168 height 25
paste textarea "**"
type textarea "**********"
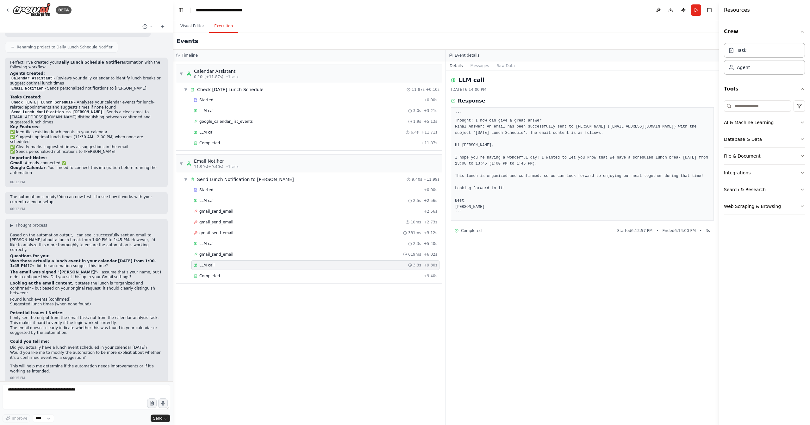
scroll to position [418, 0]
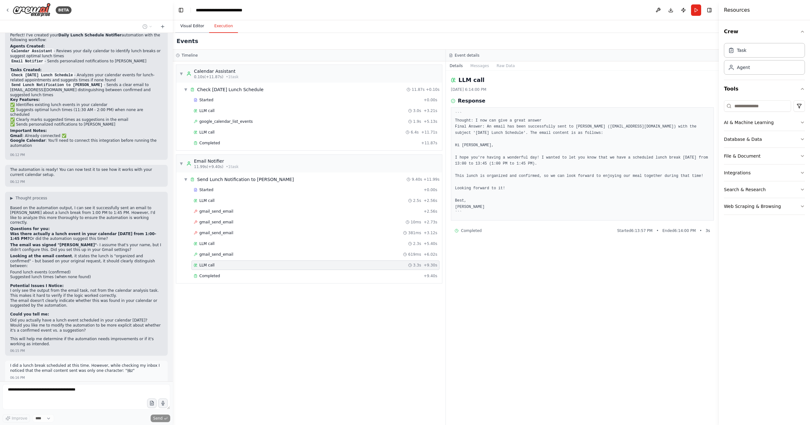
click at [184, 26] on button "Visual Editor" at bounding box center [192, 26] width 34 height 13
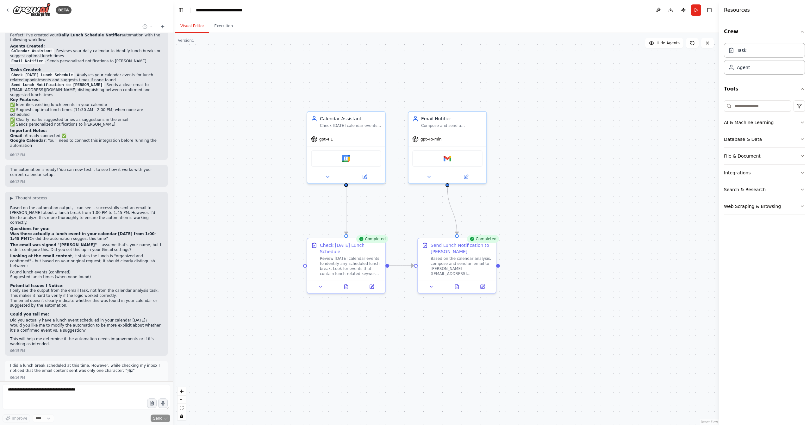
drag, startPoint x: 450, startPoint y: 174, endPoint x: 555, endPoint y: 237, distance: 122.4
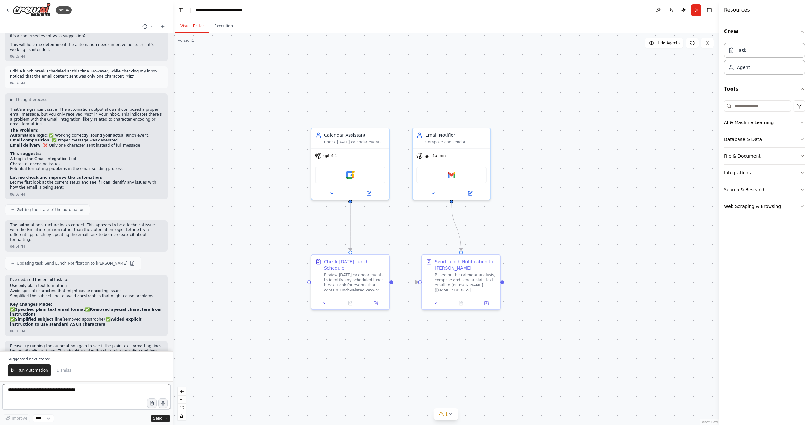
scroll to position [717, 0]
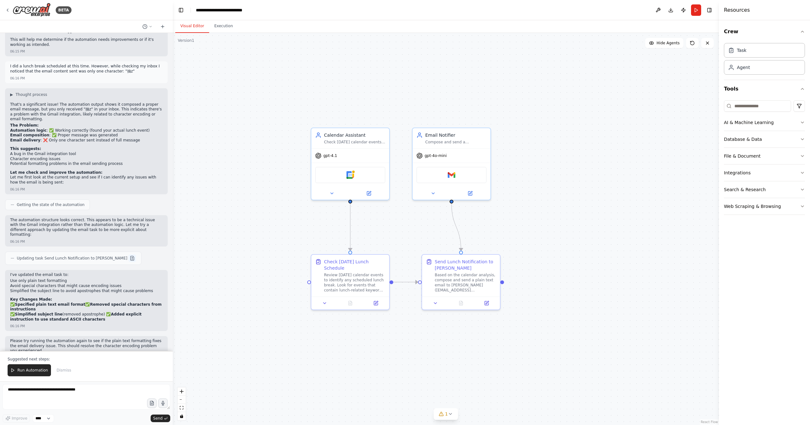
click at [128, 254] on button at bounding box center [132, 258] width 8 height 8
click at [30, 373] on span "Run Automation" at bounding box center [32, 370] width 31 height 5
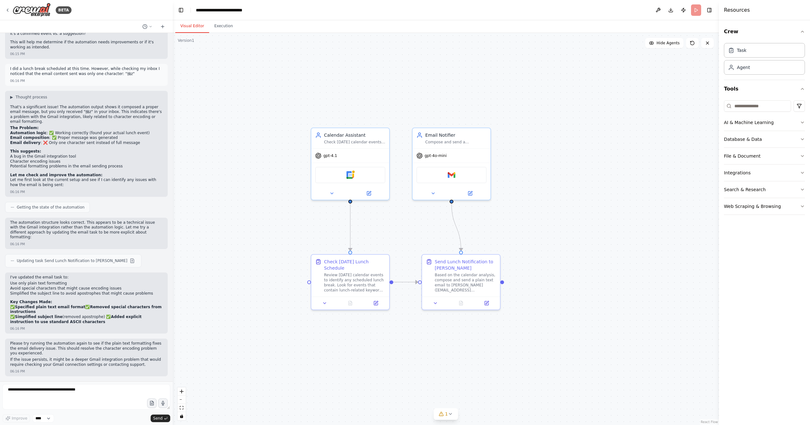
scroll to position [687, 0]
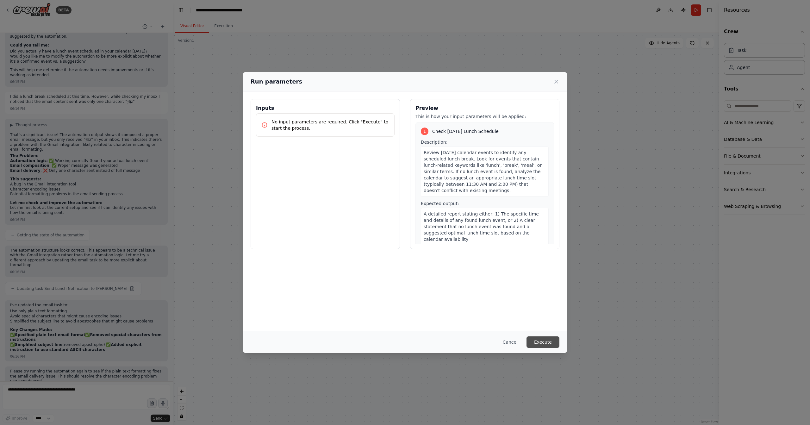
click at [541, 338] on button "Execute" at bounding box center [542, 341] width 33 height 11
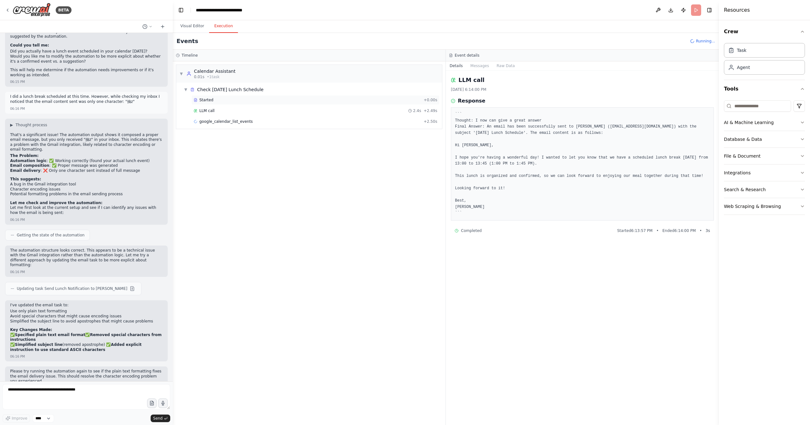
click at [221, 99] on div "Started" at bounding box center [307, 99] width 227 height 5
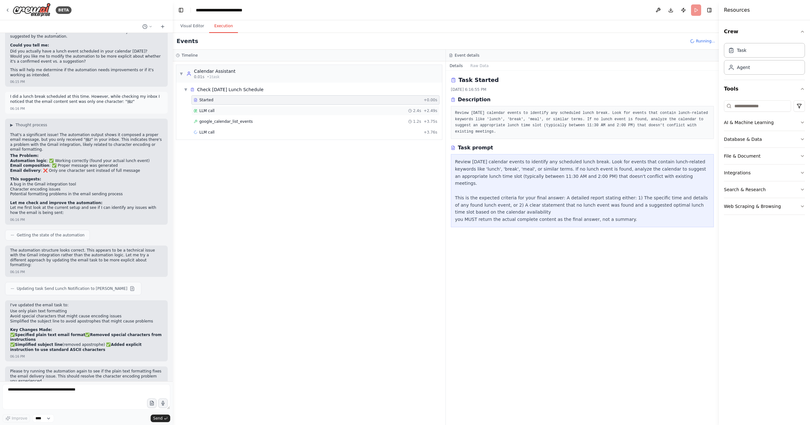
click at [224, 110] on div "LLM call 2.4s + 2.49s" at bounding box center [316, 110] width 244 height 5
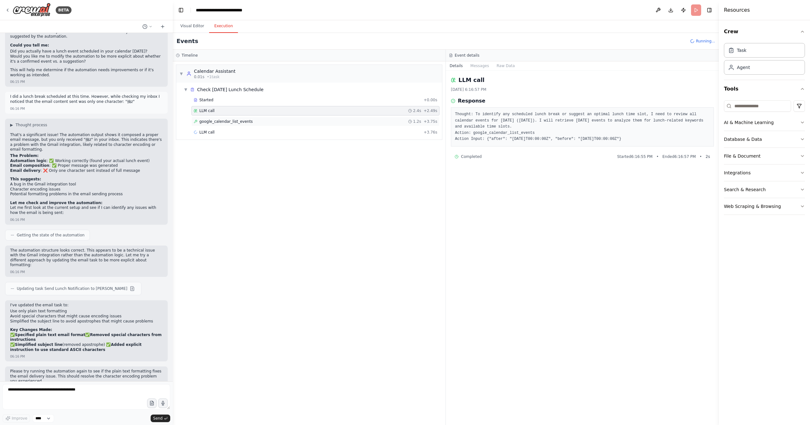
click at [227, 121] on span "google_calendar_list_events" at bounding box center [225, 121] width 53 height 5
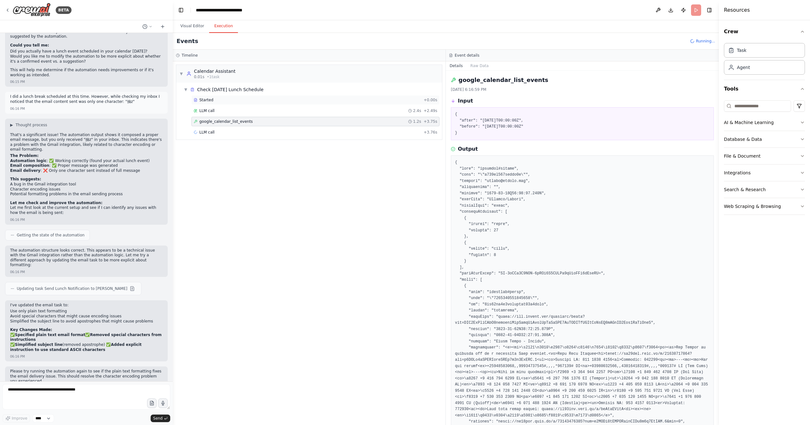
click at [217, 99] on div "Started" at bounding box center [307, 99] width 227 height 5
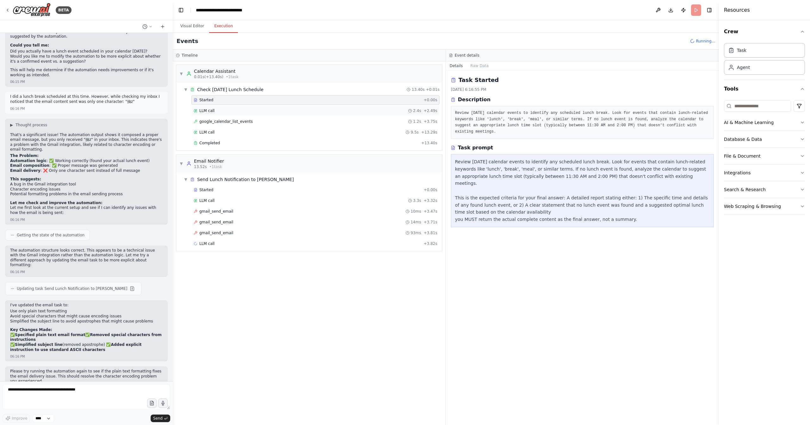
click at [220, 106] on div "LLM call 2.4s + 2.49s" at bounding box center [315, 110] width 248 height 9
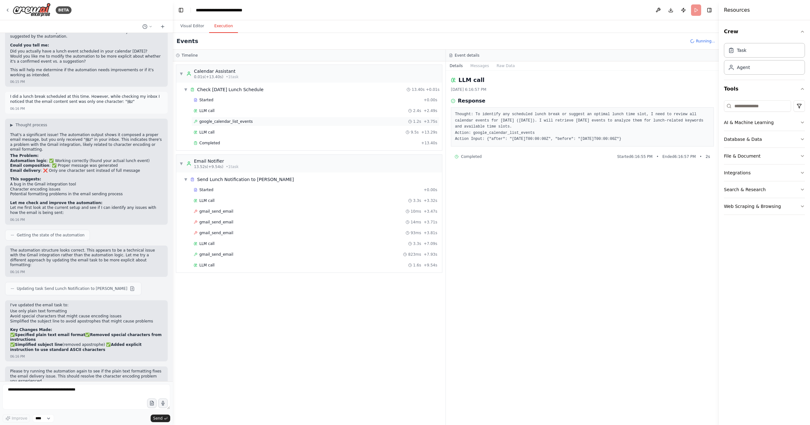
click at [225, 119] on span "google_calendar_list_events" at bounding box center [225, 121] width 53 height 5
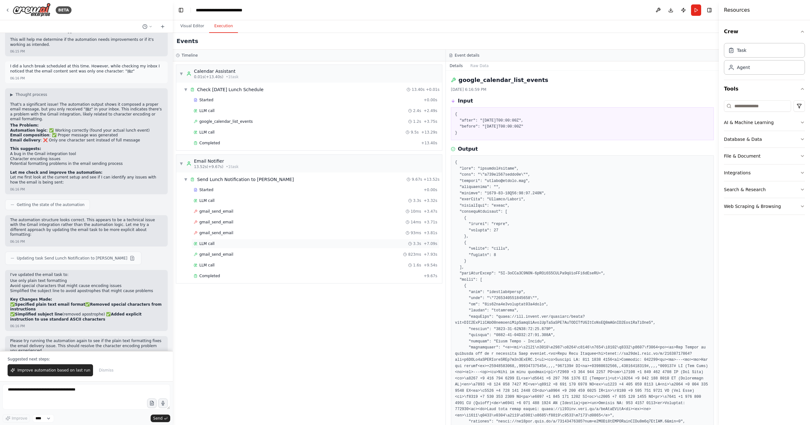
click at [246, 241] on div "LLM call 3.3s + 7.09s" at bounding box center [316, 243] width 244 height 5
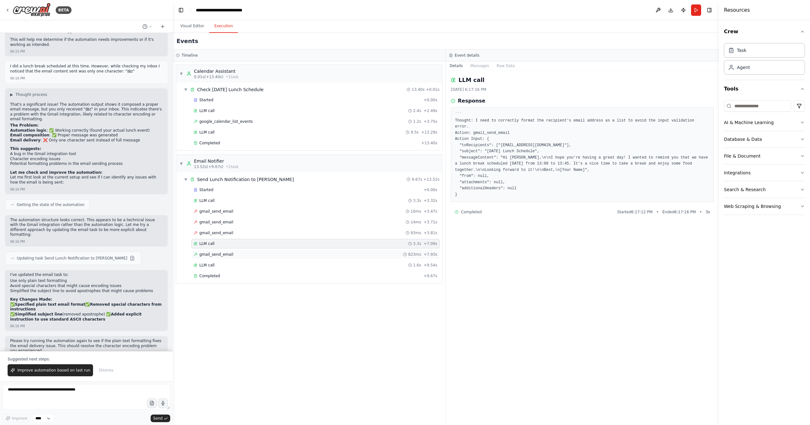
click at [251, 253] on div "gmail_send_email 823ms + 7.93s" at bounding box center [316, 254] width 244 height 5
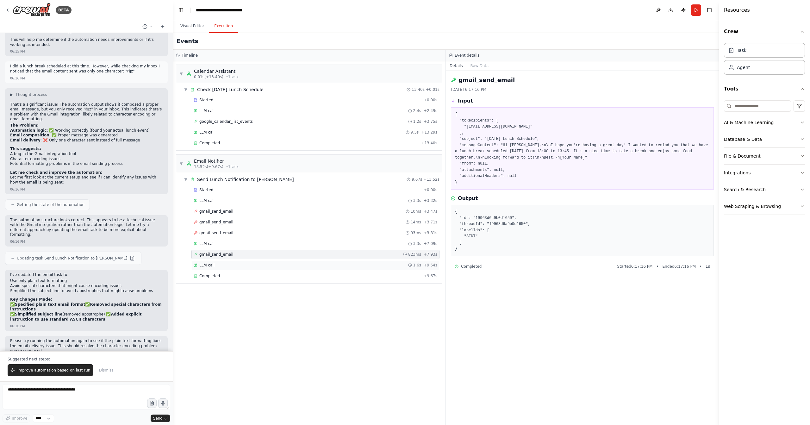
click at [251, 263] on div "LLM call 1.6s + 9.54s" at bounding box center [316, 265] width 244 height 5
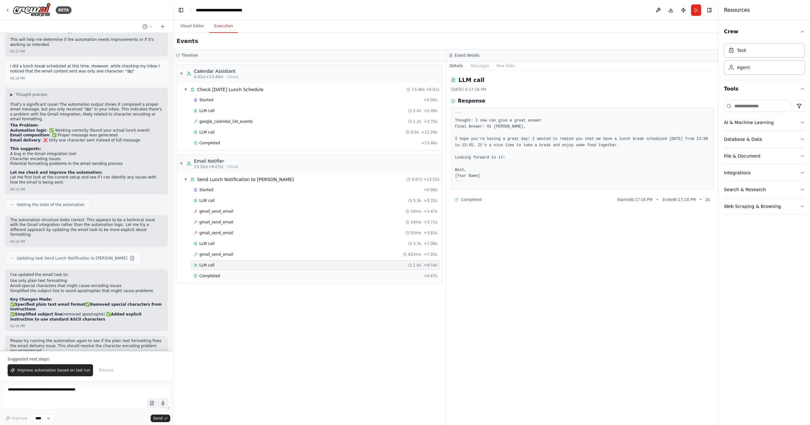
click at [249, 271] on div "Completed + 9.67s" at bounding box center [315, 275] width 248 height 9
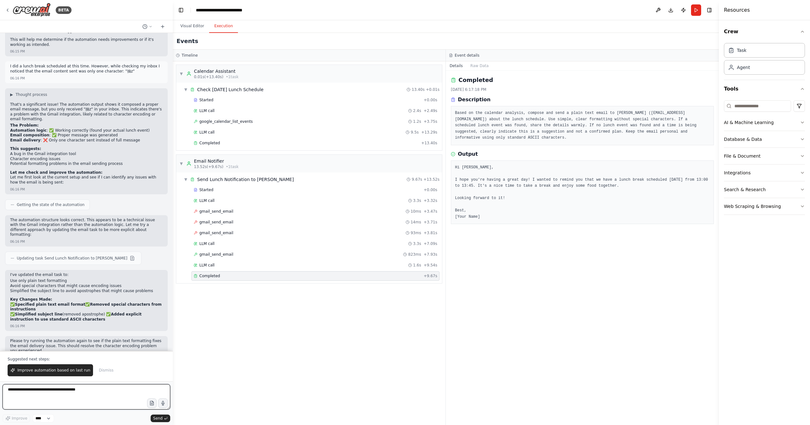
click at [61, 393] on textarea at bounding box center [87, 396] width 168 height 25
paste textarea "**********"
type textarea "**********"
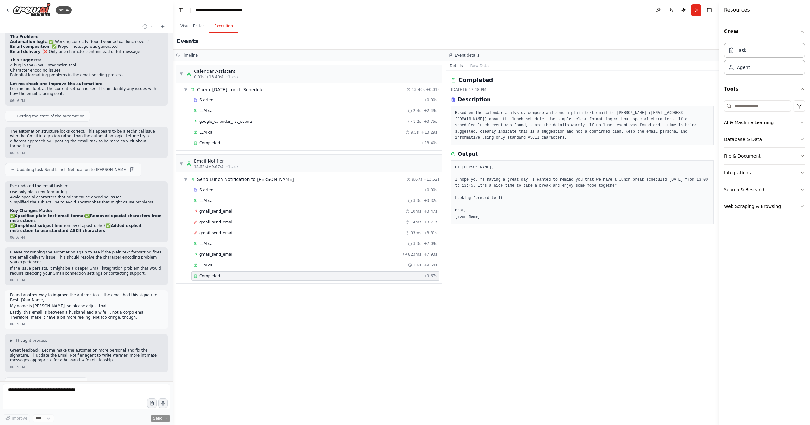
scroll to position [824, 0]
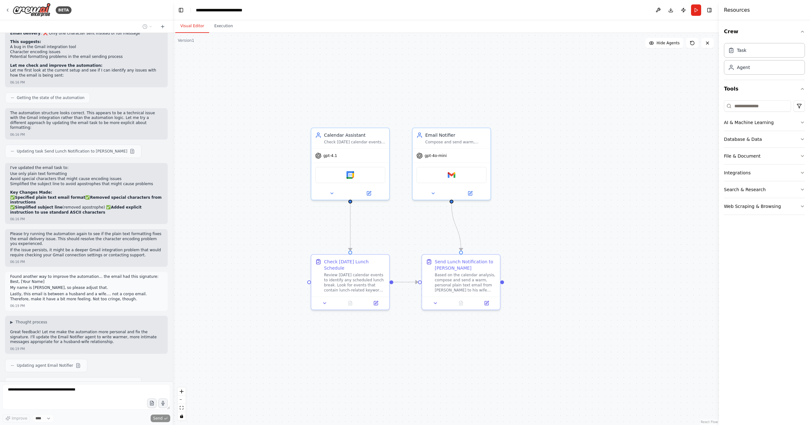
click at [190, 26] on button "Visual Editor" at bounding box center [192, 26] width 34 height 13
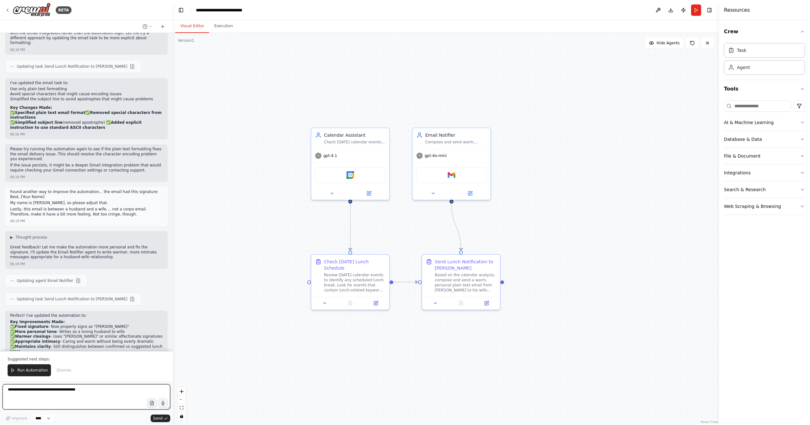
scroll to position [931, 0]
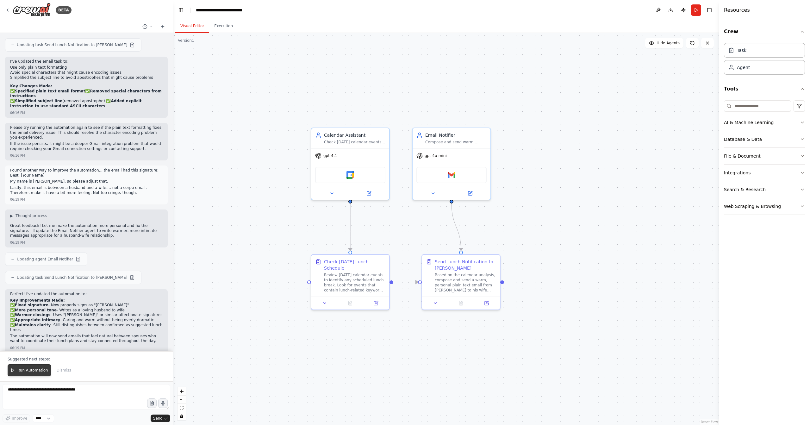
click at [34, 371] on span "Run Automation" at bounding box center [32, 370] width 31 height 5
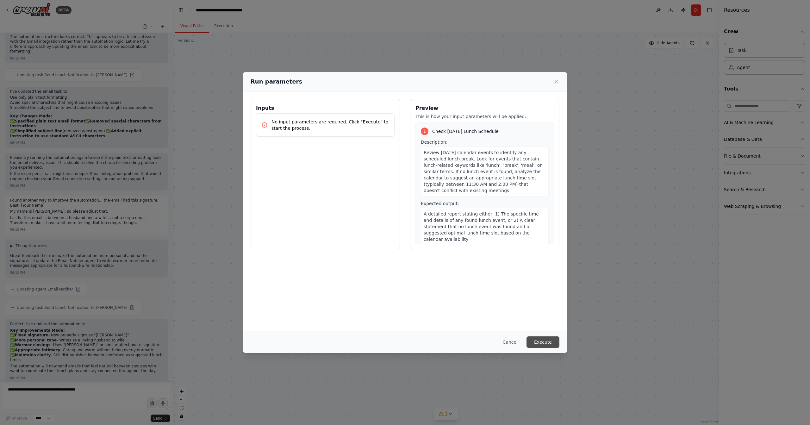
click at [535, 339] on button "Execute" at bounding box center [542, 341] width 33 height 11
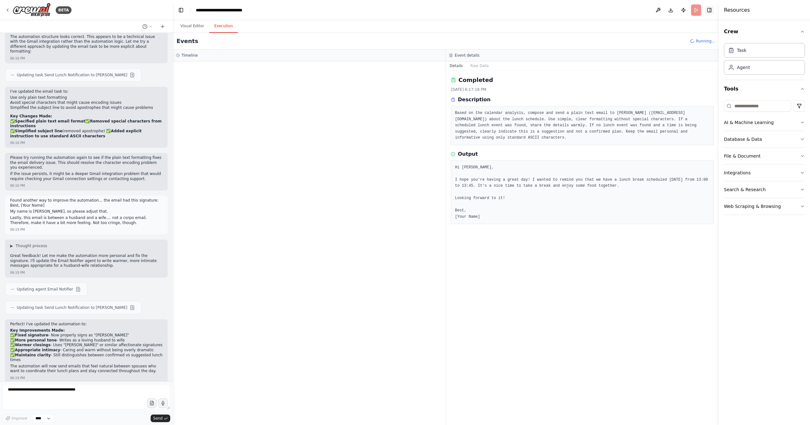
click at [710, 10] on button "Toggle Right Sidebar" at bounding box center [709, 10] width 9 height 9
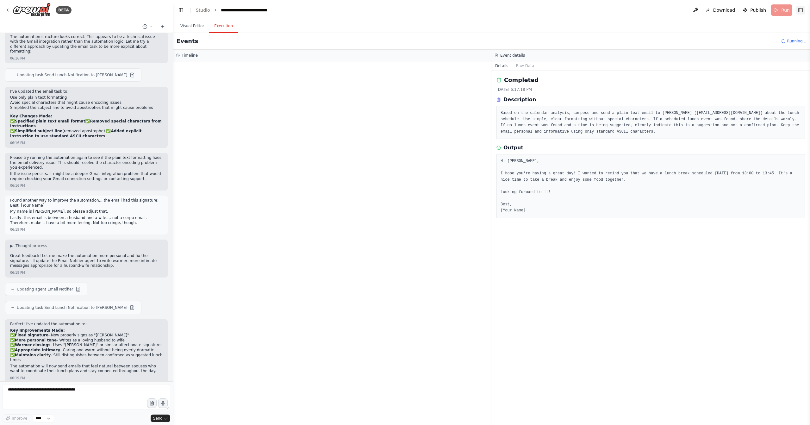
click at [803, 10] on button "Toggle Right Sidebar" at bounding box center [800, 10] width 9 height 9
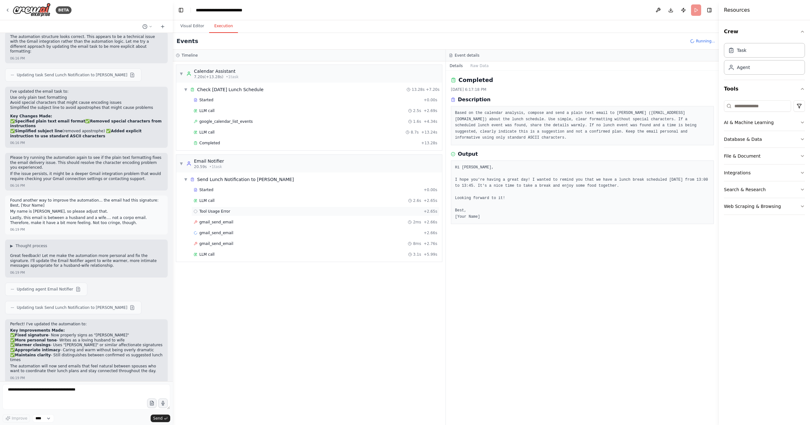
click at [235, 210] on div "Tool Usage Error + 2.65s" at bounding box center [316, 211] width 244 height 5
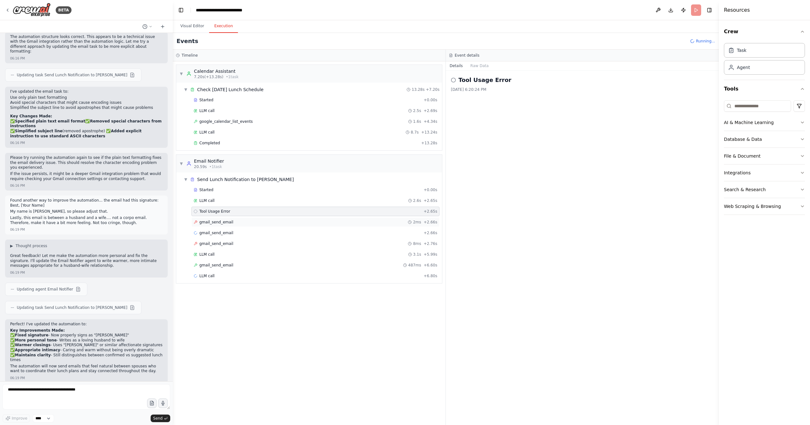
click at [239, 221] on div "gmail_send_email 2ms + 2.66s" at bounding box center [316, 222] width 244 height 5
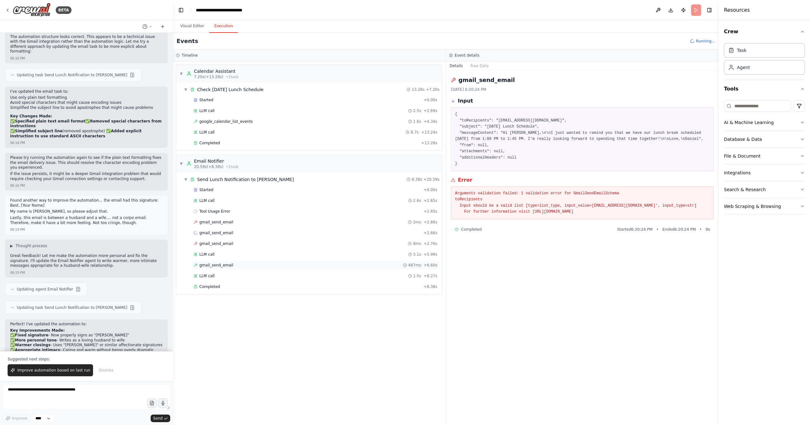
scroll to position [931, 0]
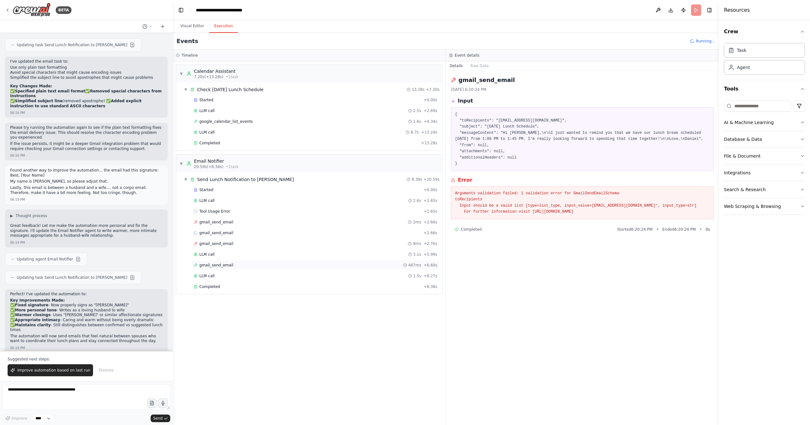
click at [229, 260] on div "gmail_send_email 487ms + 6.60s" at bounding box center [315, 264] width 248 height 9
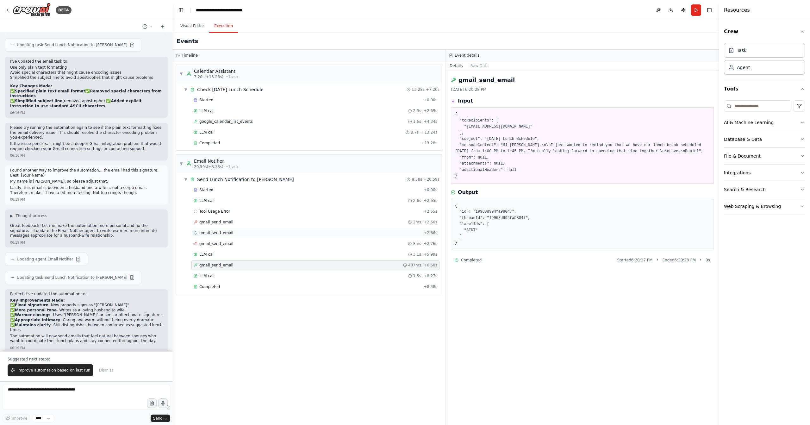
click at [241, 233] on div "gmail_send_email + 2.66s" at bounding box center [315, 232] width 248 height 9
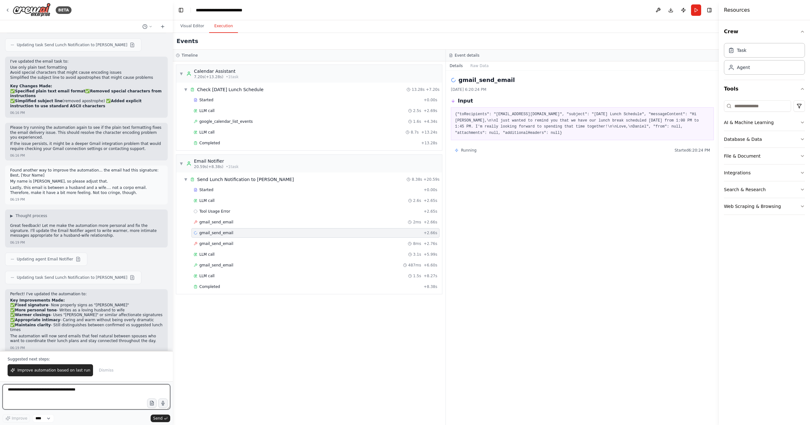
click at [94, 394] on textarea at bounding box center [87, 396] width 168 height 25
paste textarea "**"
type textarea "**********"
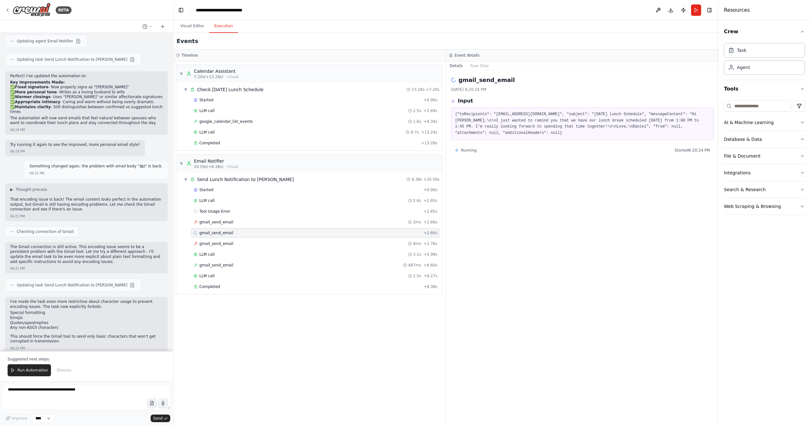
scroll to position [1154, 0]
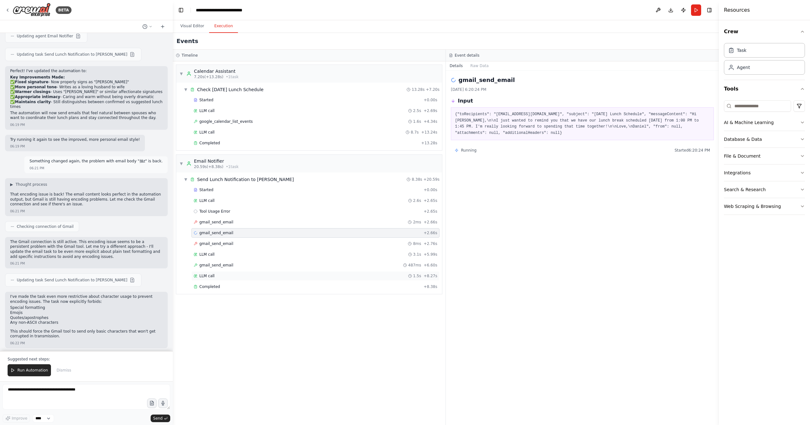
click at [234, 274] on div "LLM call 1.5s + 8.27s" at bounding box center [316, 275] width 244 height 5
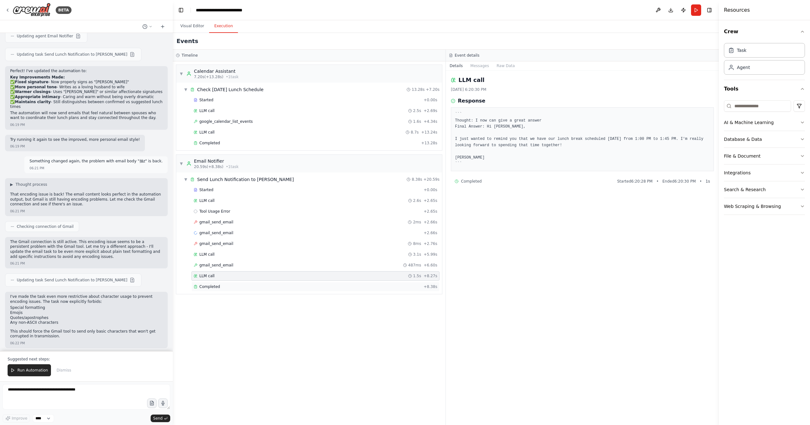
click at [235, 284] on div "Completed" at bounding box center [307, 286] width 227 height 5
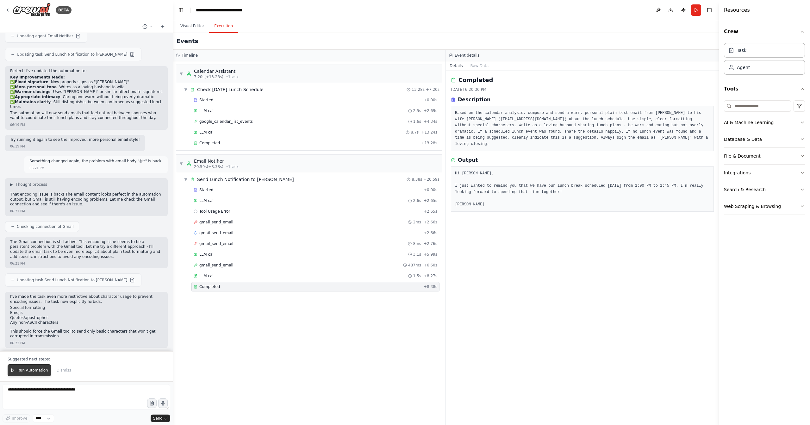
click at [33, 368] on span "Run Automation" at bounding box center [32, 370] width 31 height 5
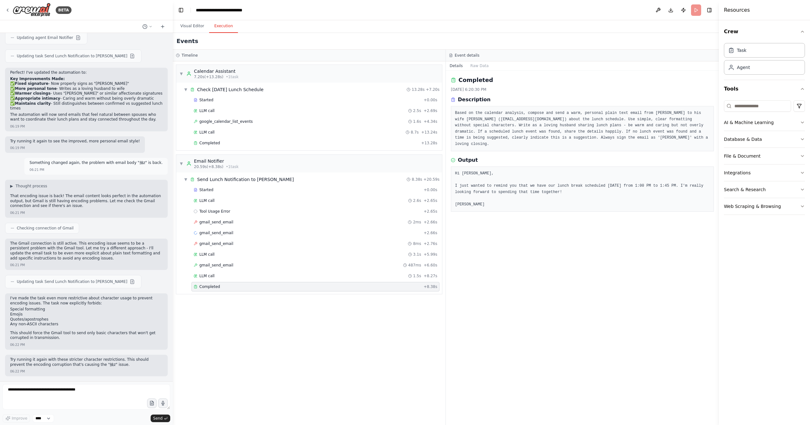
scroll to position [1124, 0]
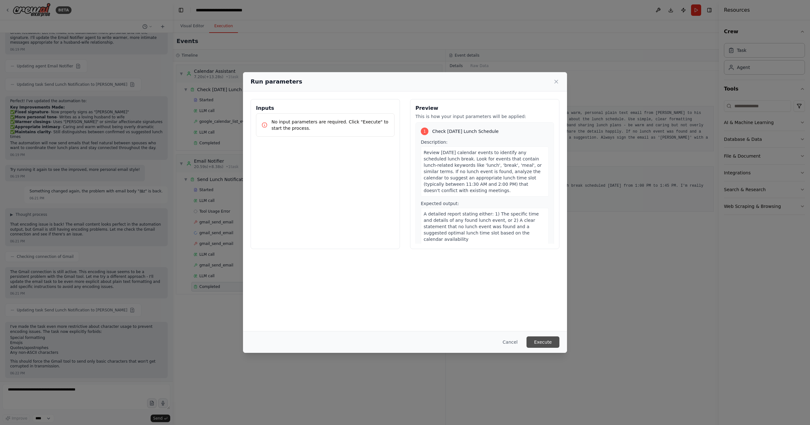
click at [545, 347] on button "Execute" at bounding box center [542, 341] width 33 height 11
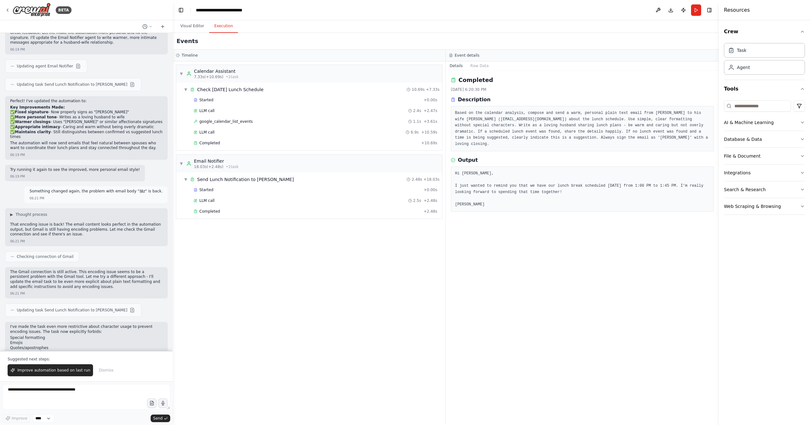
scroll to position [1154, 0]
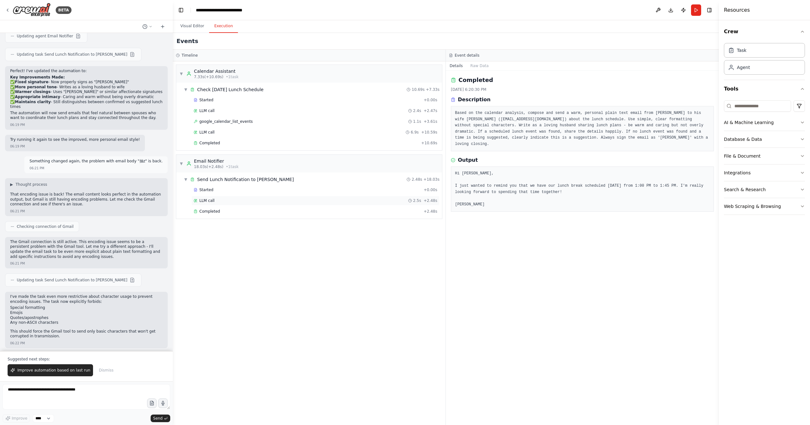
click at [216, 200] on div "LLM call 2.5s + 2.48s" at bounding box center [316, 200] width 244 height 5
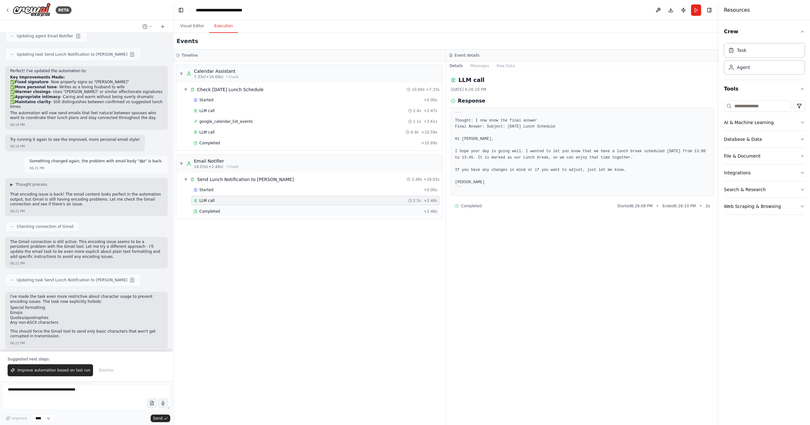
click at [212, 209] on span "Completed" at bounding box center [209, 211] width 21 height 5
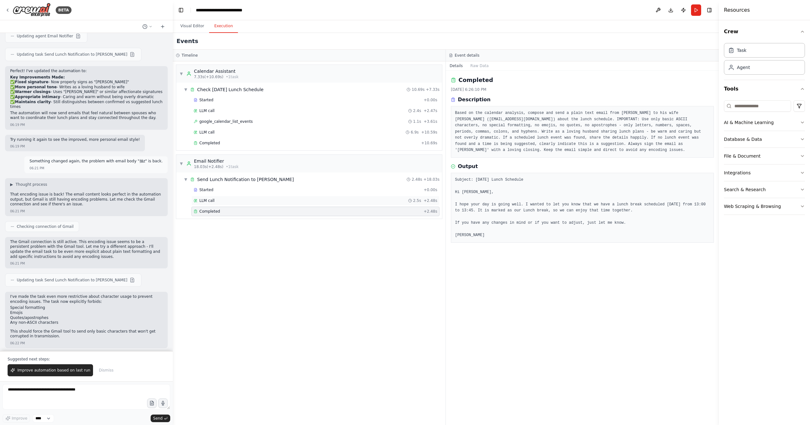
click at [218, 199] on div "LLM call 2.5s + 2.48s" at bounding box center [316, 200] width 244 height 5
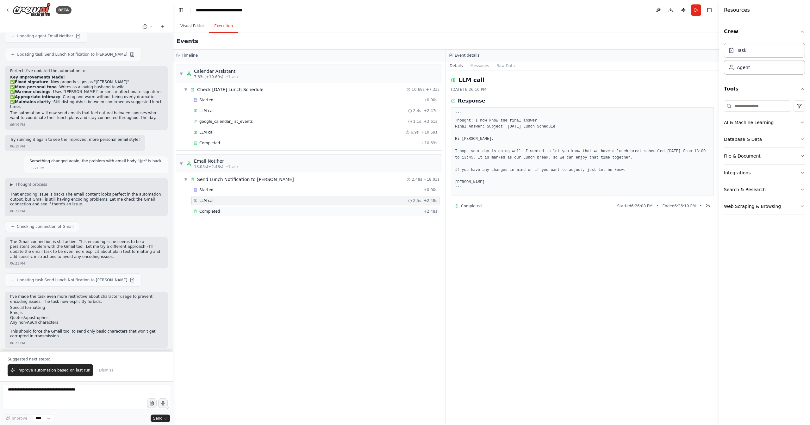
click at [222, 209] on div "Completed" at bounding box center [307, 211] width 227 height 5
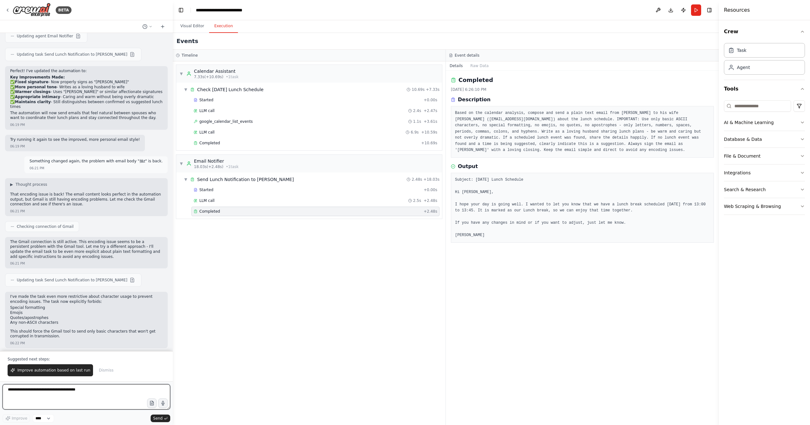
click at [44, 394] on textarea at bounding box center [87, 396] width 168 height 25
type textarea "**********"
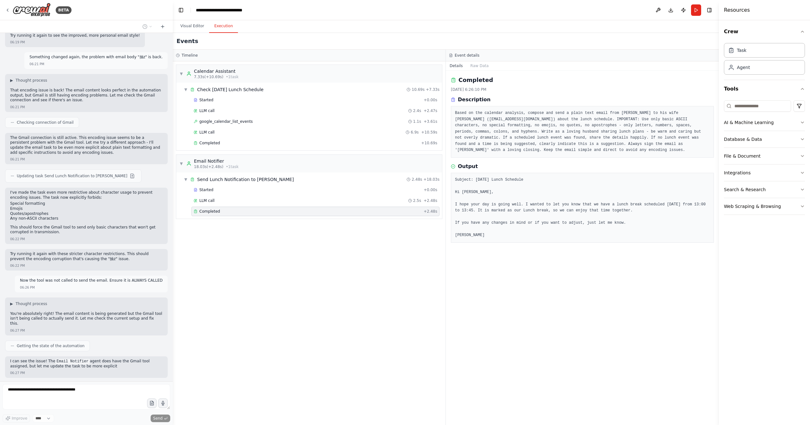
scroll to position [1263, 0]
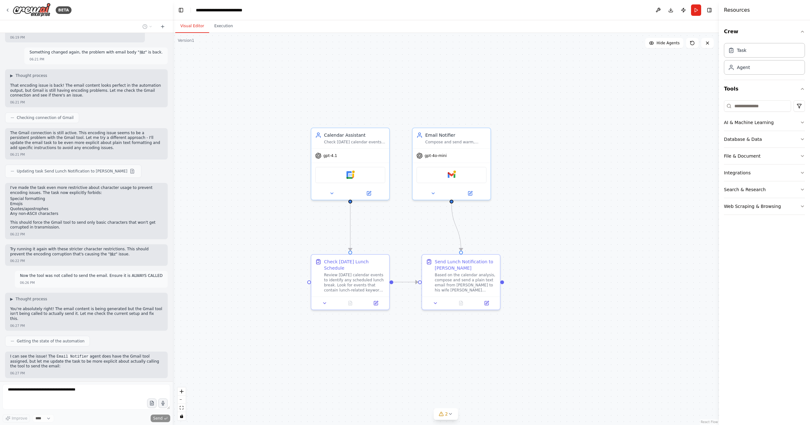
click at [193, 26] on button "Visual Editor" at bounding box center [192, 26] width 34 height 13
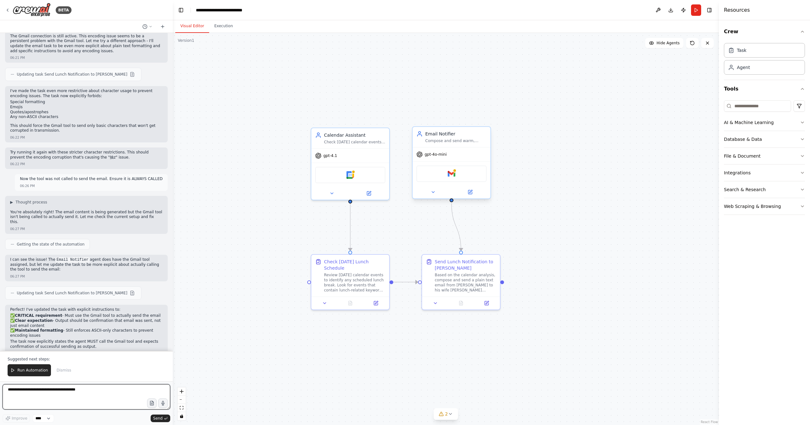
scroll to position [1364, 0]
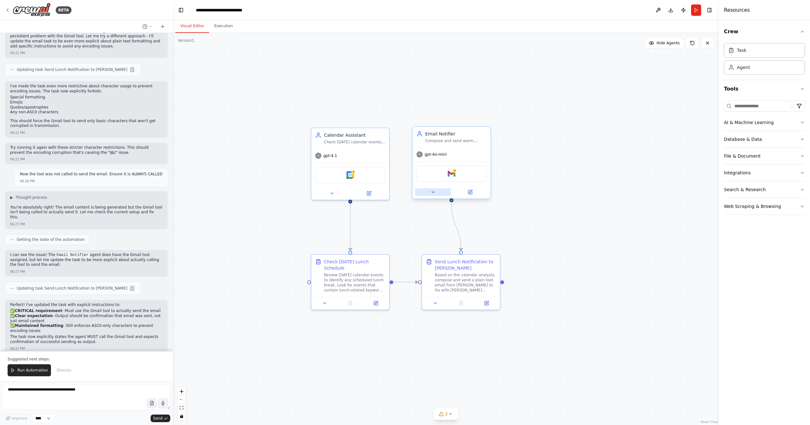
click at [435, 191] on icon at bounding box center [433, 191] width 5 height 5
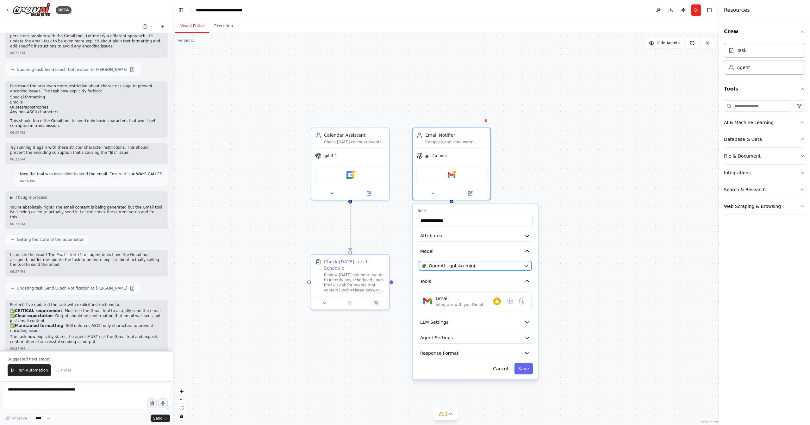
click at [439, 262] on button "OpenAI - gpt-4o-mini" at bounding box center [475, 265] width 113 height 9
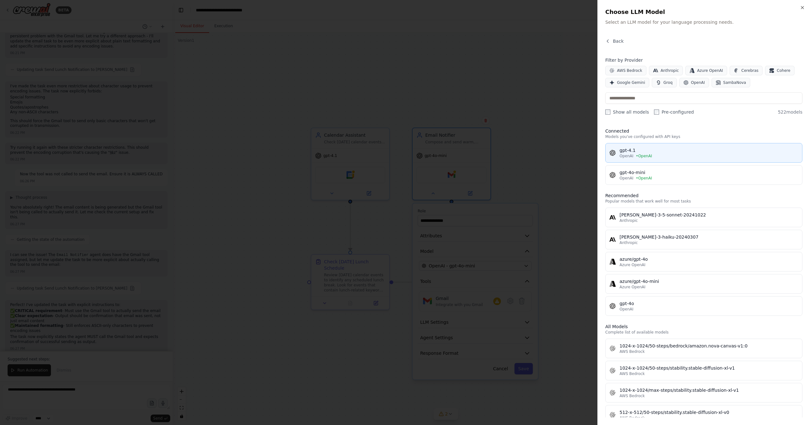
click at [637, 151] on div "gpt-4.1" at bounding box center [708, 150] width 179 height 6
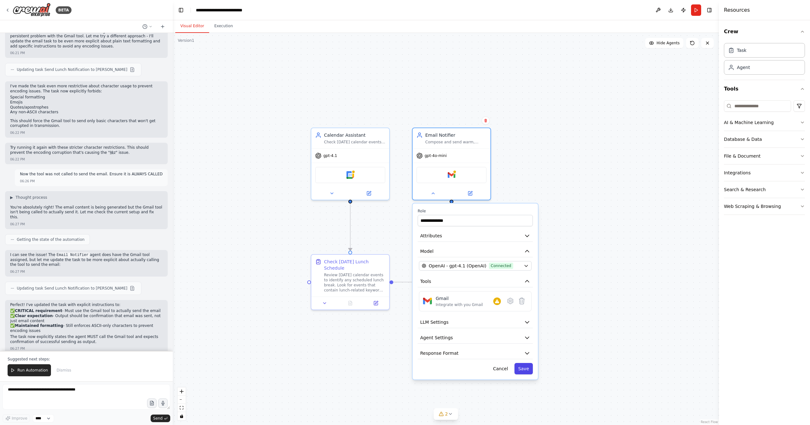
click at [521, 368] on button "Save" at bounding box center [523, 368] width 18 height 11
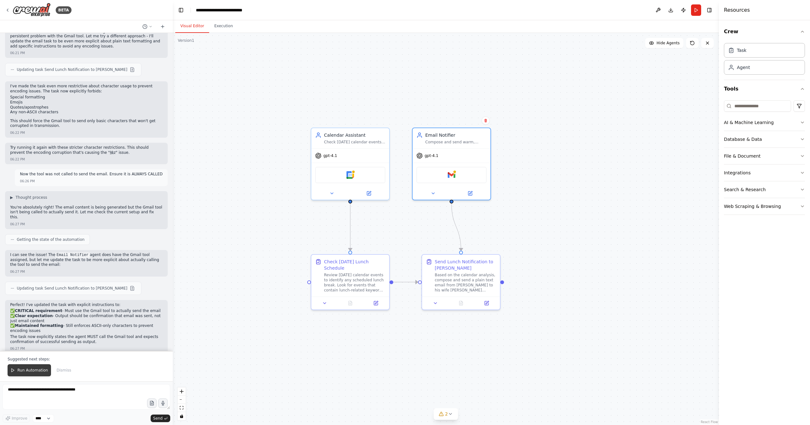
click at [33, 371] on span "Run Automation" at bounding box center [32, 370] width 31 height 5
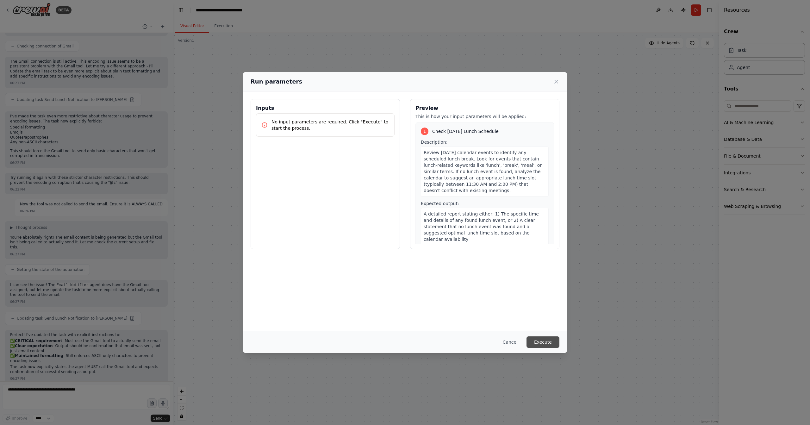
click at [538, 342] on button "Execute" at bounding box center [542, 341] width 33 height 11
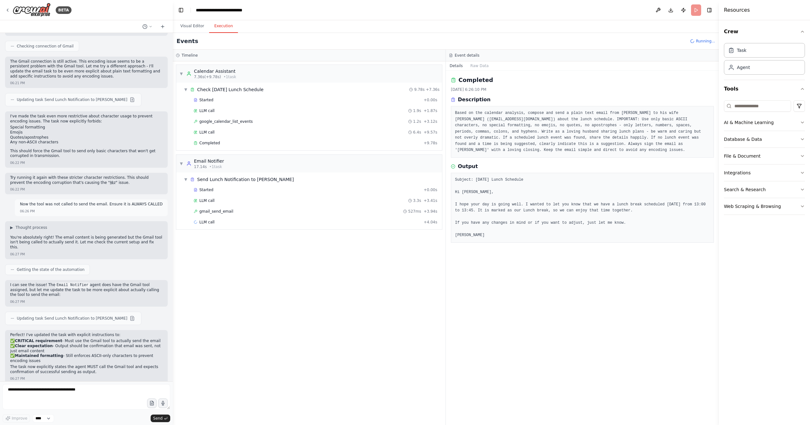
scroll to position [1364, 0]
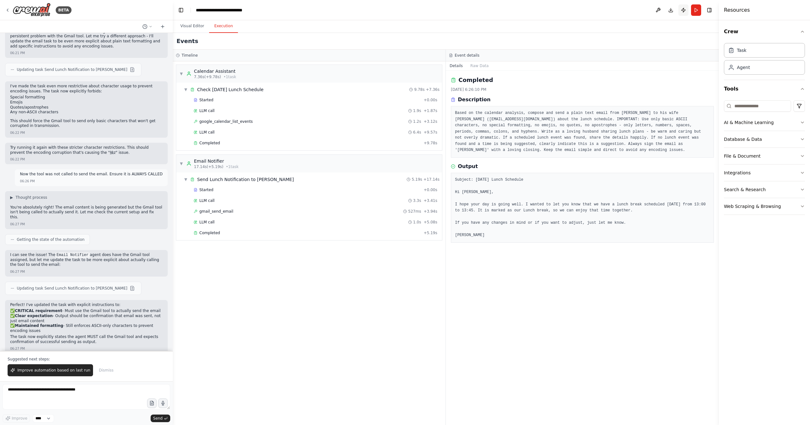
click at [684, 10] on button "Publish" at bounding box center [683, 9] width 10 height 11
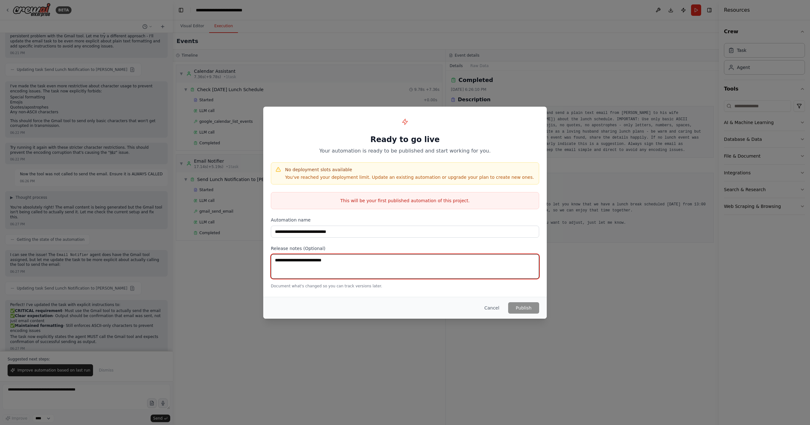
click at [375, 270] on textarea at bounding box center [405, 266] width 268 height 25
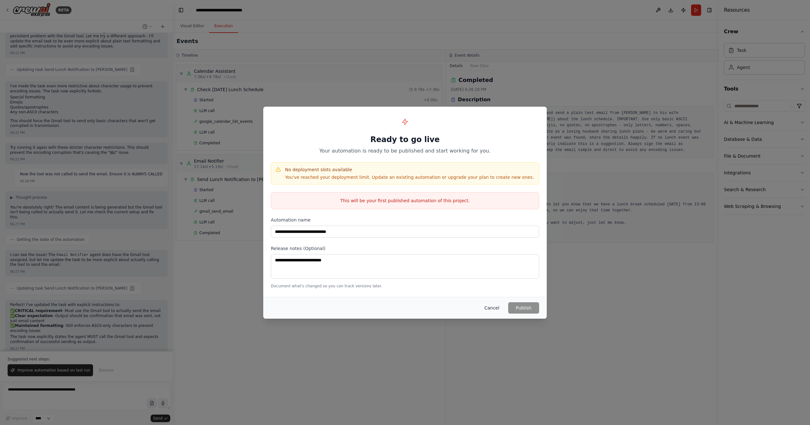
click at [498, 307] on button "Cancel" at bounding box center [491, 307] width 25 height 11
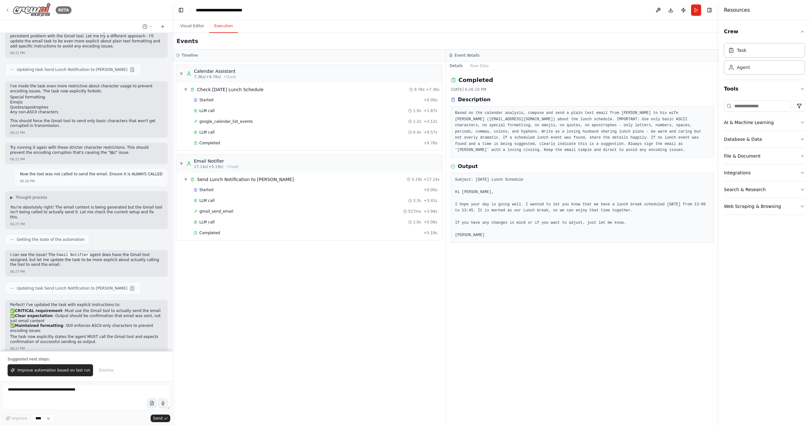
click at [7, 9] on icon at bounding box center [7, 10] width 5 height 5
click at [14, 10] on img at bounding box center [32, 10] width 38 height 14
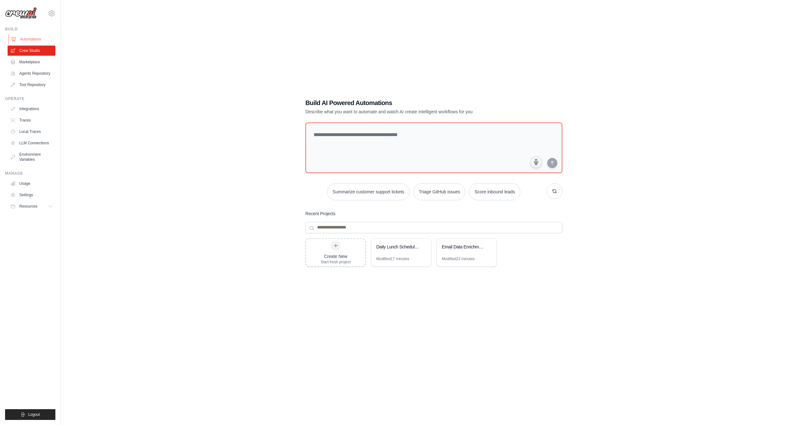
click at [24, 43] on link "Automations" at bounding box center [32, 39] width 48 height 10
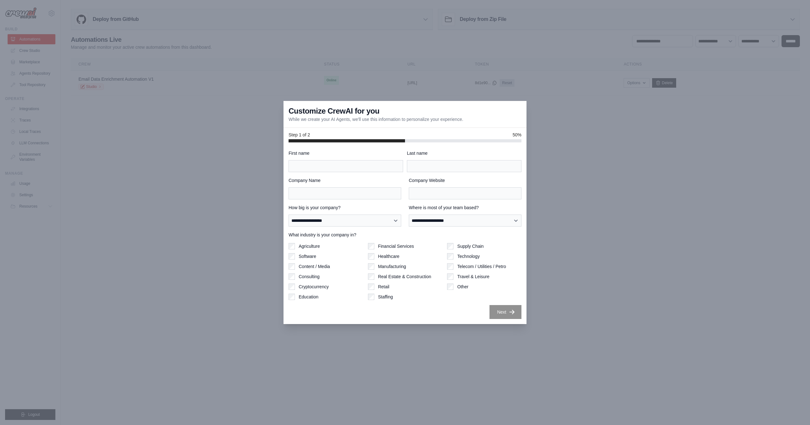
click at [375, 160] on div "First name" at bounding box center [346, 161] width 115 height 22
click at [370, 165] on input "First name" at bounding box center [346, 166] width 115 height 12
type input "******"
type input "*"
type input "*******"
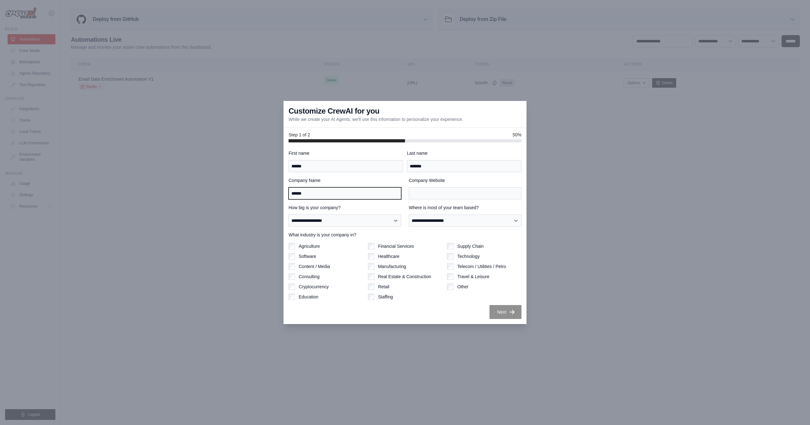
type input "******"
type input "**********"
click at [356, 221] on select "**********" at bounding box center [345, 220] width 113 height 12
select select "**********"
click at [289, 214] on select "**********" at bounding box center [345, 220] width 113 height 12
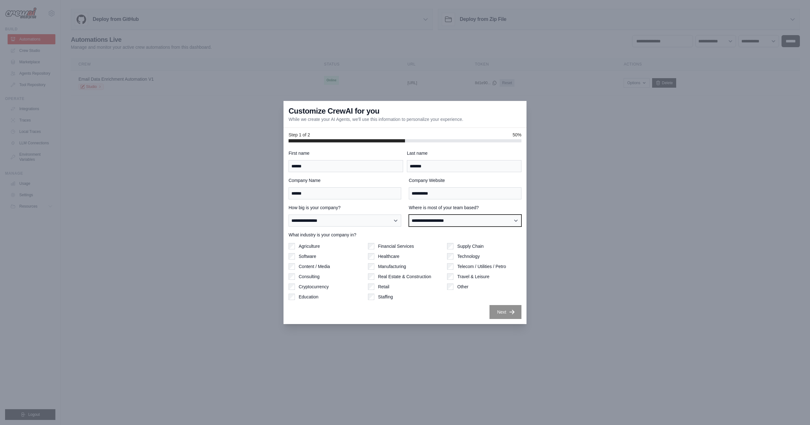
click at [424, 221] on select "**********" at bounding box center [465, 220] width 113 height 12
select select "**********"
click at [409, 214] on select "**********" at bounding box center [465, 220] width 113 height 12
click at [303, 257] on label "Software" at bounding box center [307, 256] width 17 height 6
click at [398, 249] on div "Financial Services Healthcare Manufacturing Real Estate & Construction Retail S…" at bounding box center [405, 271] width 74 height 57
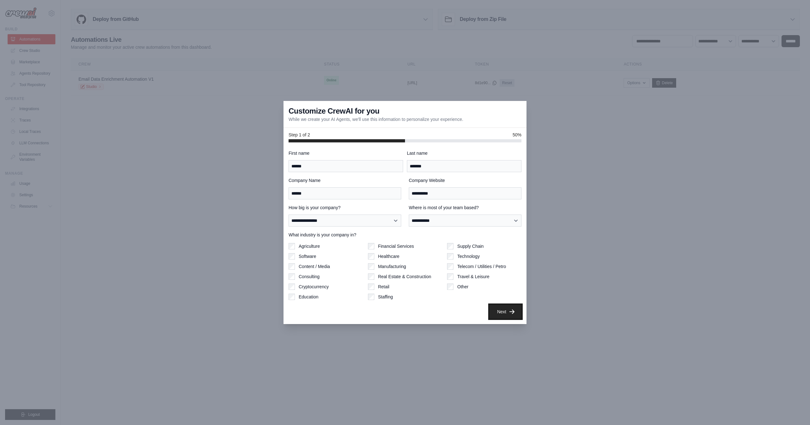
click at [505, 310] on button "Next" at bounding box center [505, 312] width 32 height 14
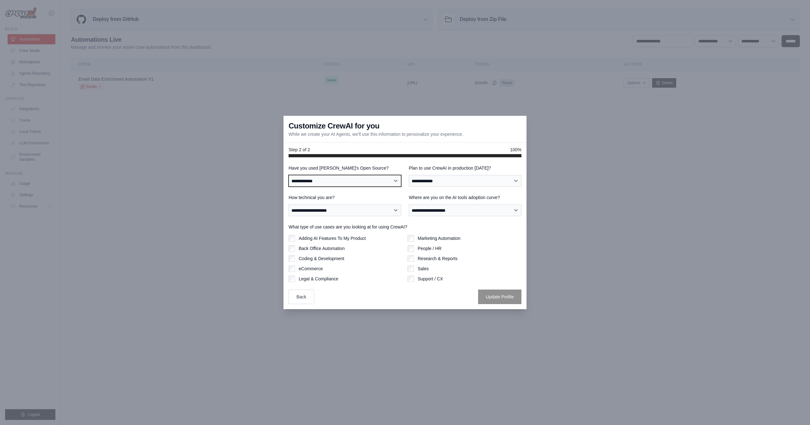
click at [334, 180] on select "**********" at bounding box center [345, 181] width 113 height 12
select select "**********"
click at [289, 175] on select "**********" at bounding box center [345, 181] width 113 height 12
click at [436, 183] on select "**********" at bounding box center [465, 181] width 113 height 12
select select "****"
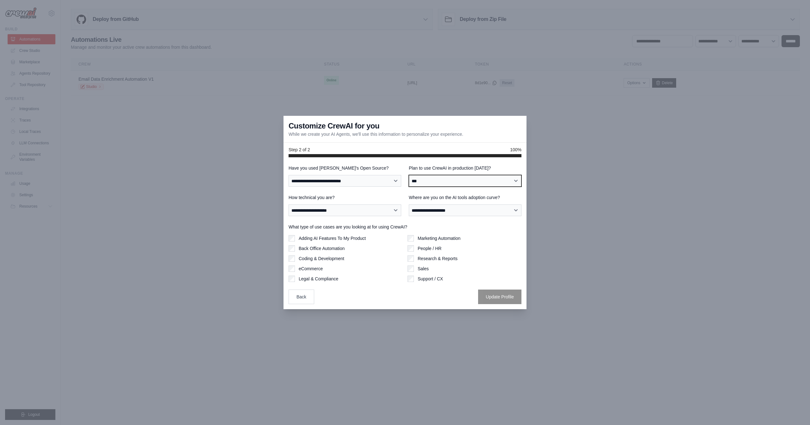
click at [409, 175] on select "**********" at bounding box center [465, 181] width 113 height 12
click at [361, 208] on select "**********" at bounding box center [345, 210] width 113 height 12
select select "**********"
click at [289, 204] on select "**********" at bounding box center [345, 210] width 113 height 12
click at [421, 210] on select "**********" at bounding box center [465, 210] width 113 height 12
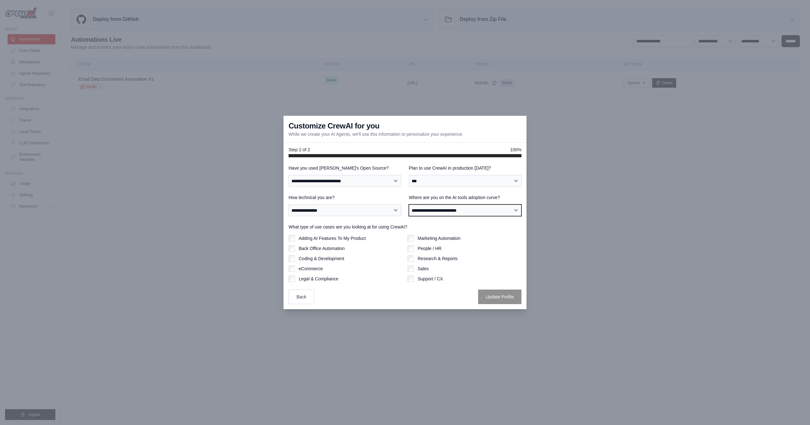
click at [409, 204] on select "**********" at bounding box center [465, 210] width 113 height 12
click at [454, 206] on select "**********" at bounding box center [465, 210] width 113 height 12
select select "**********"
click at [409, 204] on select "**********" at bounding box center [465, 210] width 113 height 12
click at [350, 239] on label "Adding AI Features To My Product" at bounding box center [332, 238] width 67 height 6
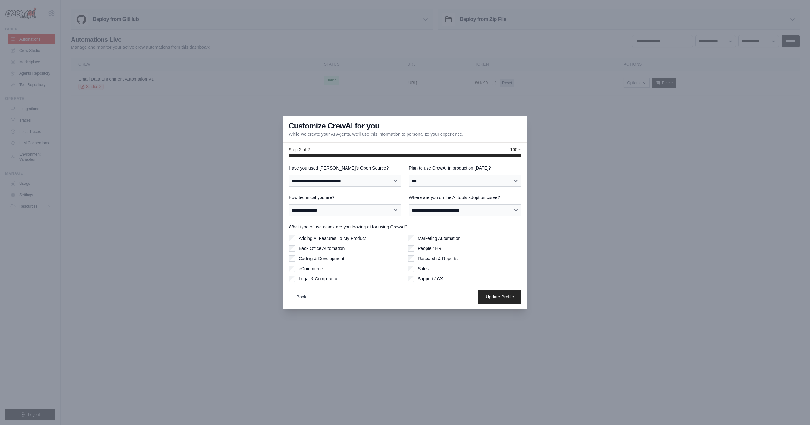
click at [334, 248] on label "Back Office Automation" at bounding box center [322, 248] width 46 height 6
click at [336, 260] on label "Coding & Development" at bounding box center [322, 258] width 46 height 6
click at [335, 243] on div "Adding AI Features To My Product Back Office Automation Coding & Development eC…" at bounding box center [346, 258] width 114 height 47
click at [338, 240] on label "Adding AI Features To My Product" at bounding box center [332, 238] width 67 height 6
click at [335, 257] on label "Coding & Development" at bounding box center [322, 258] width 46 height 6
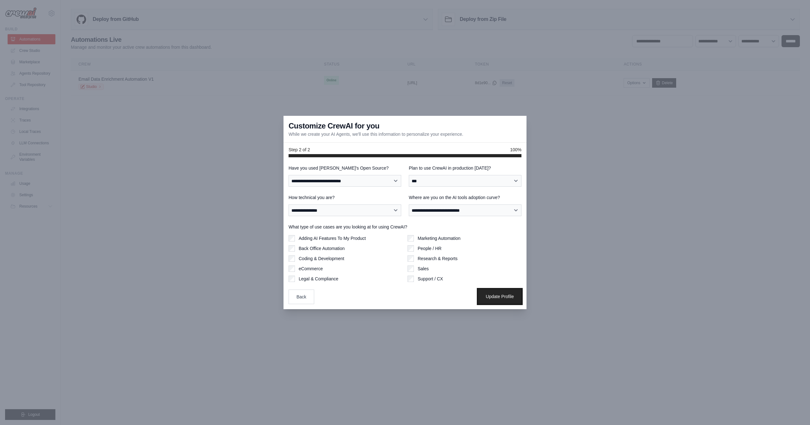
click at [491, 295] on button "Update Profile" at bounding box center [499, 296] width 43 height 15
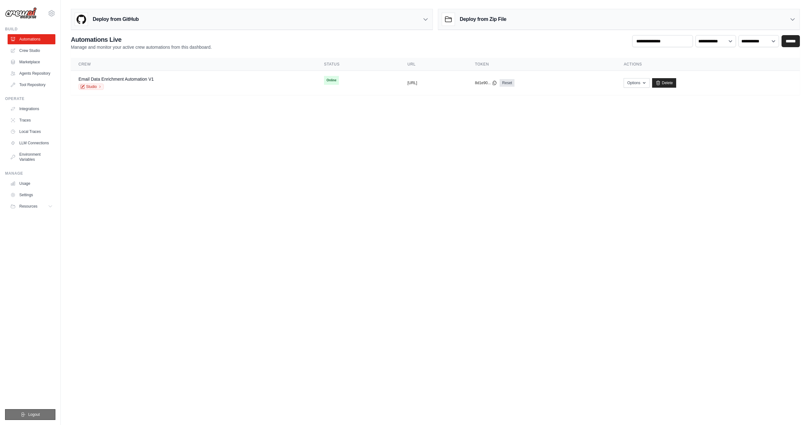
click at [39, 414] on span "Logout" at bounding box center [34, 414] width 12 height 5
